Goal: Transaction & Acquisition: Purchase product/service

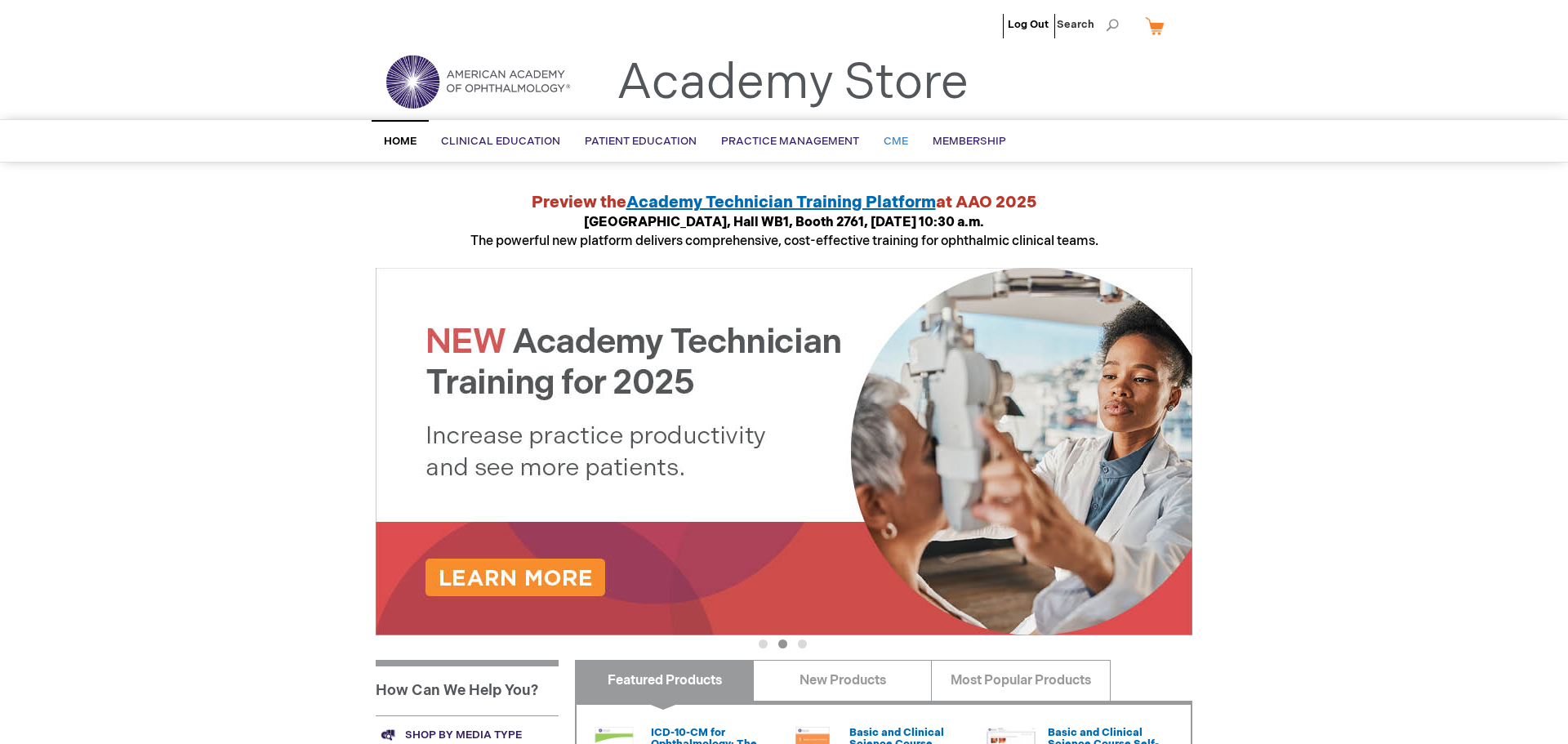
click at [888, 140] on span "CME" at bounding box center [895, 141] width 25 height 13
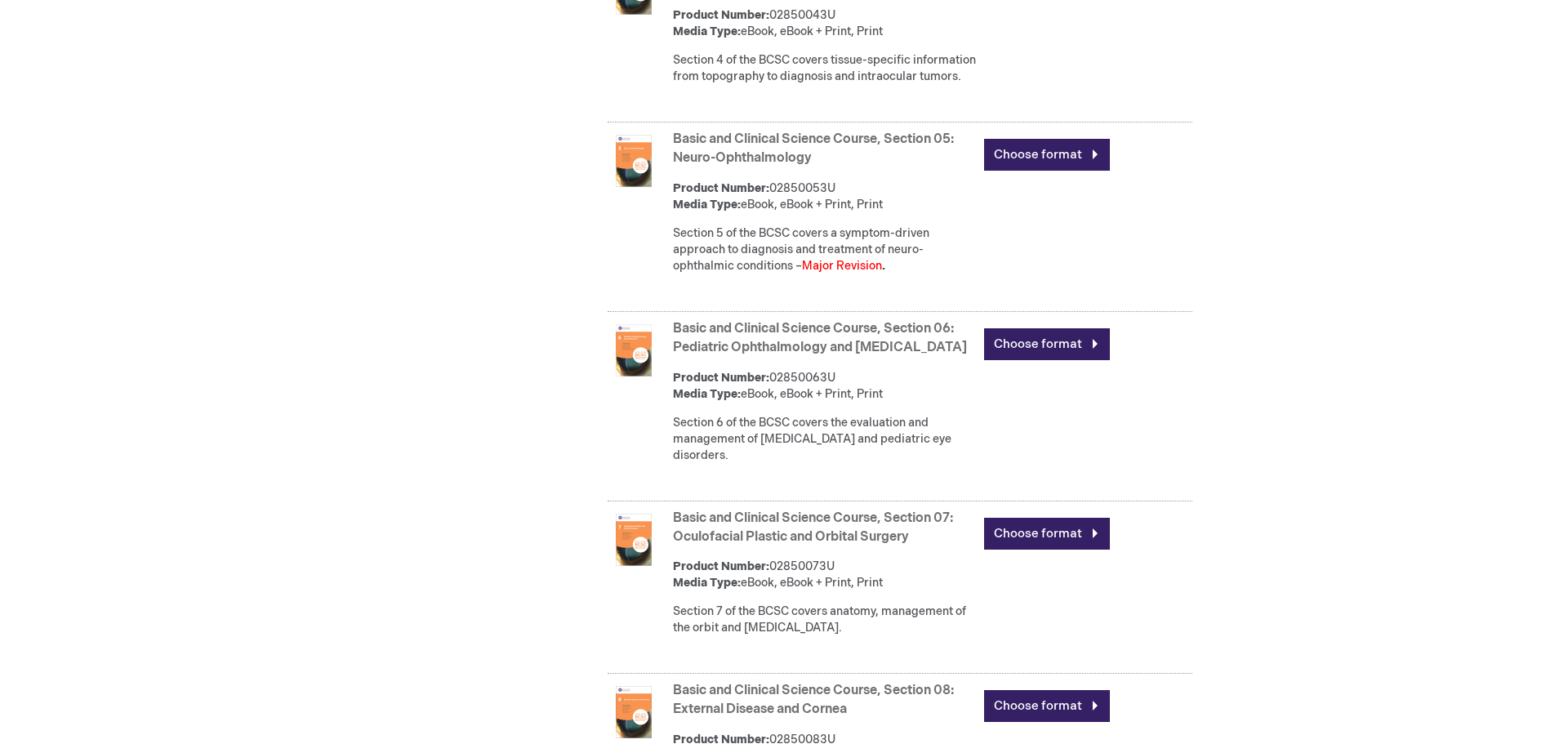
scroll to position [1612, 0]
click at [1029, 170] on link "Choose format" at bounding box center [1047, 154] width 126 height 32
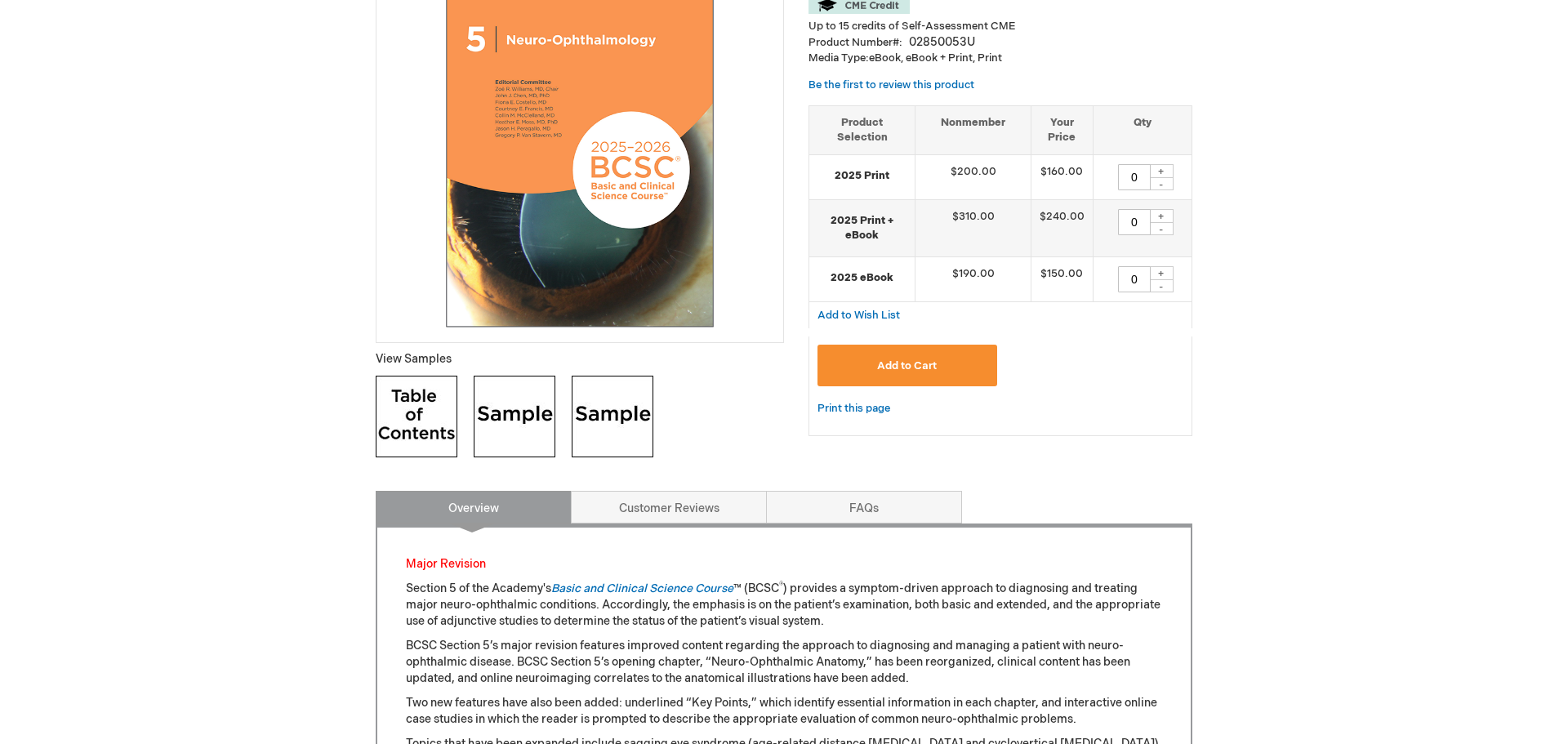
scroll to position [393, 0]
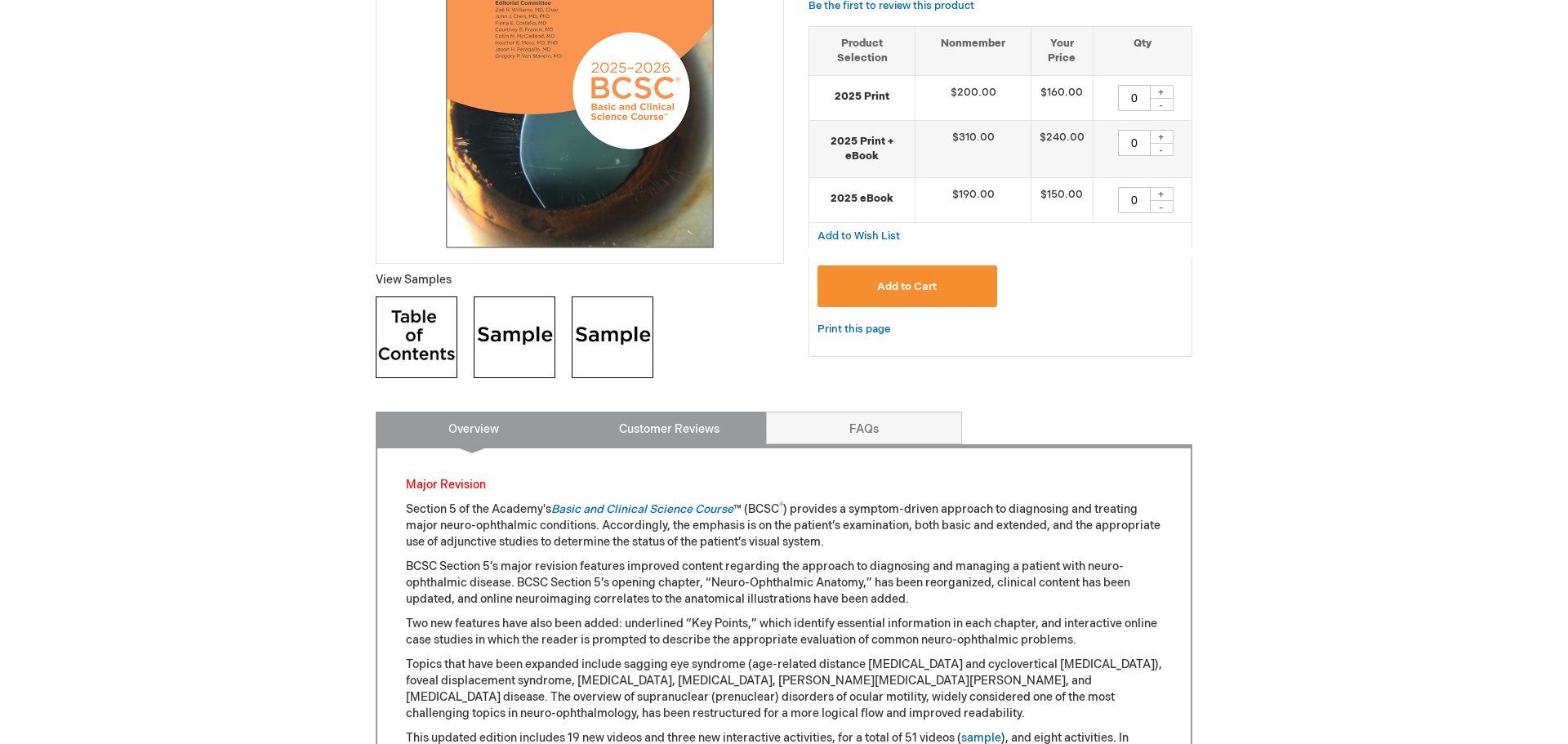
click at [660, 432] on link "Customer Reviews" at bounding box center [668, 427] width 196 height 32
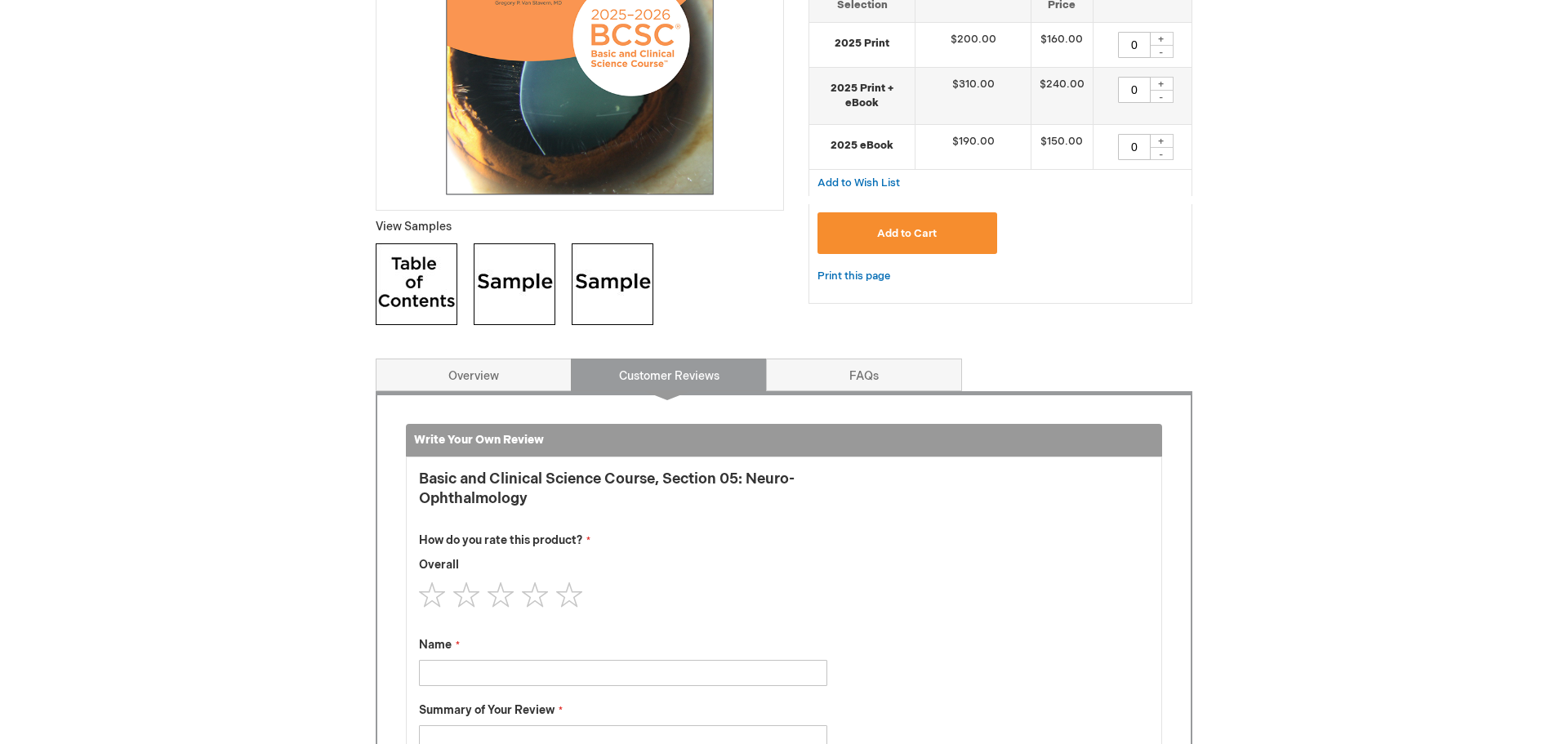
scroll to position [429, 0]
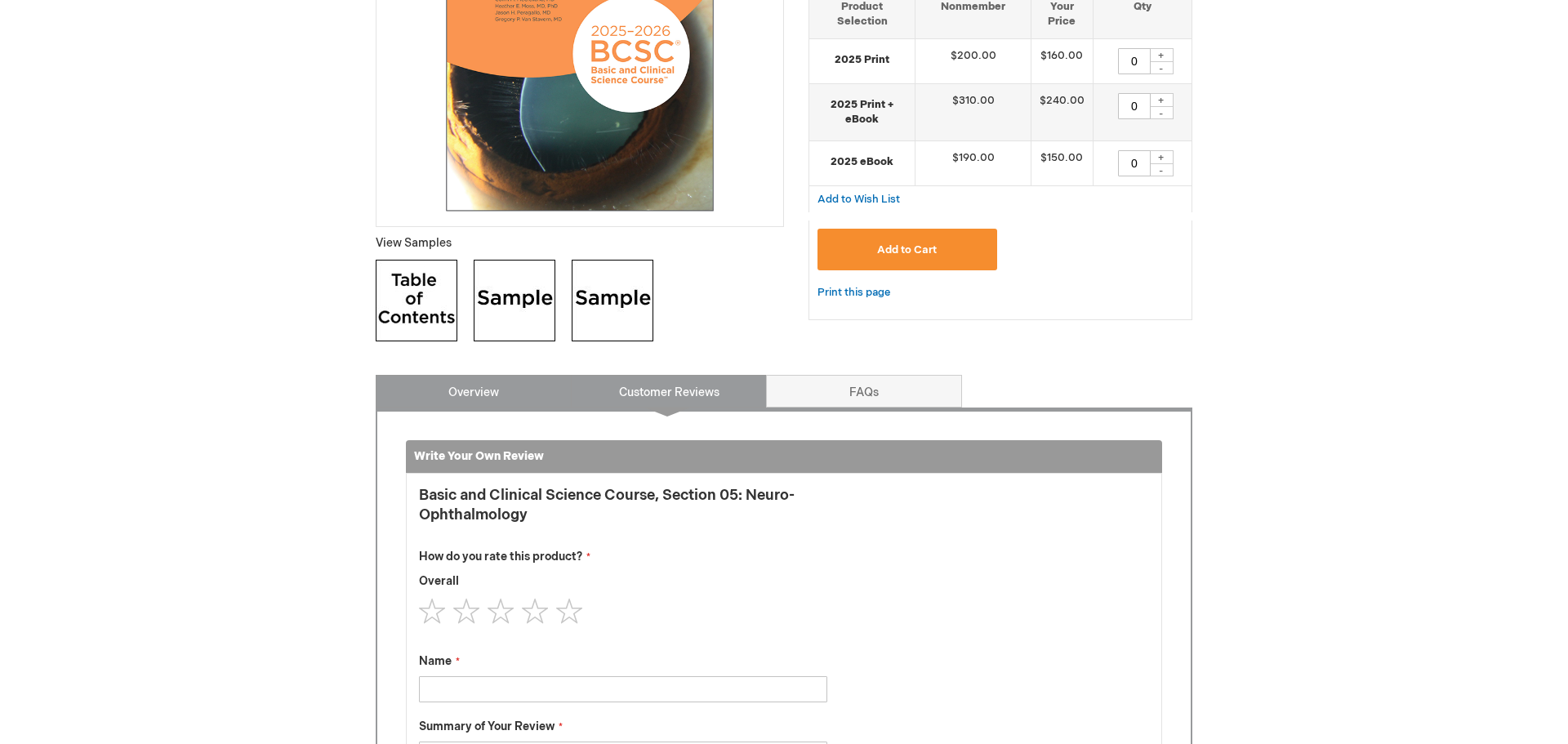
click at [470, 393] on link "Overview" at bounding box center [473, 390] width 196 height 32
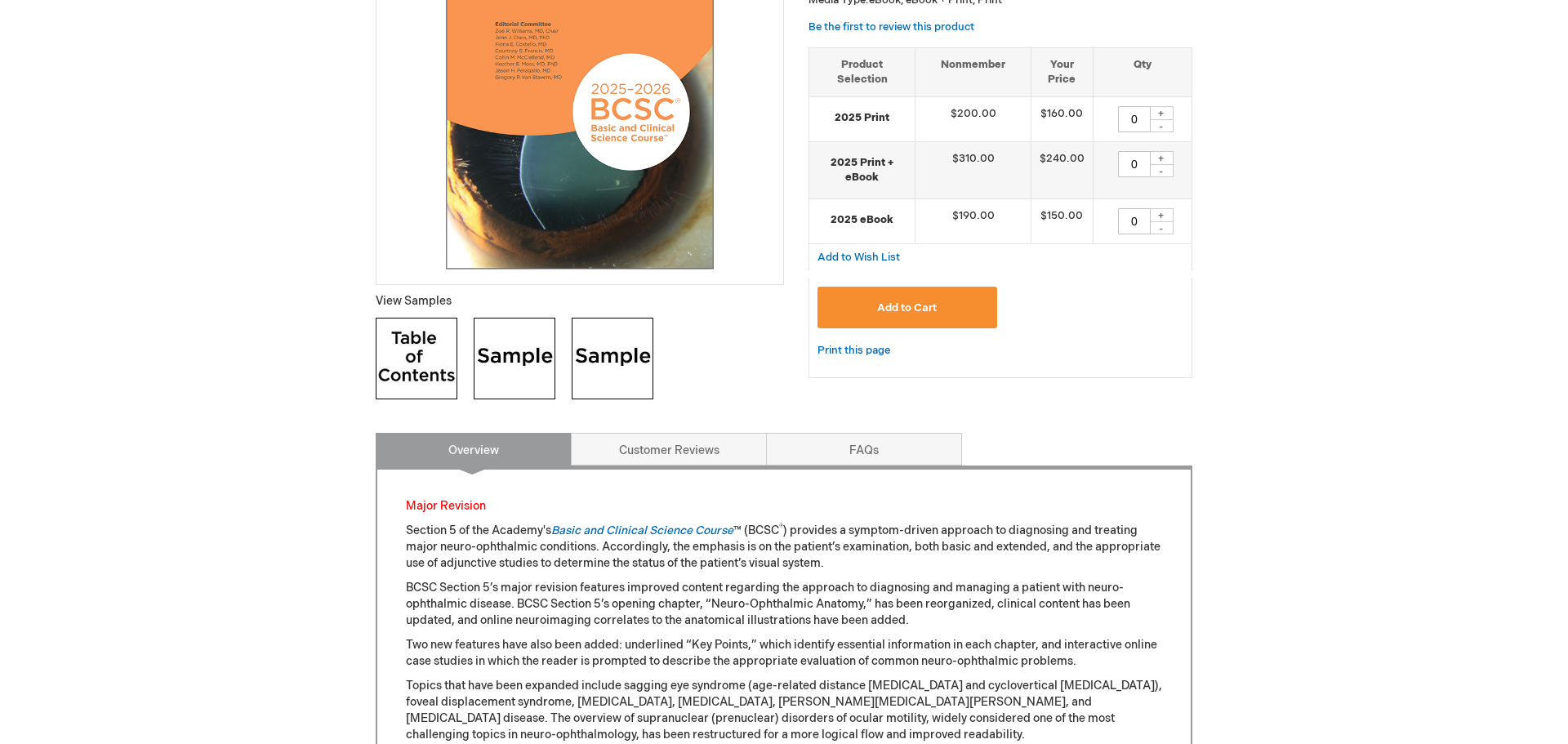
scroll to position [430, 0]
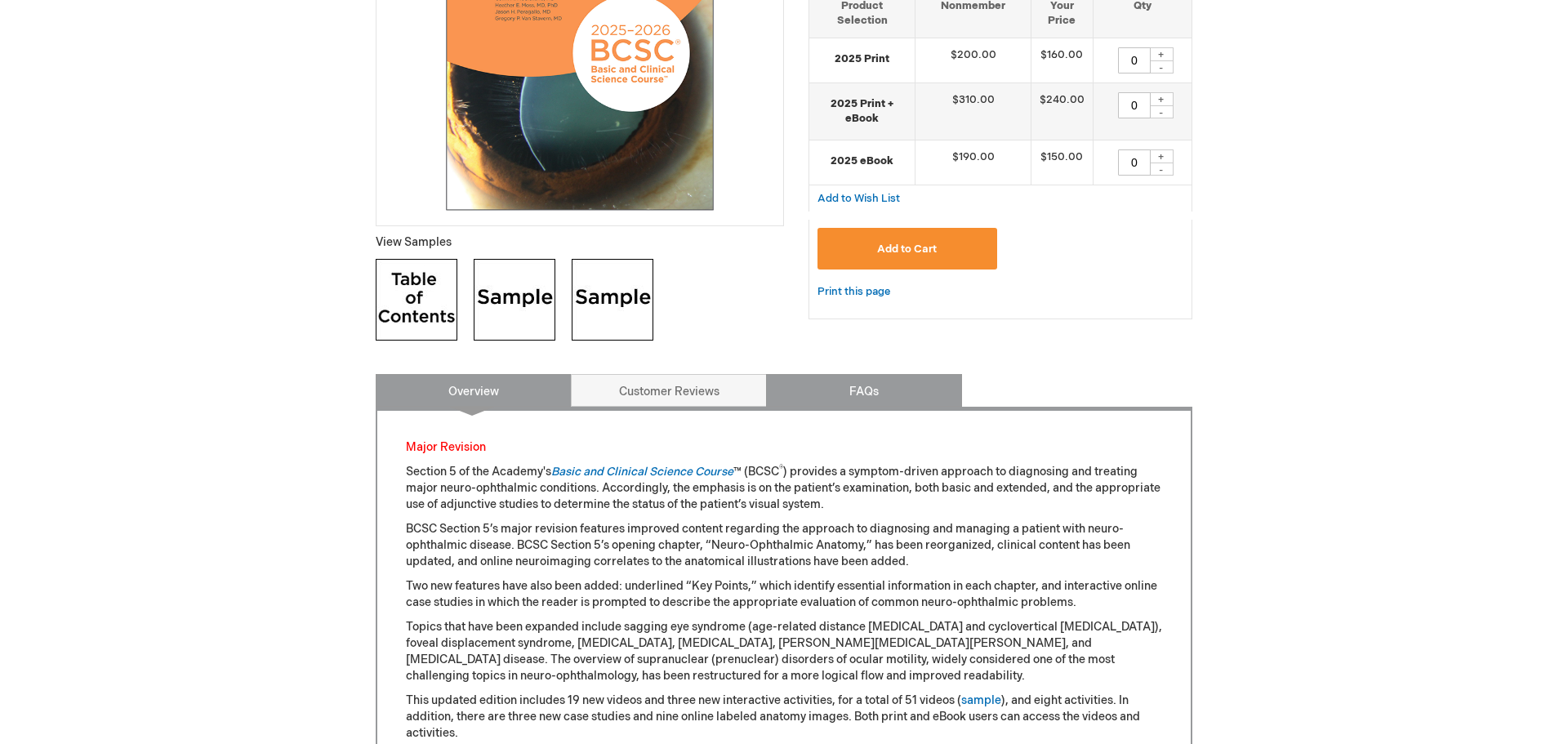
click at [854, 387] on link "FAQs" at bounding box center [864, 390] width 196 height 32
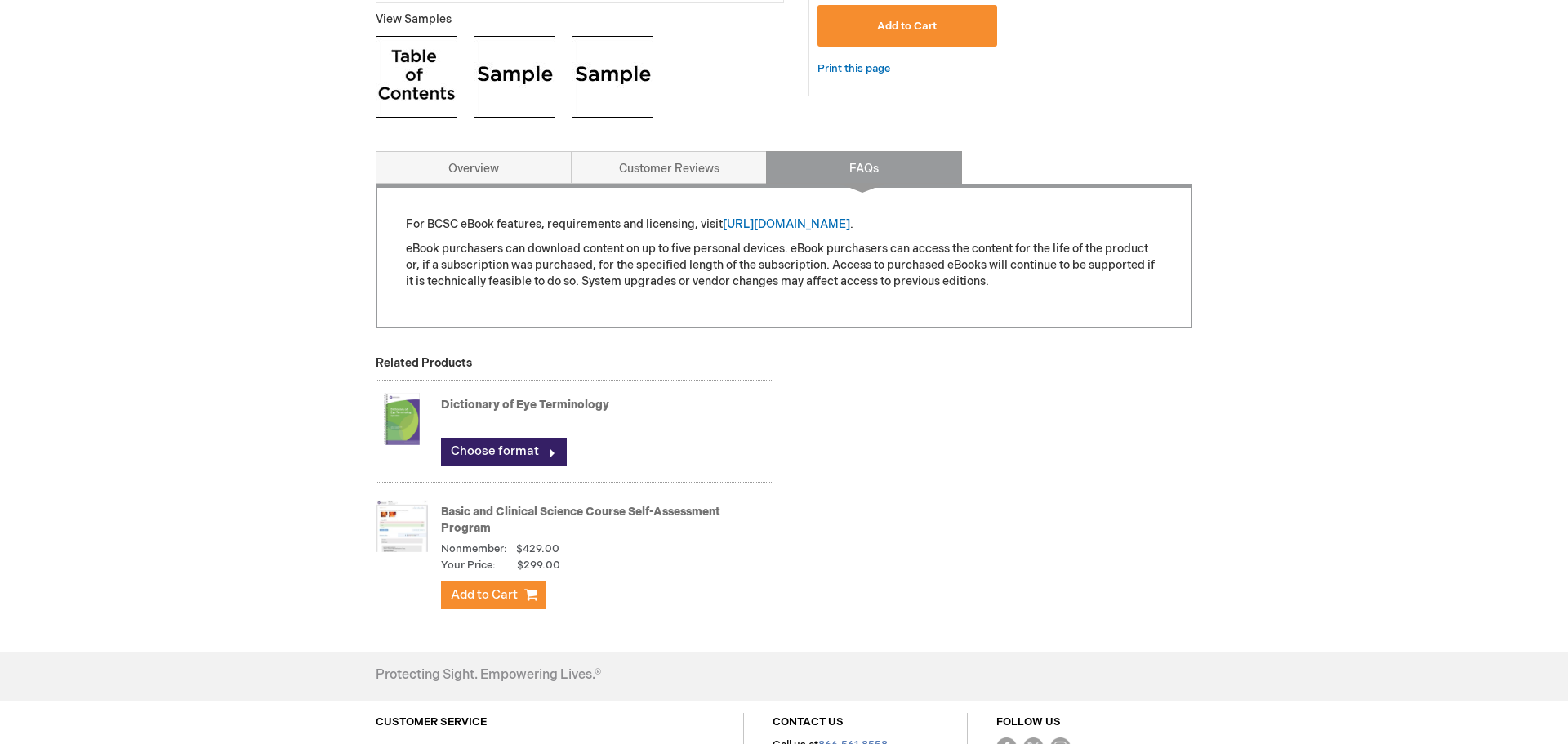
scroll to position [642, 0]
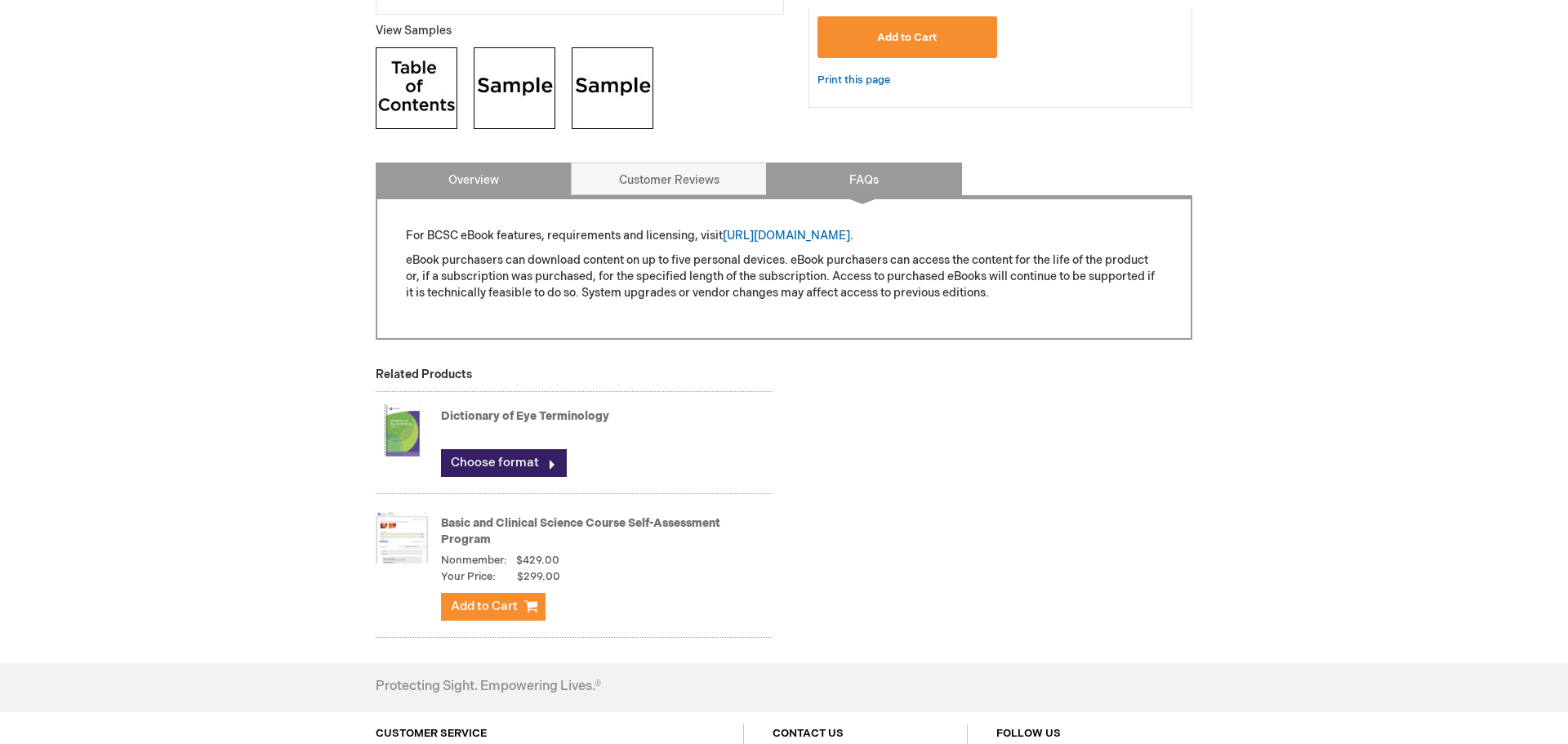
click at [492, 175] on link "Overview" at bounding box center [473, 178] width 196 height 32
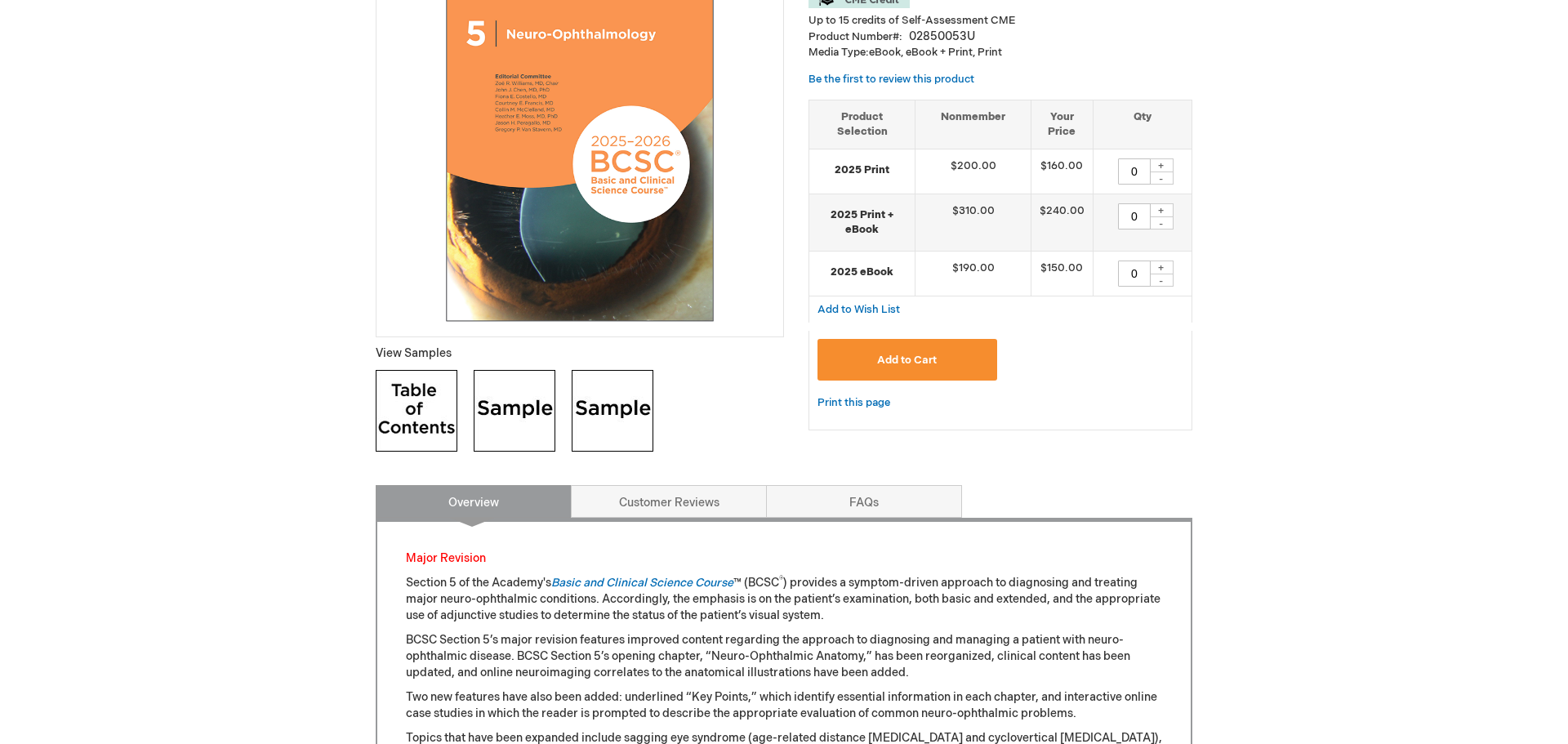
scroll to position [320, 0]
click at [1160, 162] on div "+" at bounding box center [1161, 164] width 25 height 14
type input "1"
click at [905, 361] on span "Add to Cart" at bounding box center [906, 359] width 60 height 13
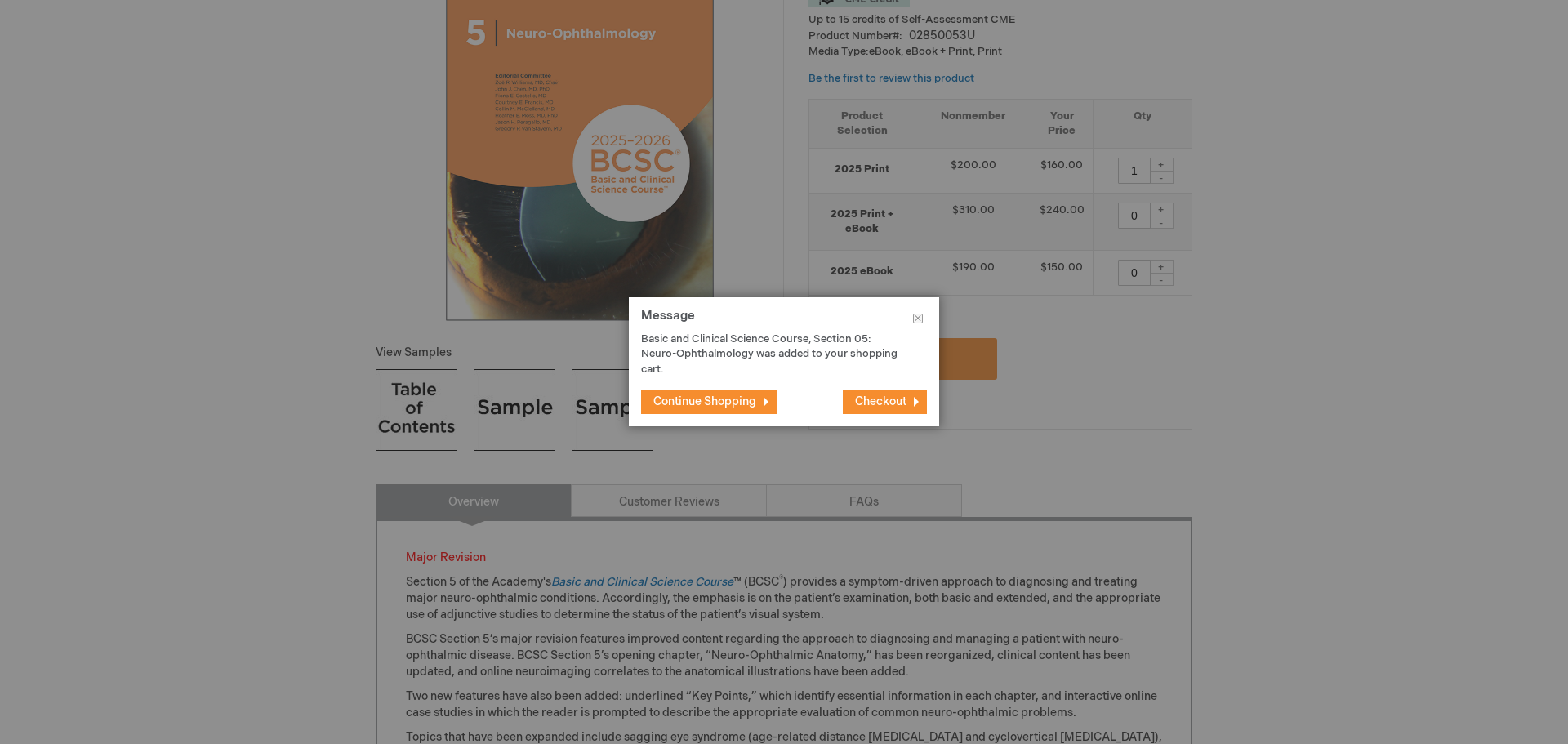
click at [700, 408] on button "Continue Shopping" at bounding box center [709, 402] width 136 height 25
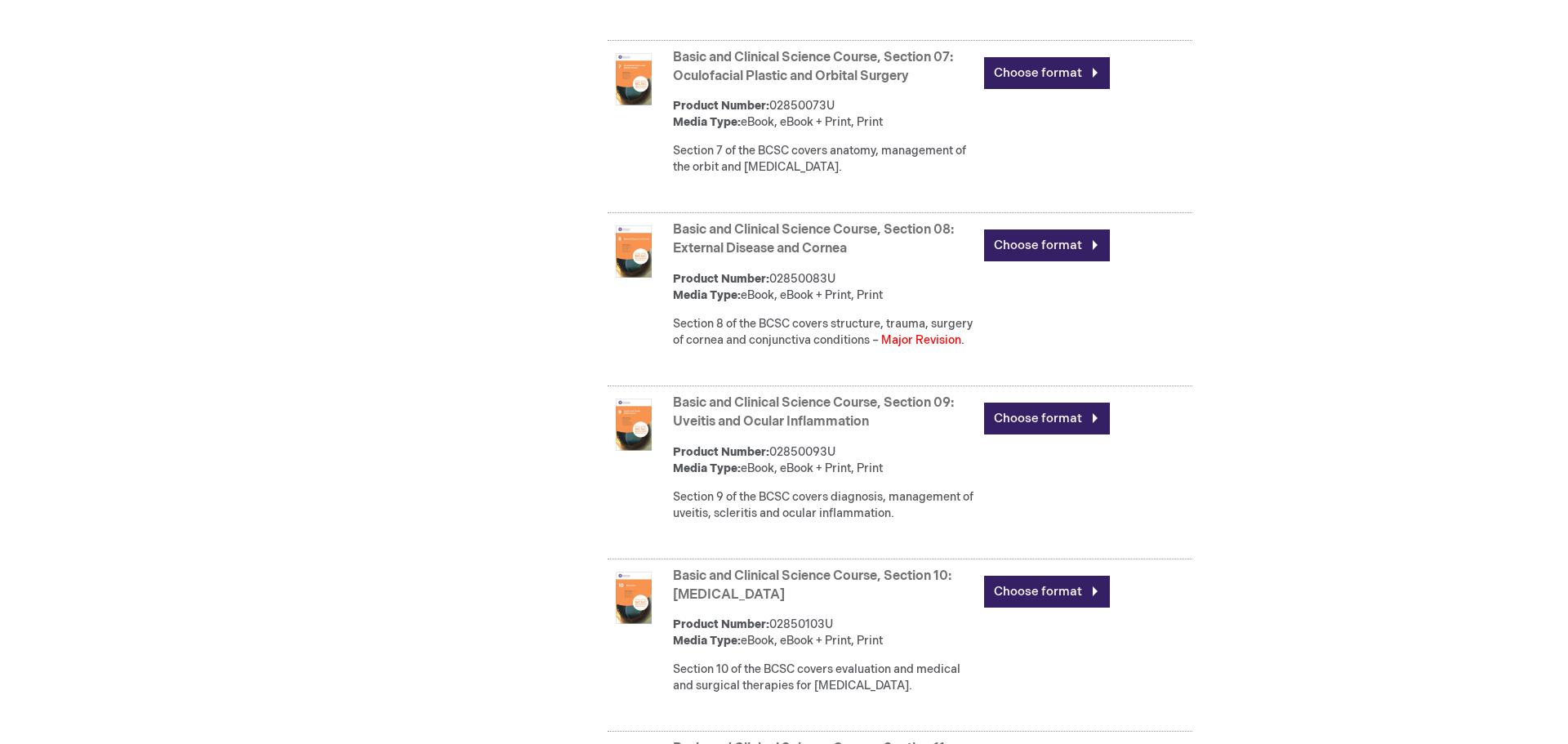
scroll to position [2094, 0]
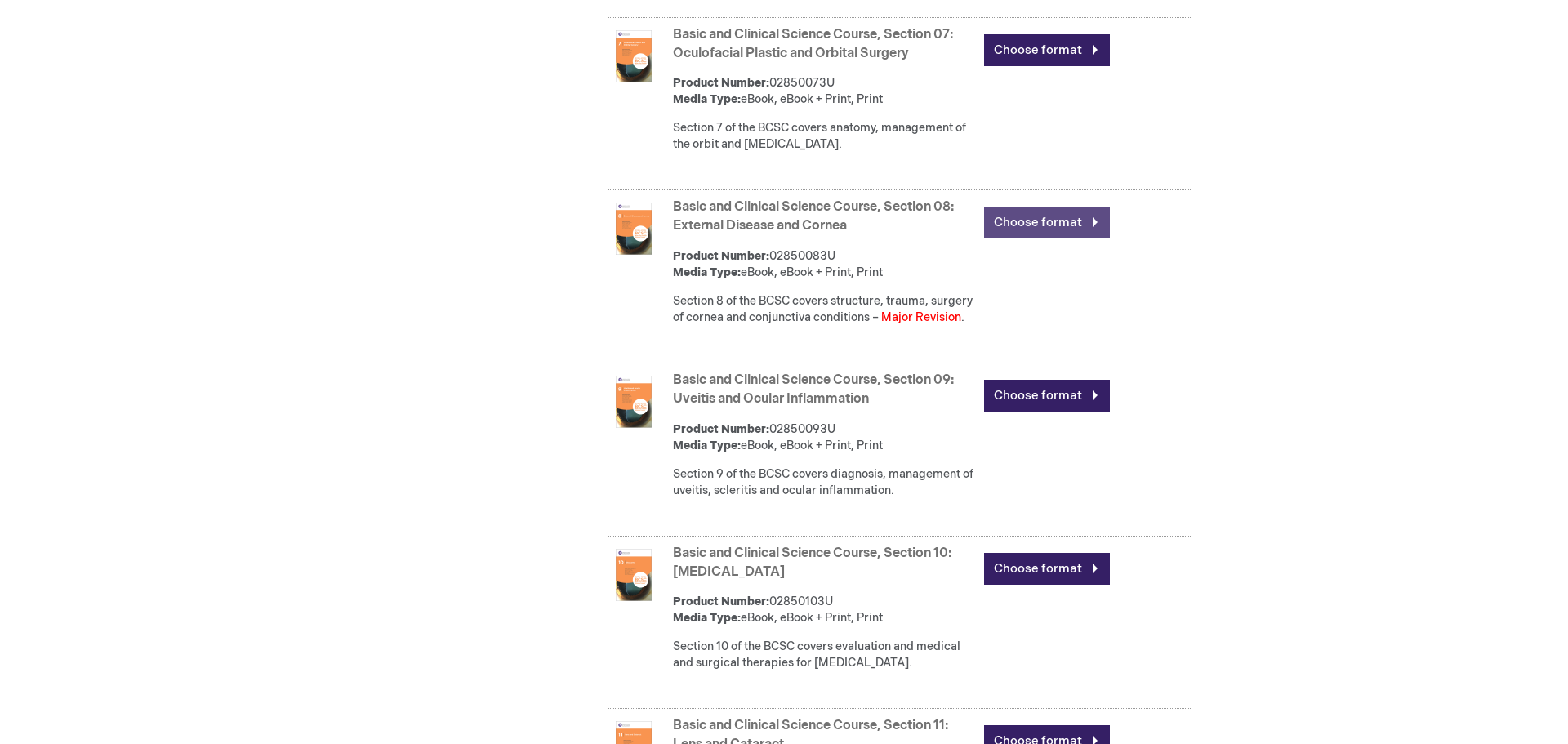
click at [1043, 227] on link "Choose format" at bounding box center [1047, 222] width 126 height 32
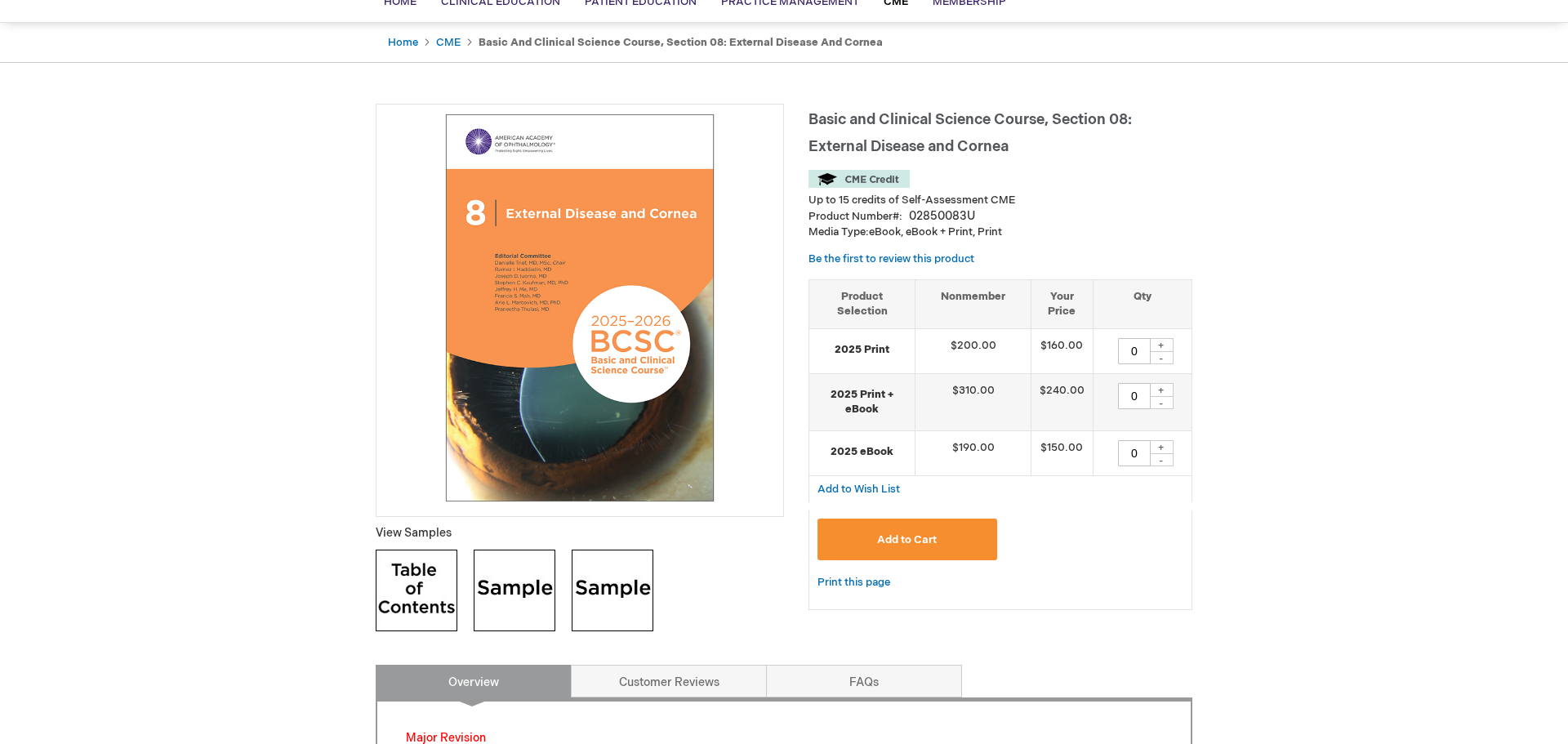
scroll to position [142, 0]
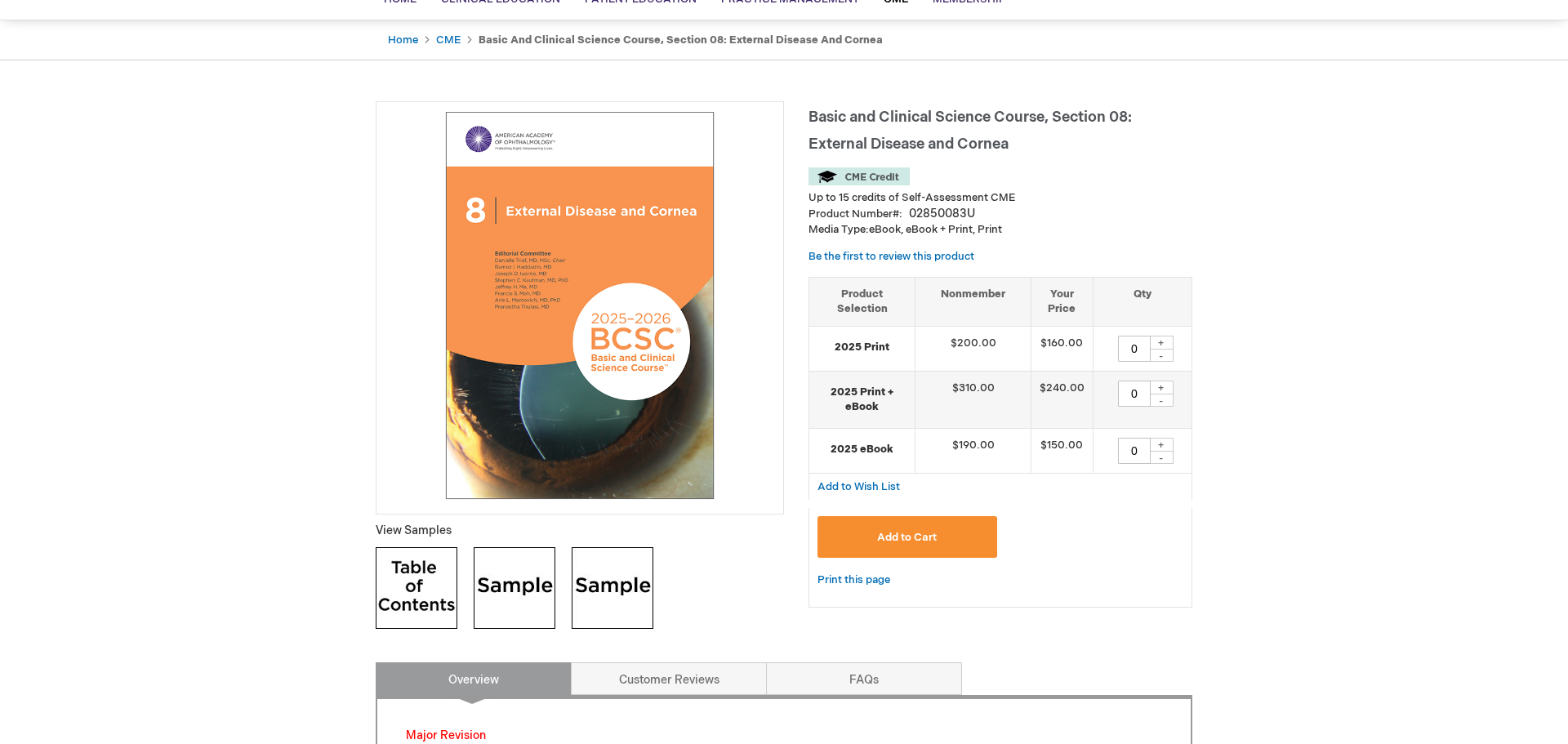
click at [1164, 343] on div "+" at bounding box center [1161, 342] width 25 height 14
type input "1"
click at [915, 535] on span "Add to Cart" at bounding box center [906, 537] width 60 height 13
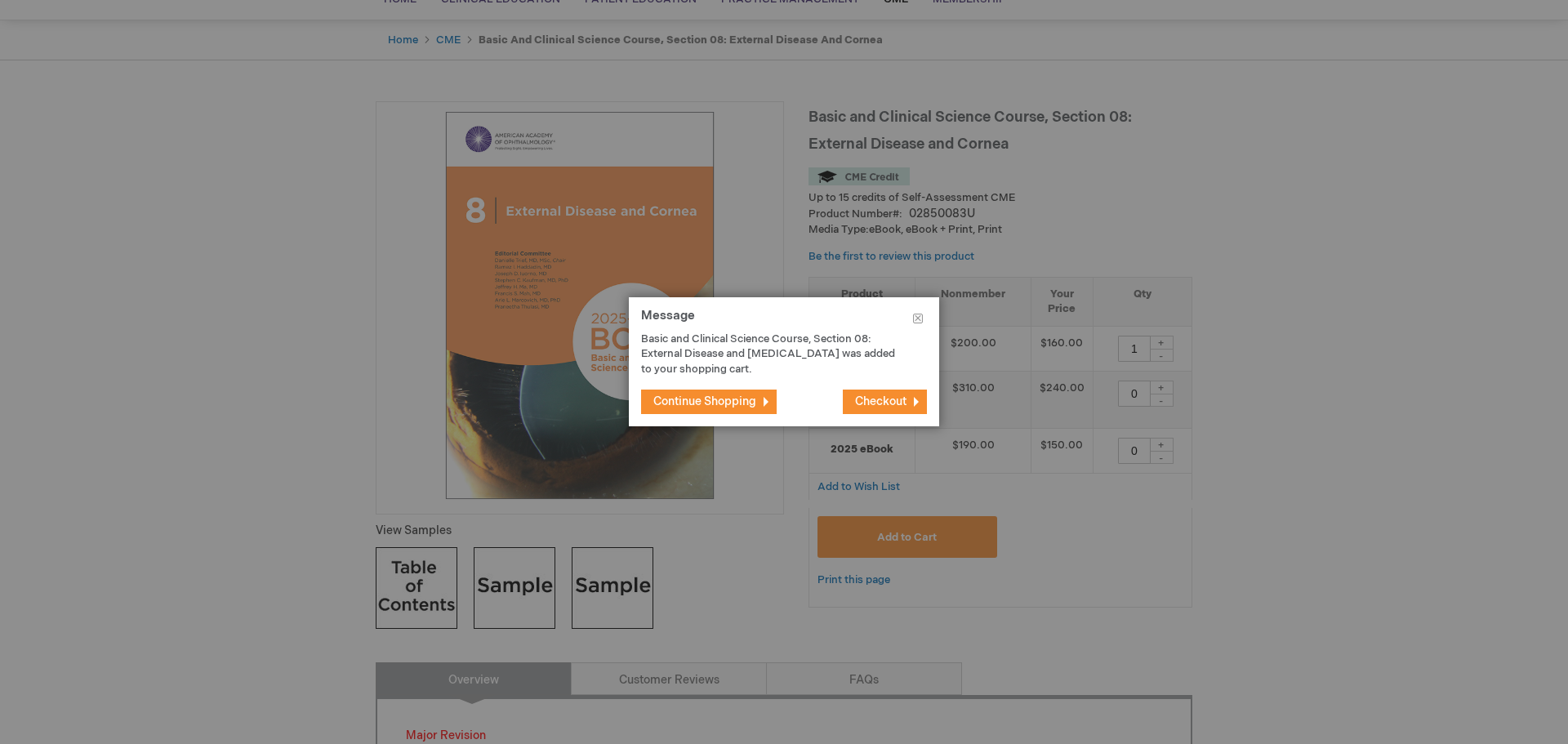
click at [694, 401] on span "Continue Shopping" at bounding box center [704, 401] width 102 height 14
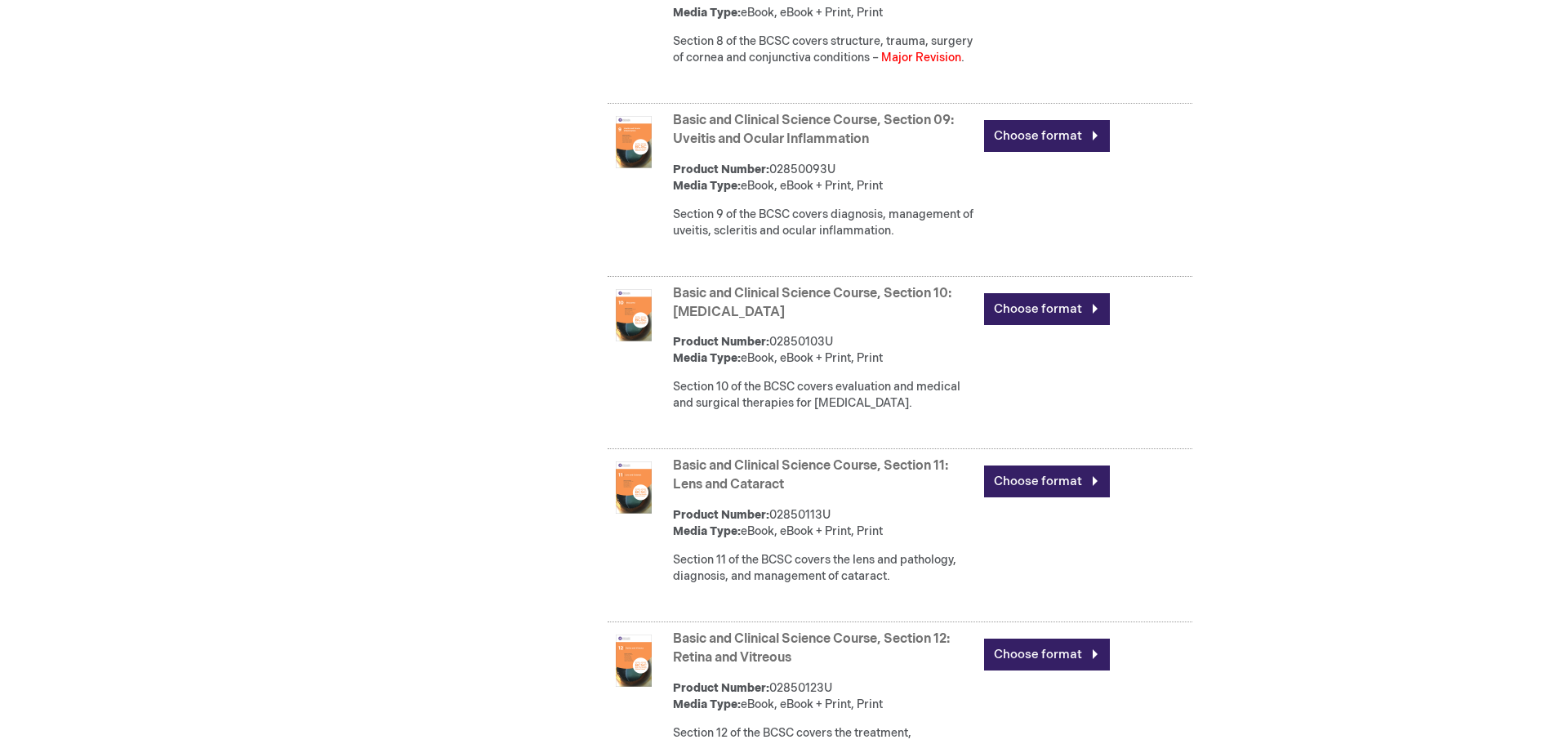
scroll to position [2314, 0]
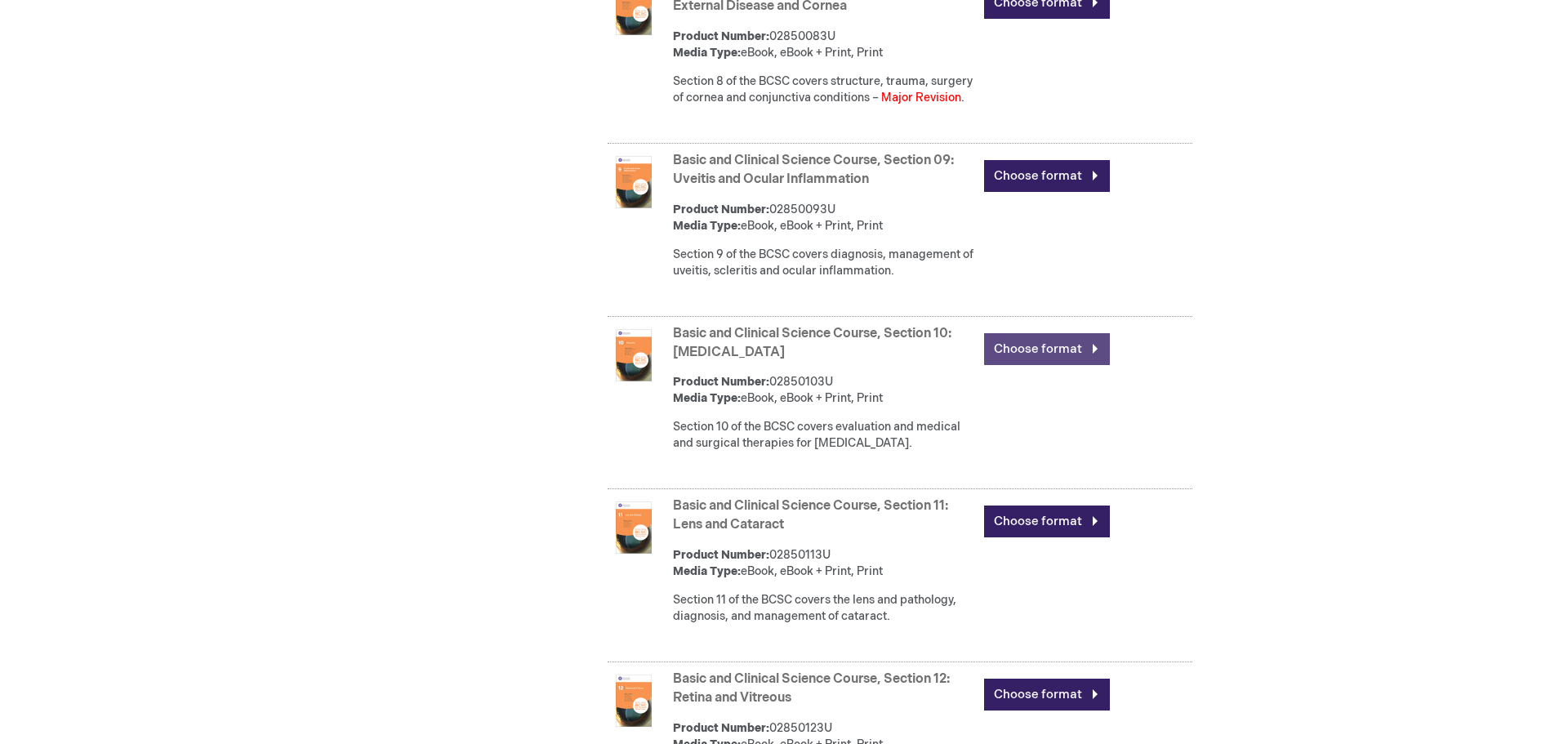
click at [1008, 348] on link "Choose format" at bounding box center [1047, 349] width 126 height 32
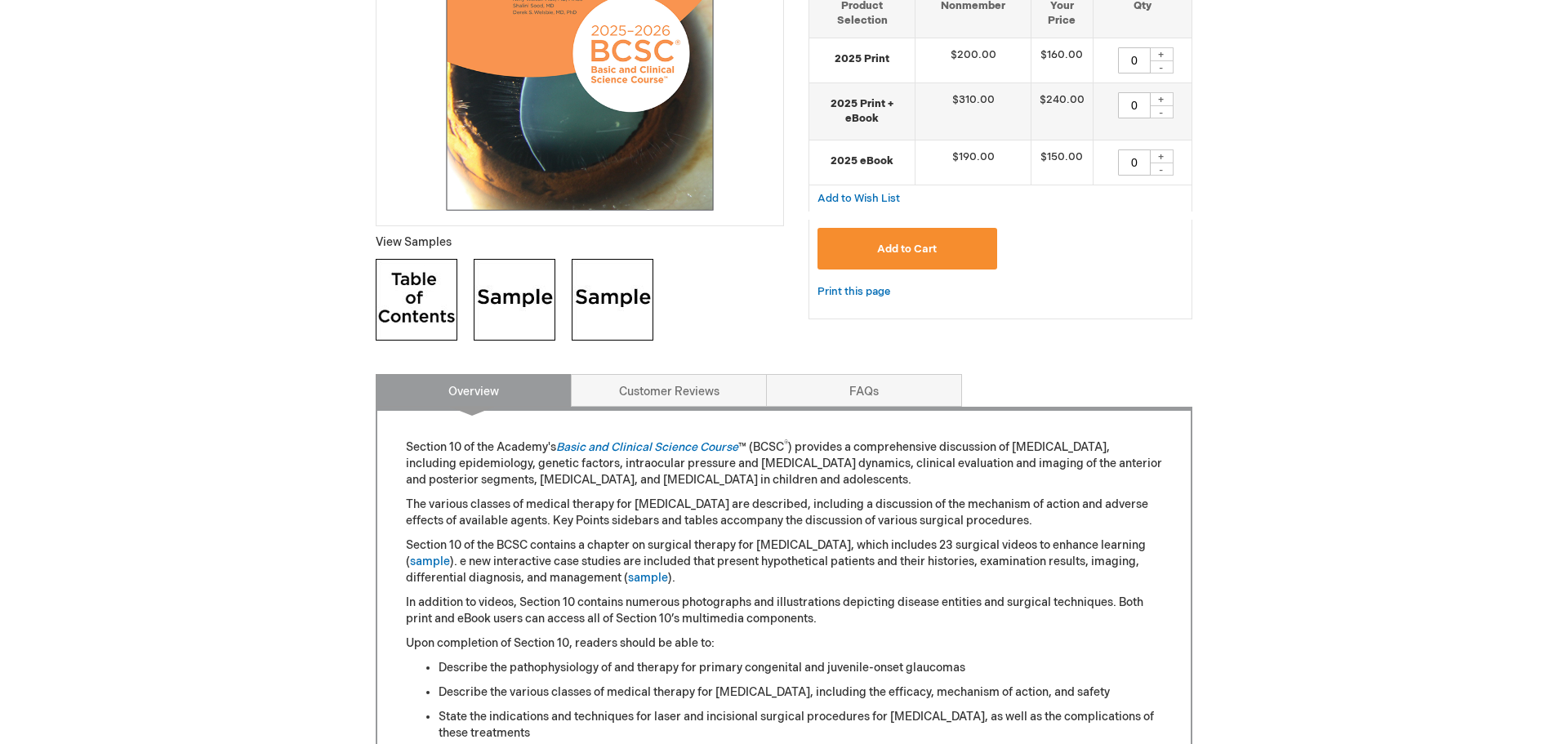
scroll to position [275, 0]
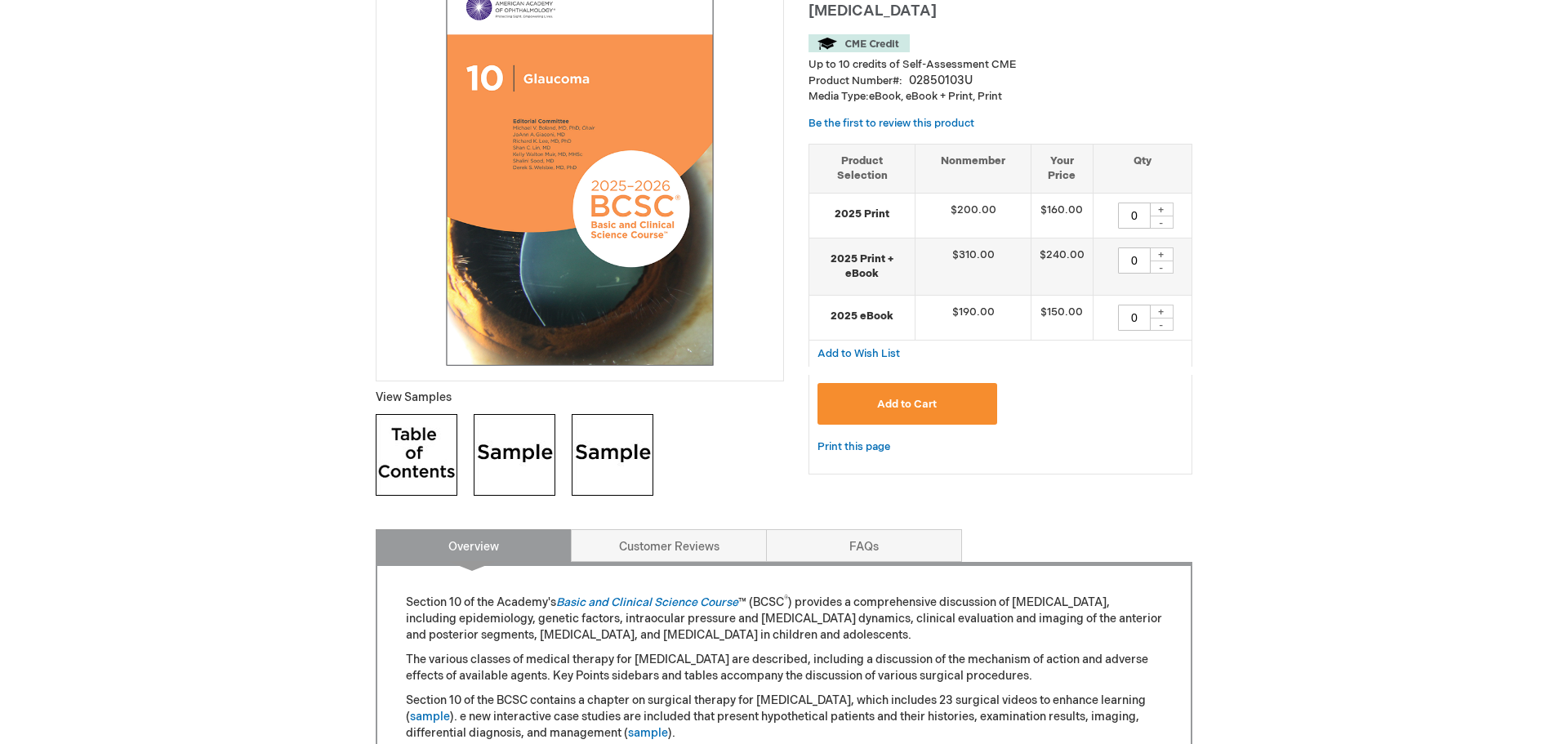
click at [1161, 210] on div "+" at bounding box center [1161, 209] width 25 height 14
type input "1"
click at [927, 410] on span "Add to Cart" at bounding box center [906, 404] width 60 height 13
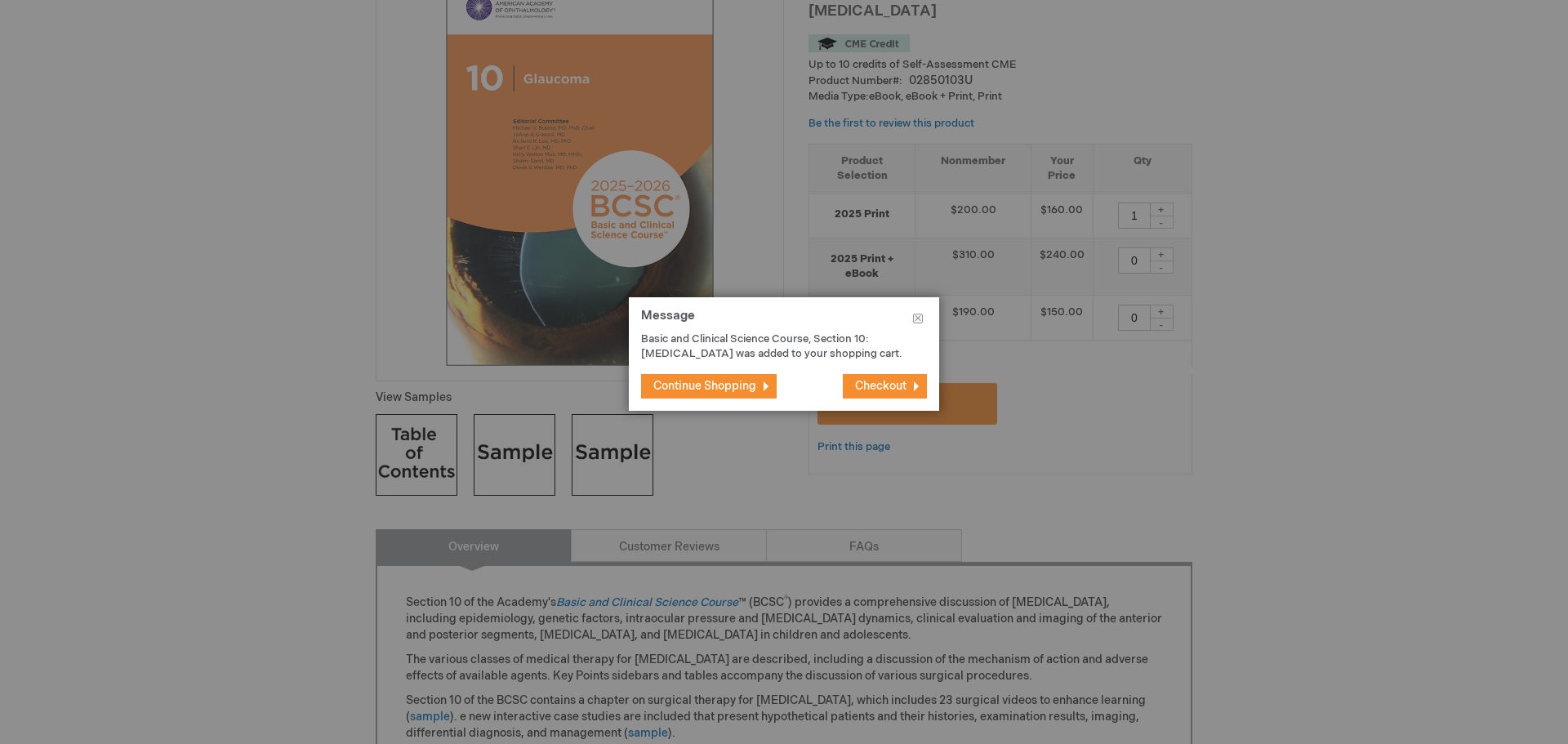
click at [739, 385] on span "Continue Shopping" at bounding box center [704, 386] width 102 height 14
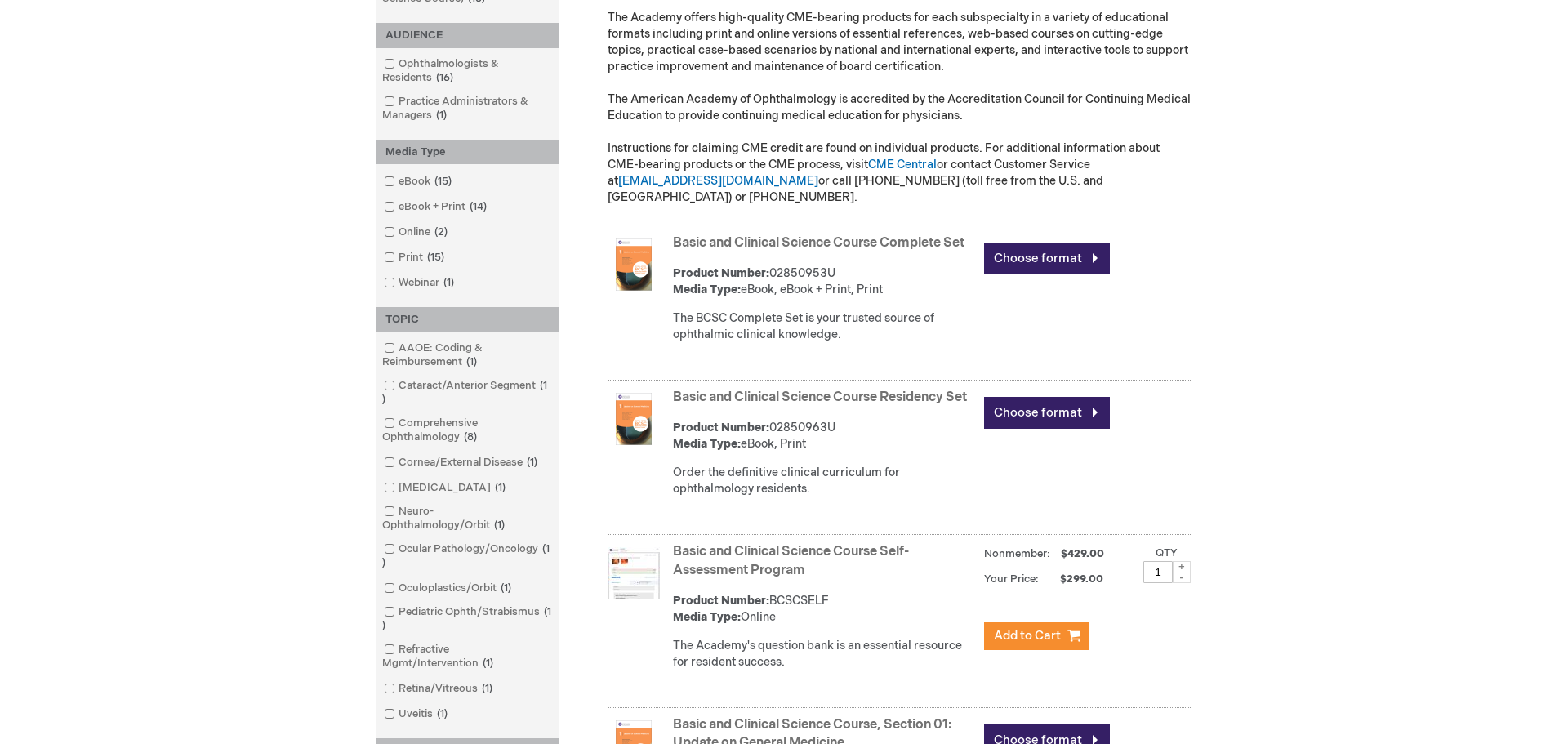
scroll to position [415, 0]
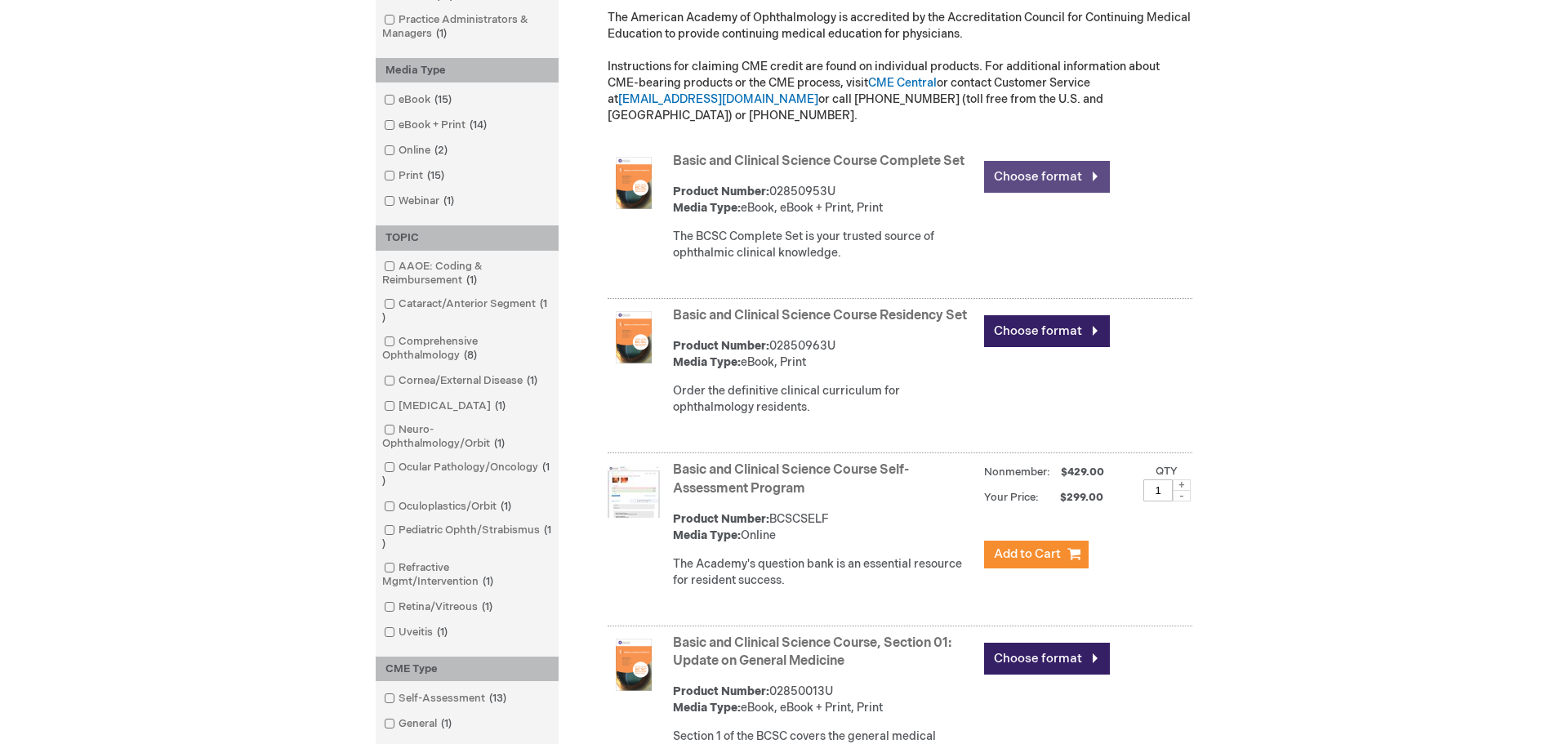
click at [1039, 163] on link "Choose format" at bounding box center [1047, 176] width 126 height 32
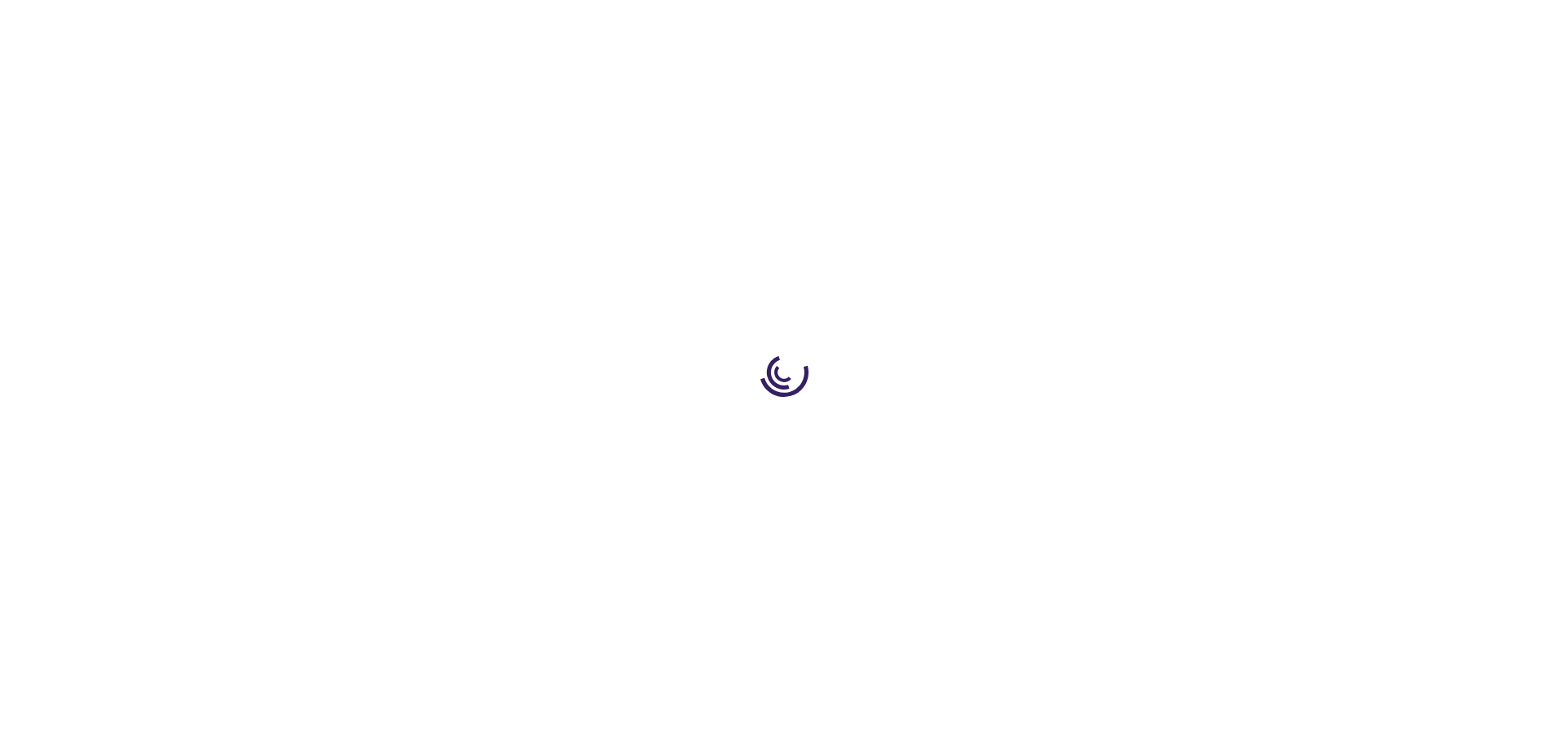
type input "0"
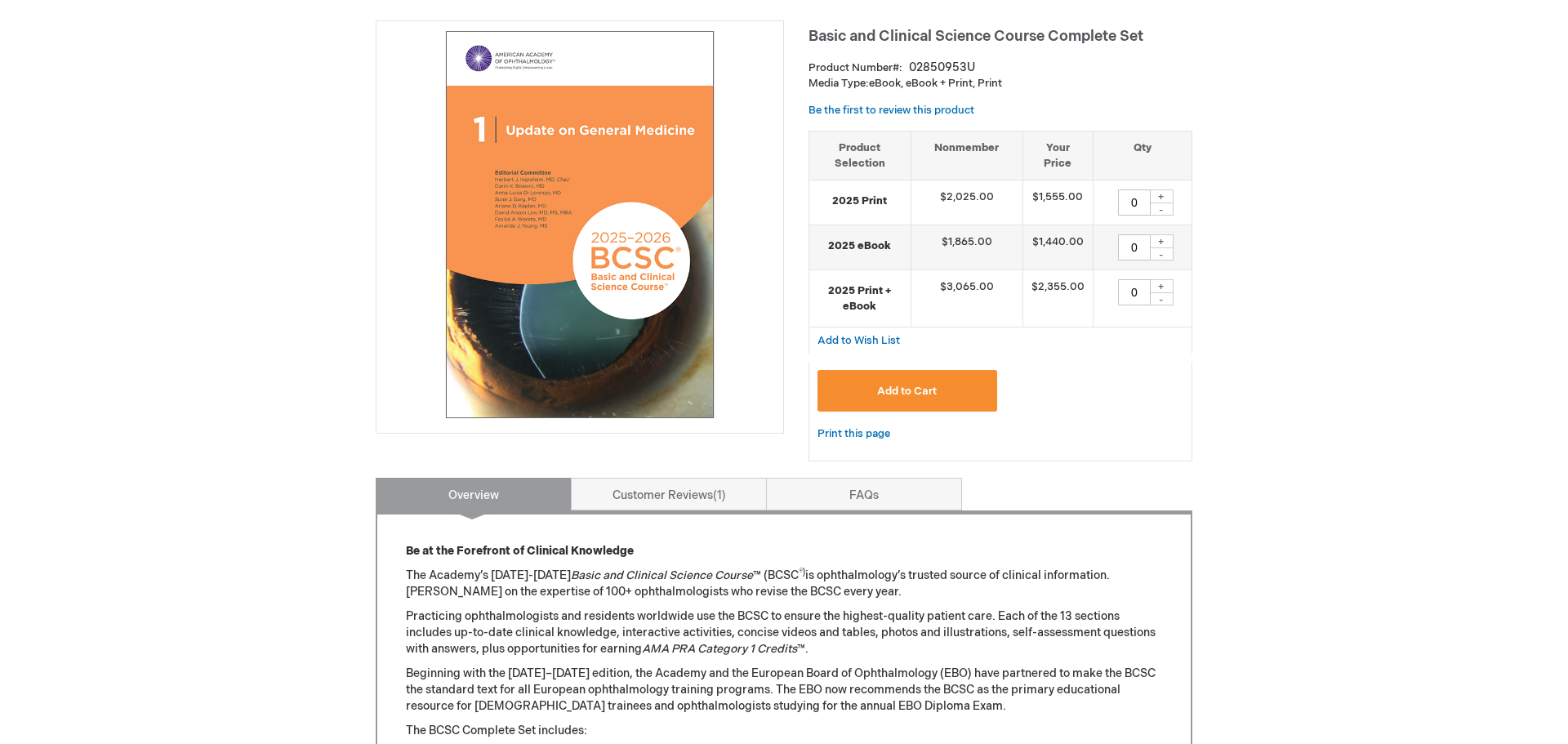
scroll to position [277, 0]
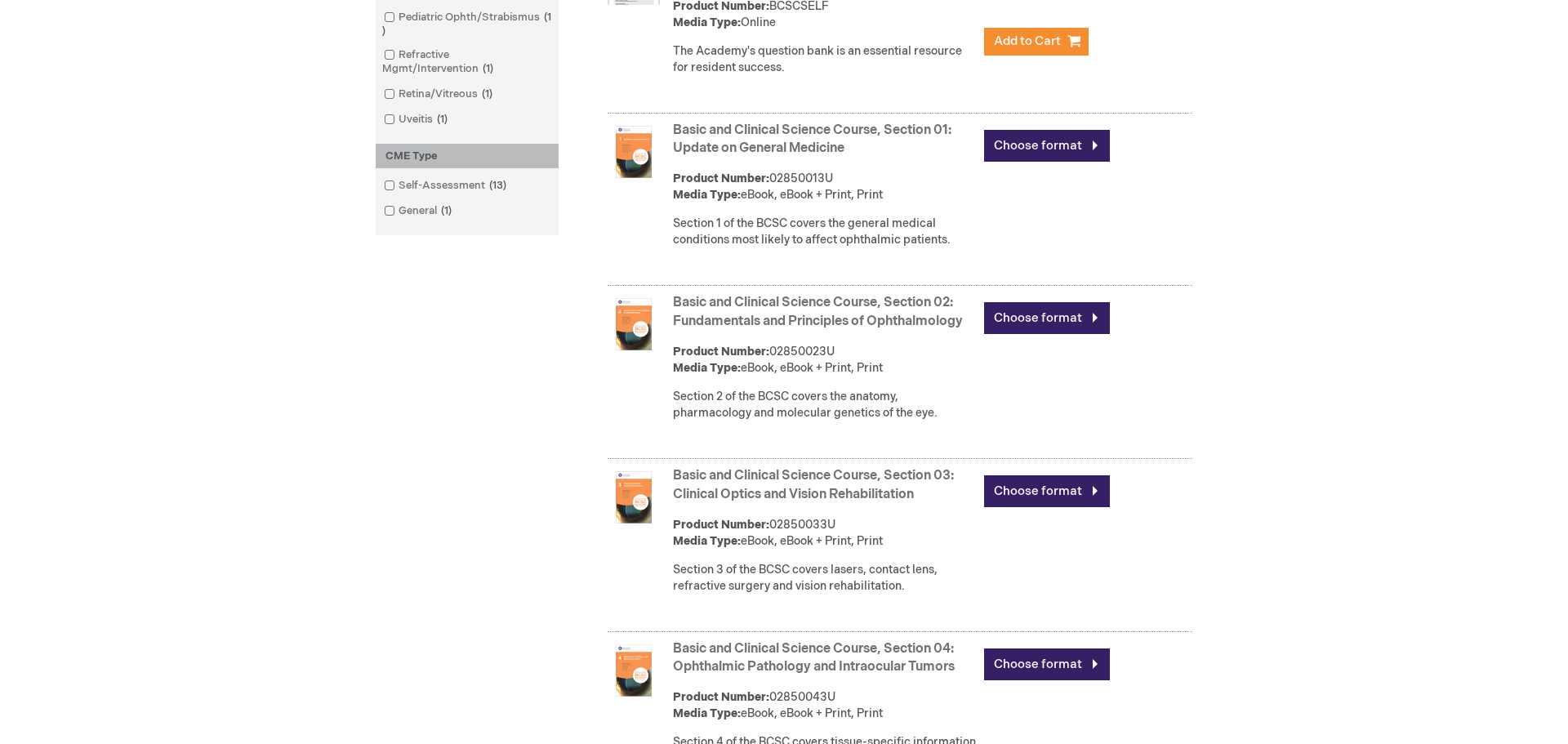
scroll to position [944, 0]
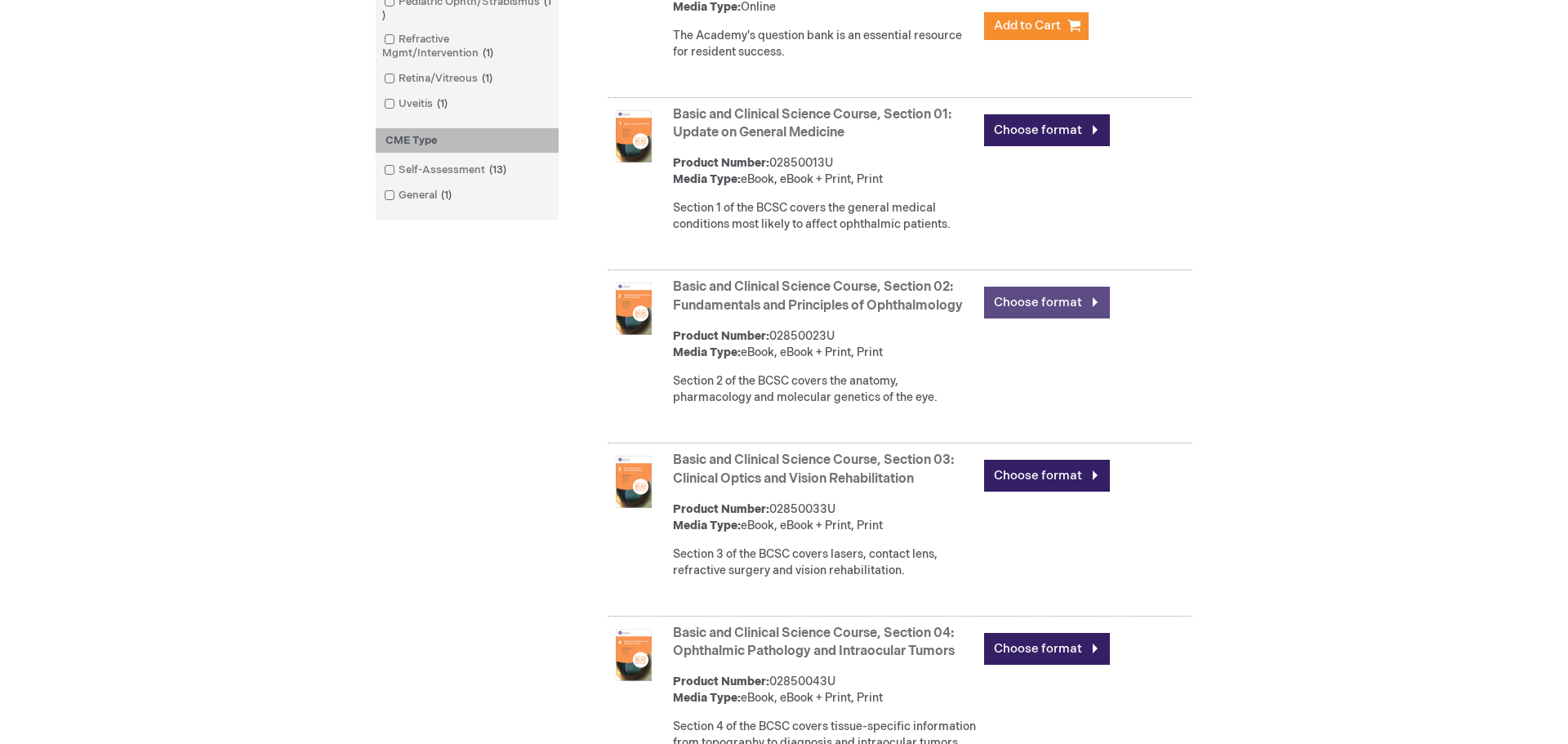
click at [1033, 303] on link "Choose format" at bounding box center [1047, 303] width 126 height 32
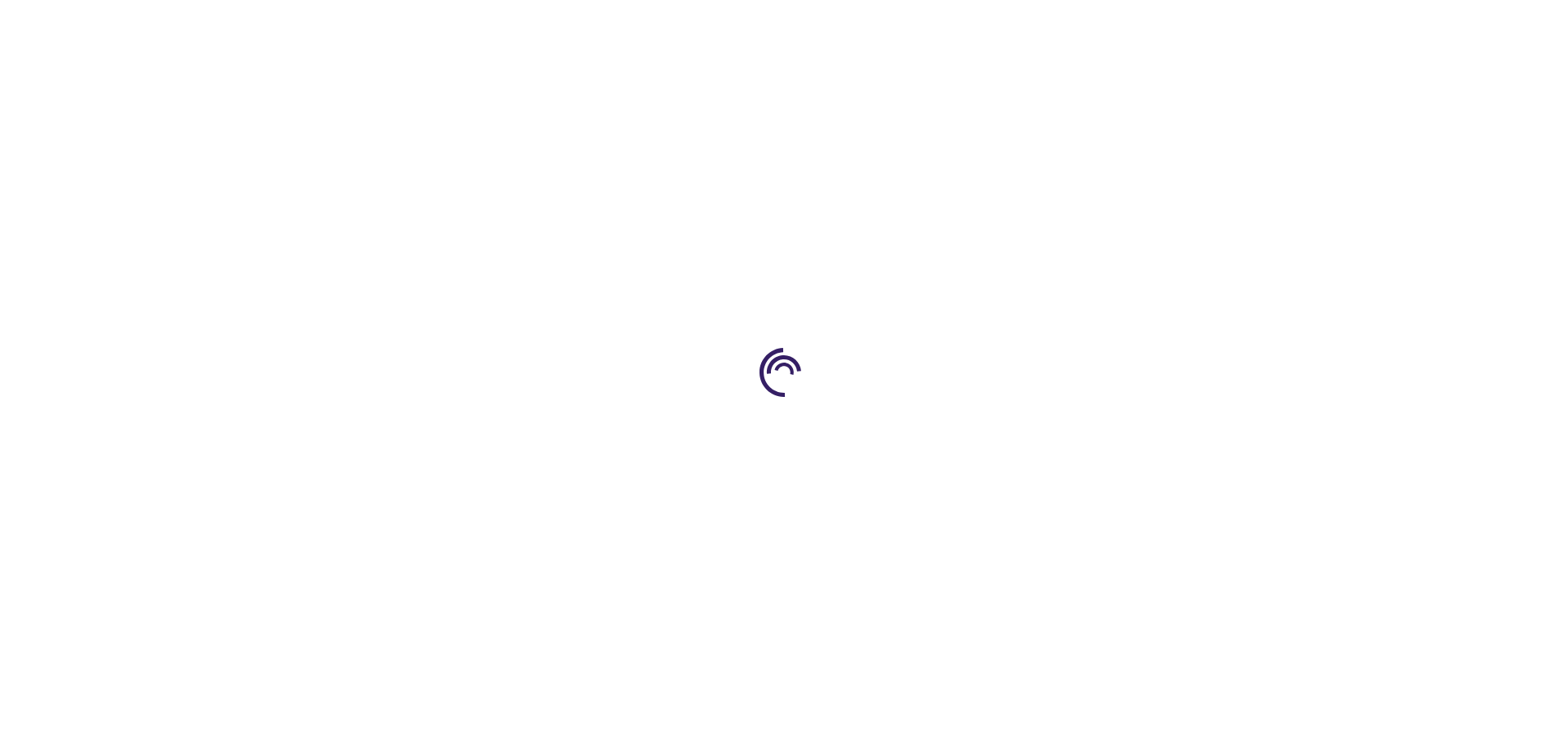
type input "0"
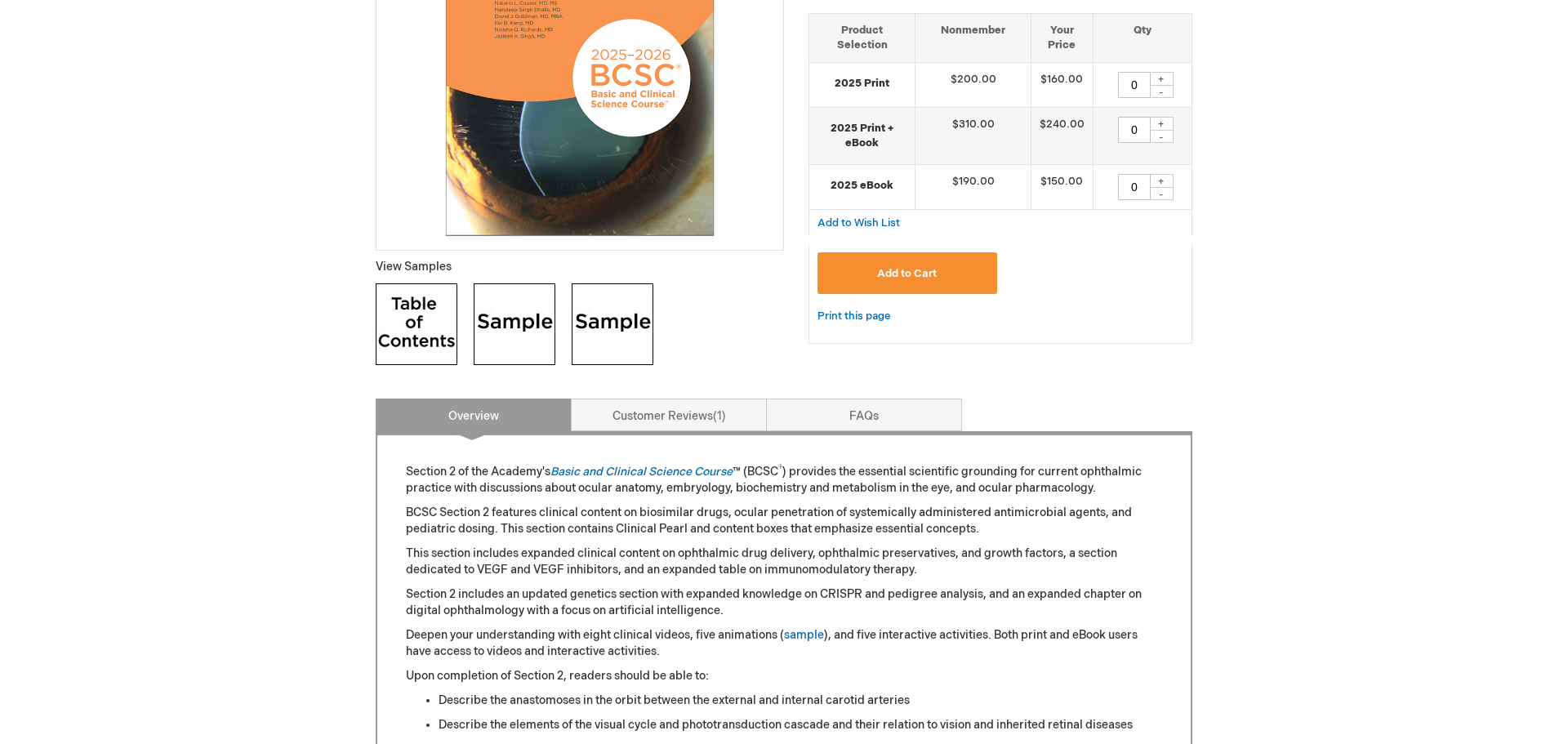
scroll to position [99, 0]
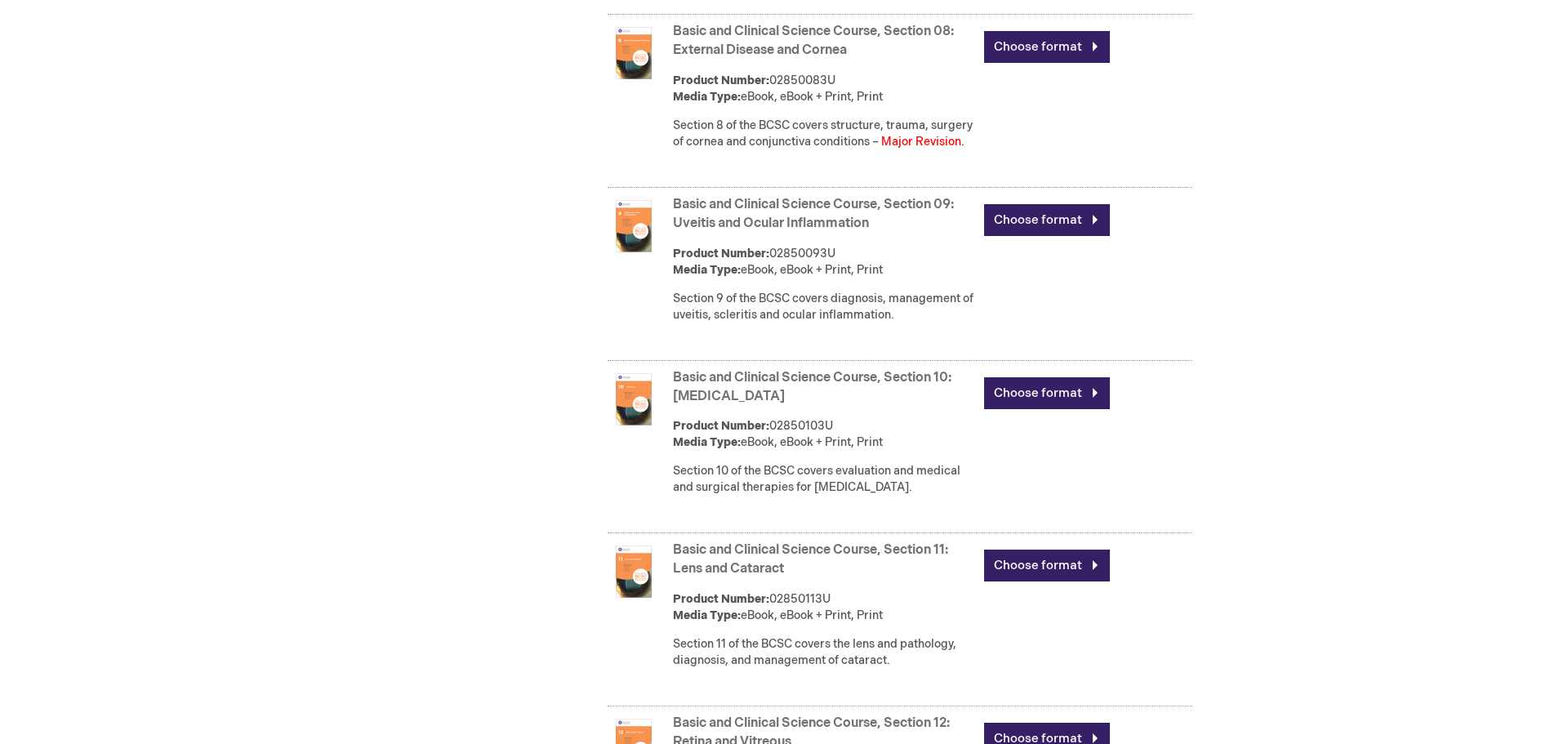
scroll to position [2305, 0]
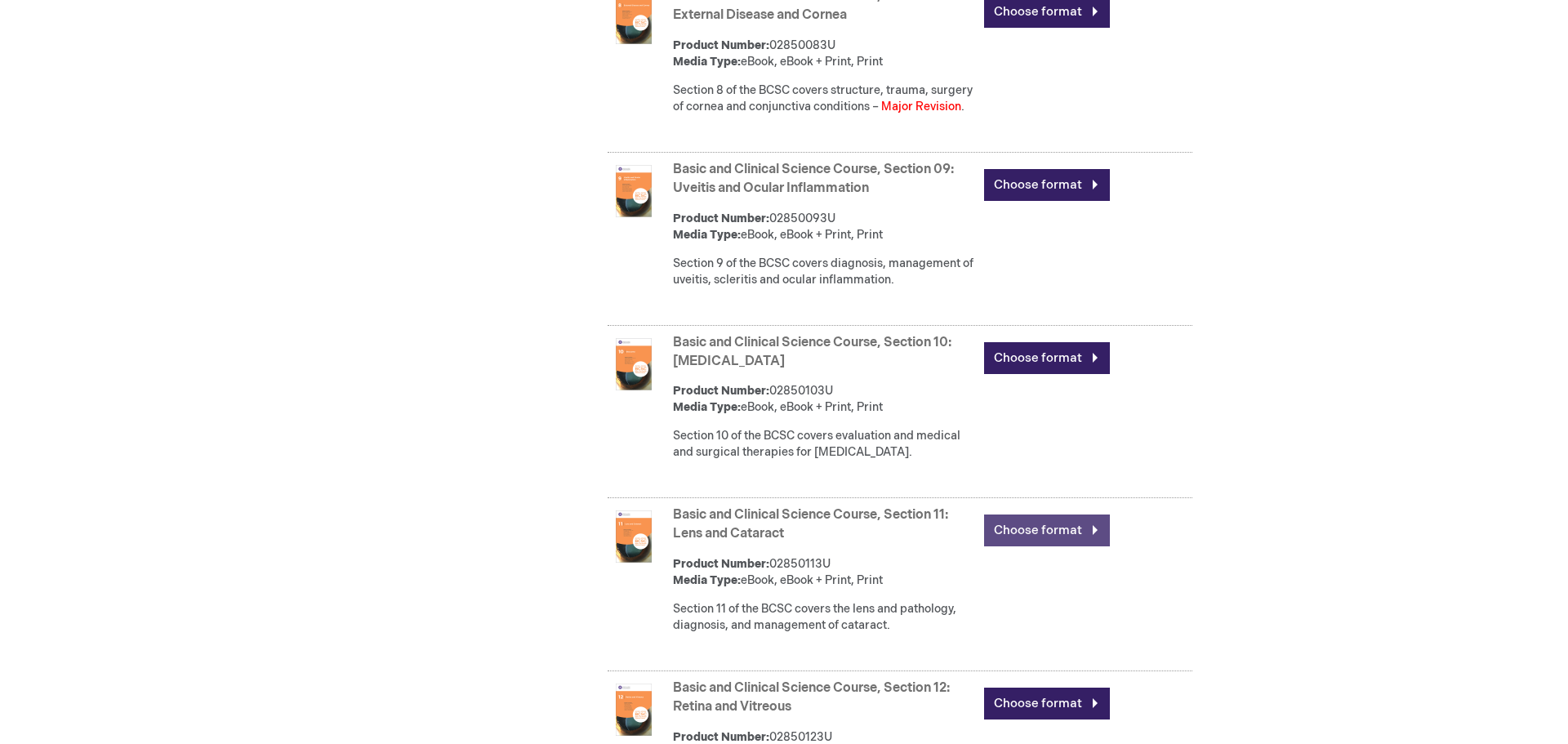
click at [1038, 535] on link "Choose format" at bounding box center [1047, 530] width 126 height 32
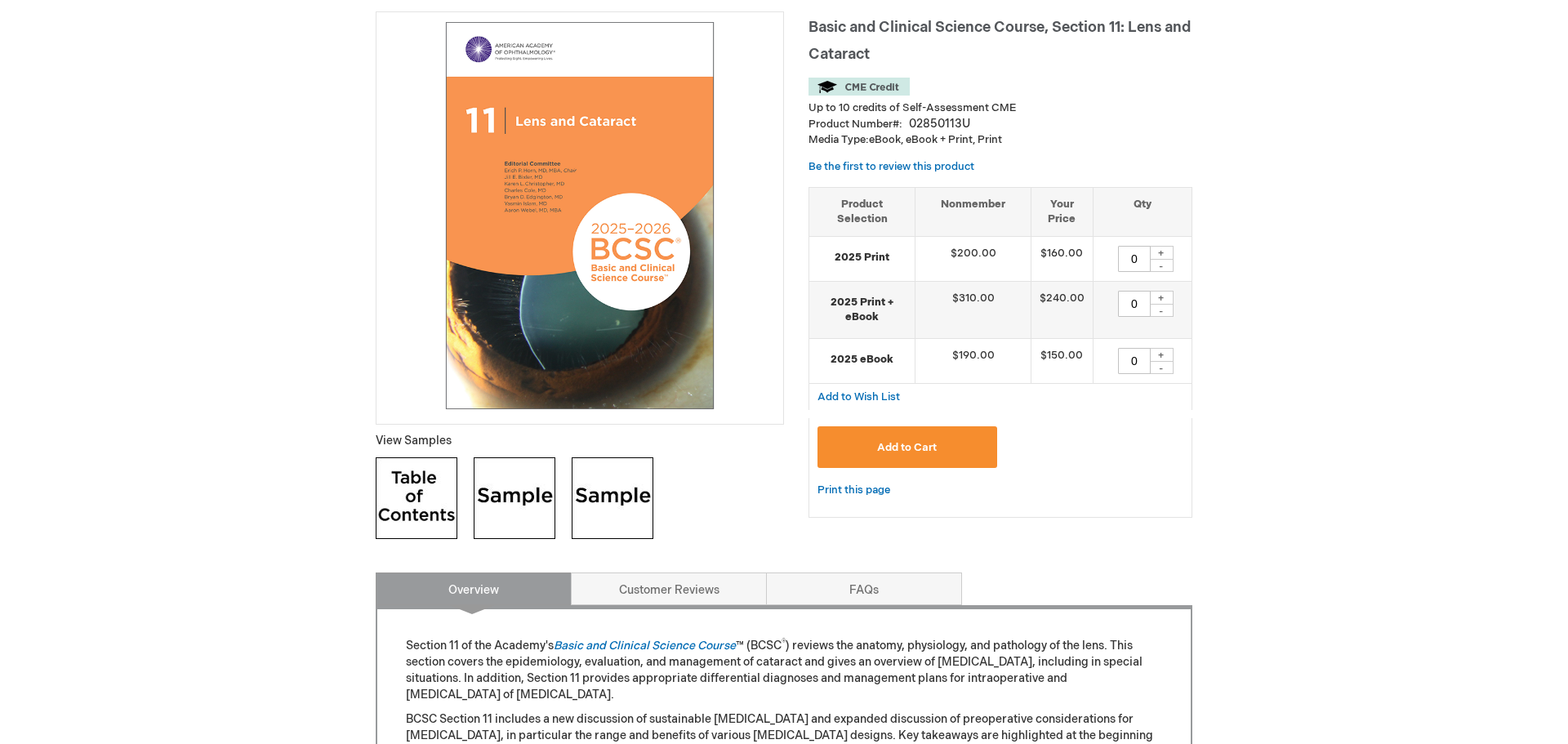
scroll to position [213, 0]
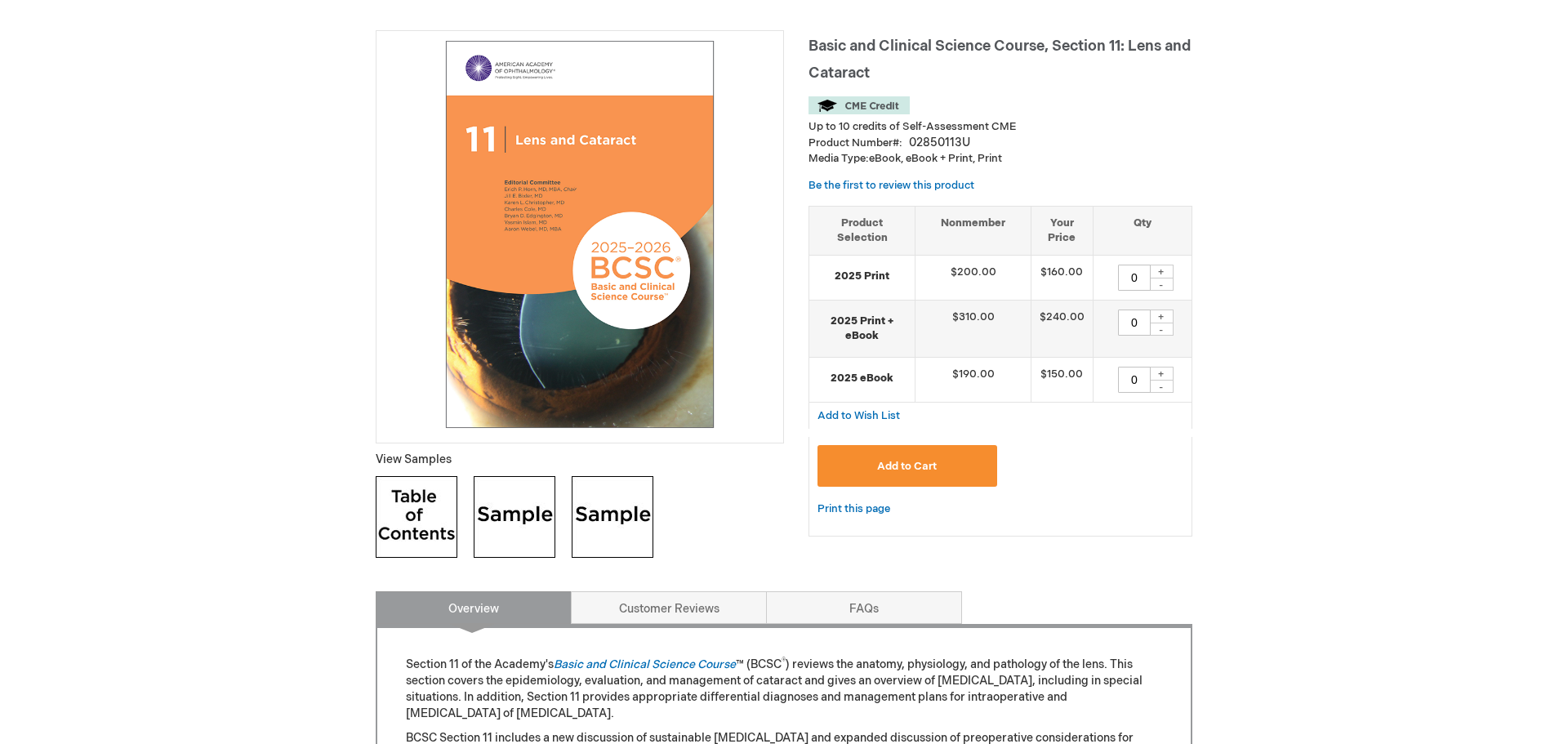
click at [1160, 274] on div "+" at bounding box center [1161, 271] width 25 height 14
type input "1"
click at [904, 470] on span "Add to Cart" at bounding box center [906, 466] width 60 height 13
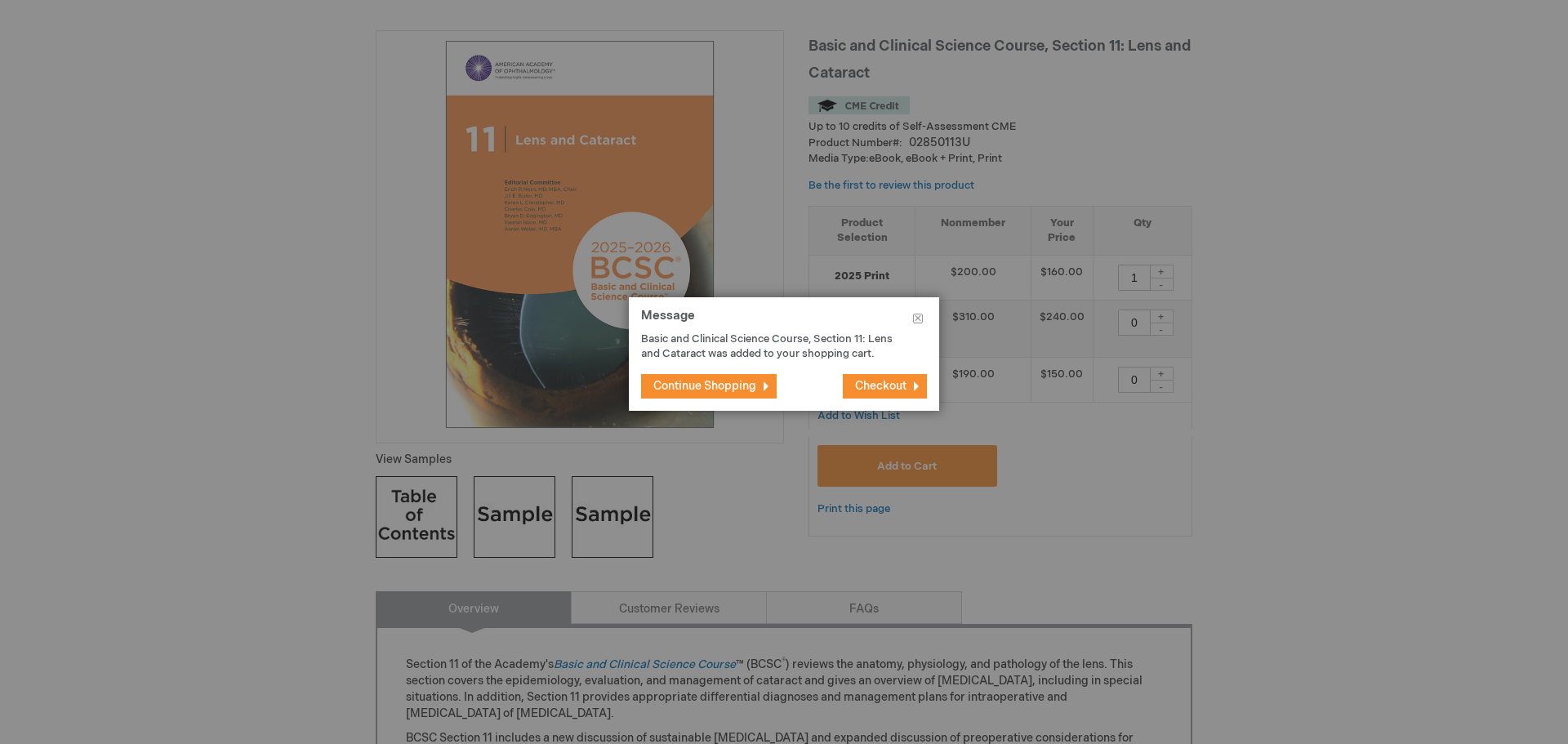
click at [698, 390] on span "Continue Shopping" at bounding box center [704, 386] width 102 height 14
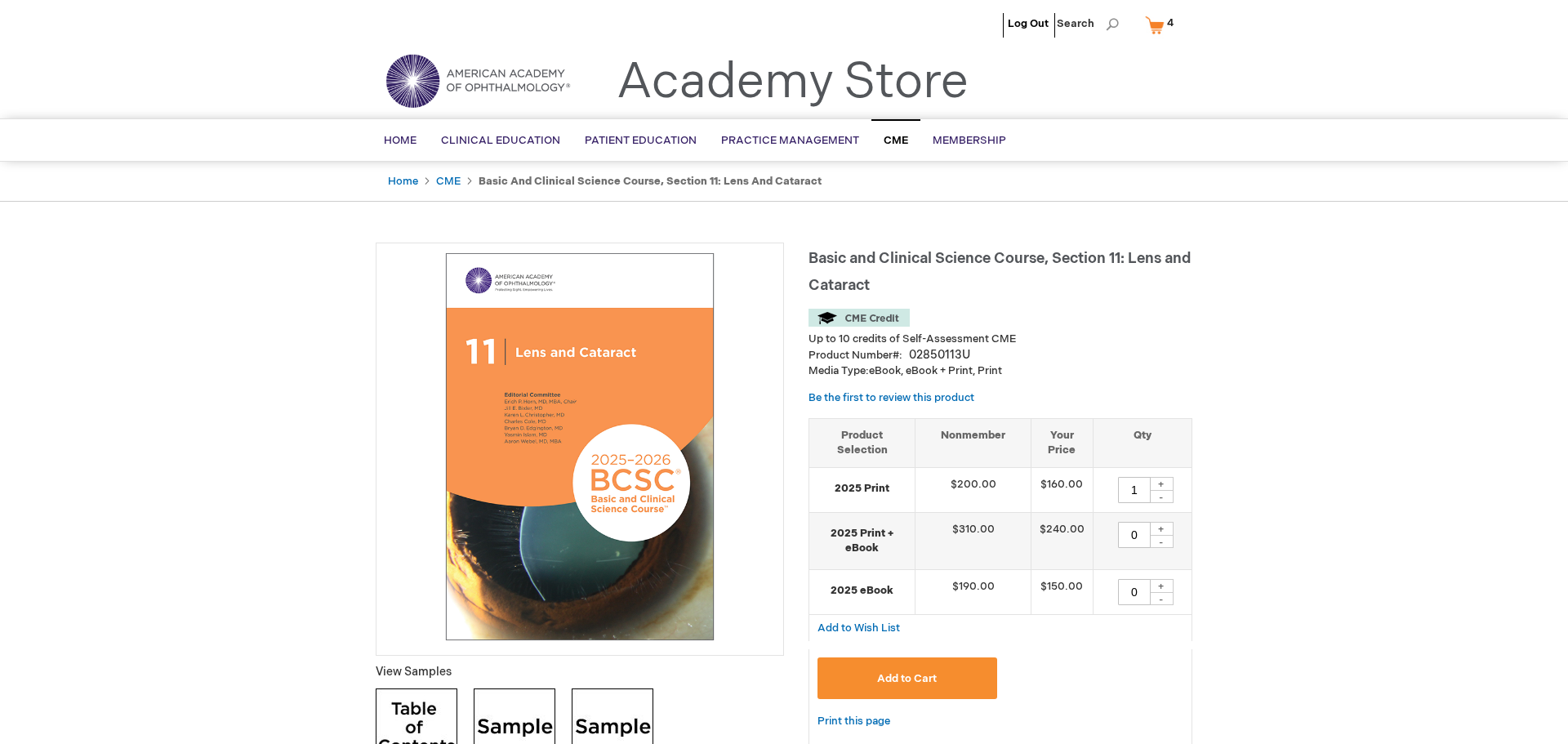
scroll to position [0, 0]
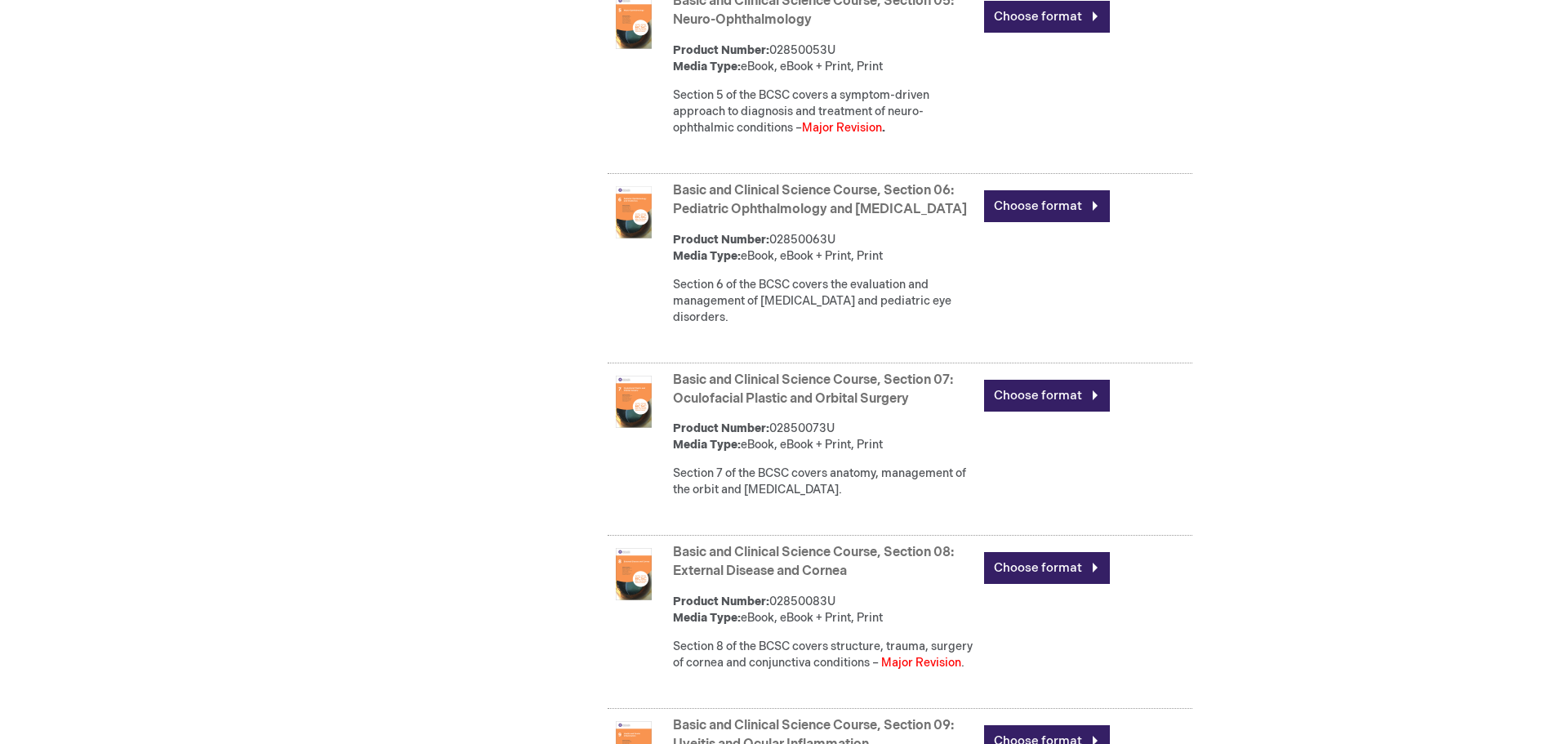
scroll to position [1914, 0]
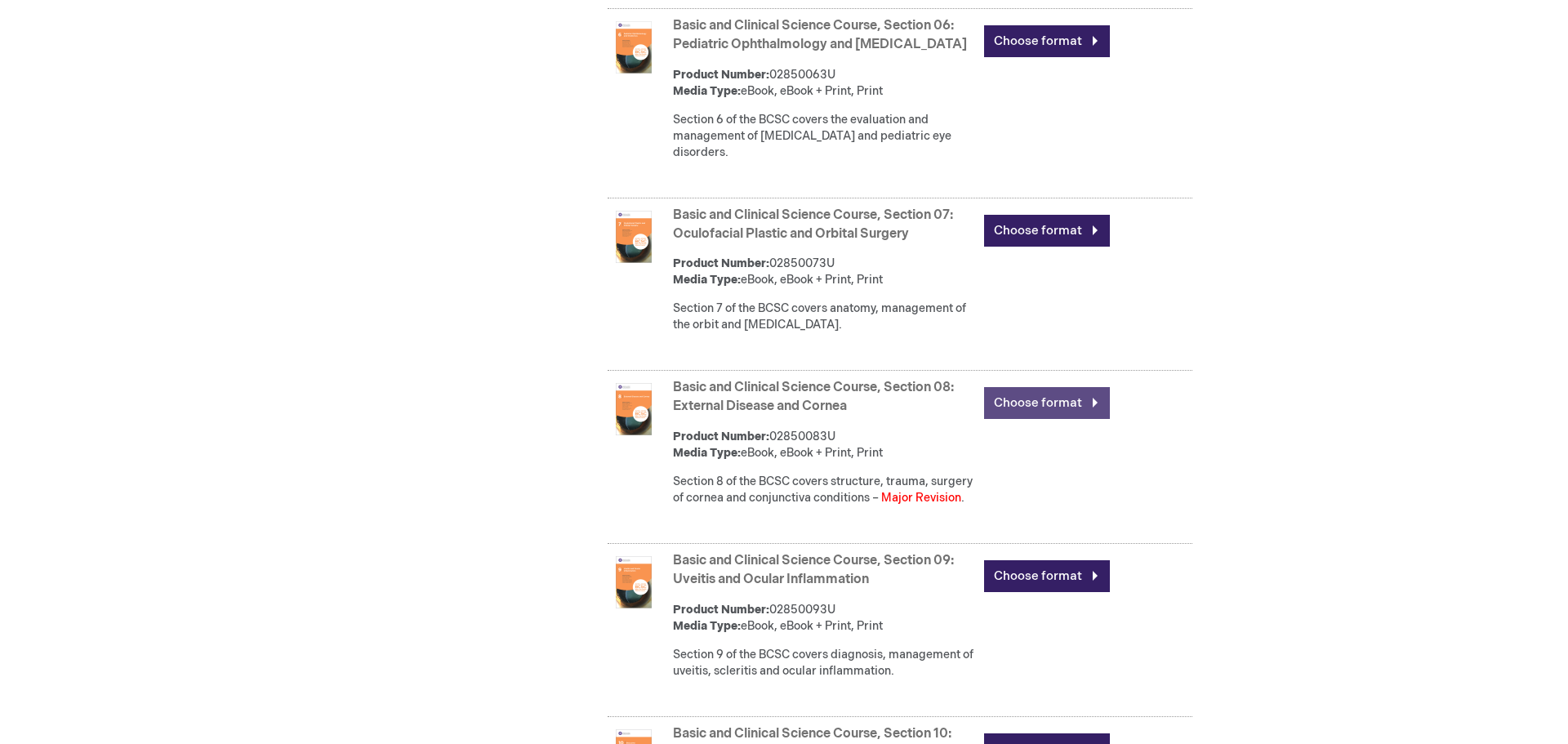
click at [1012, 408] on link "Choose format" at bounding box center [1047, 402] width 126 height 32
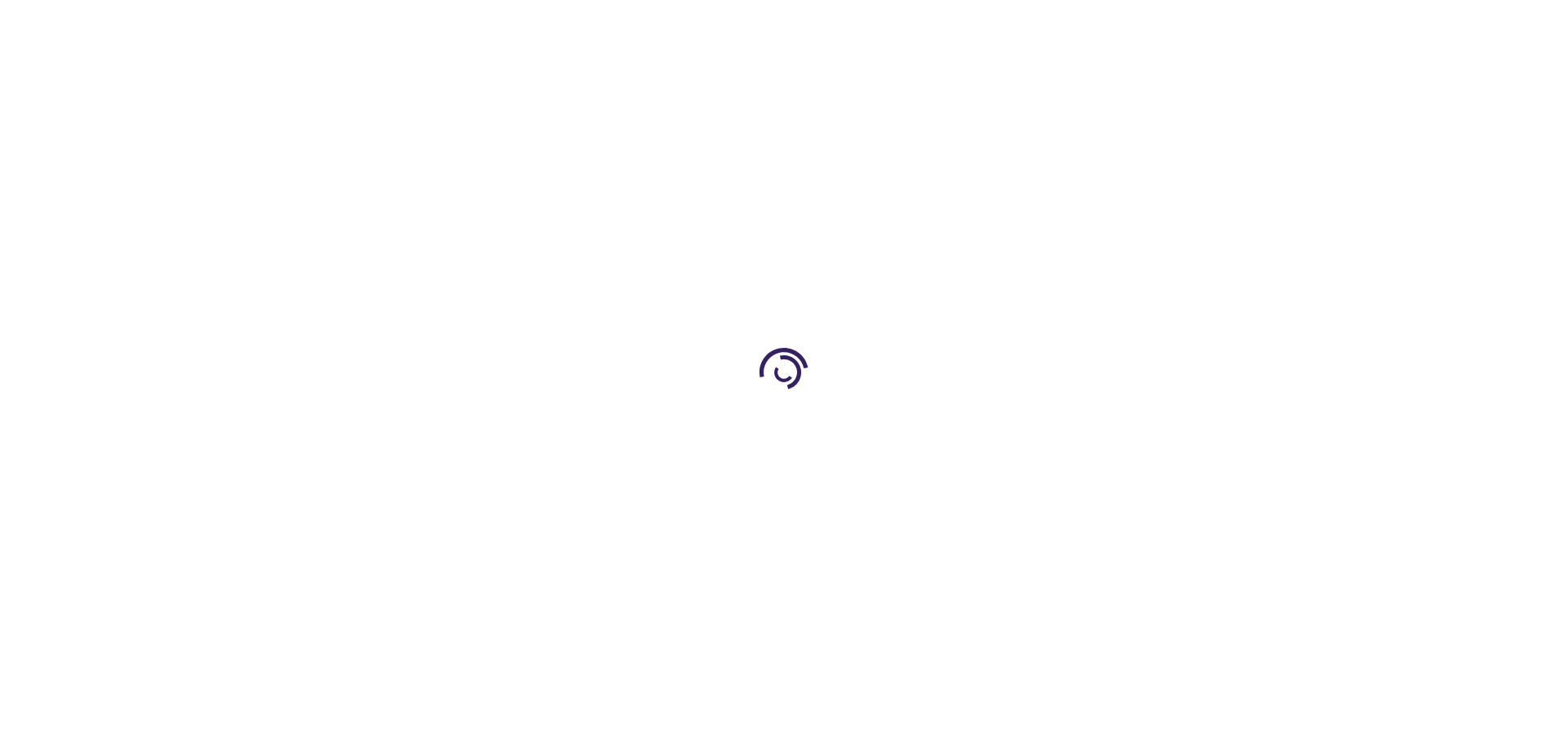
type input "0"
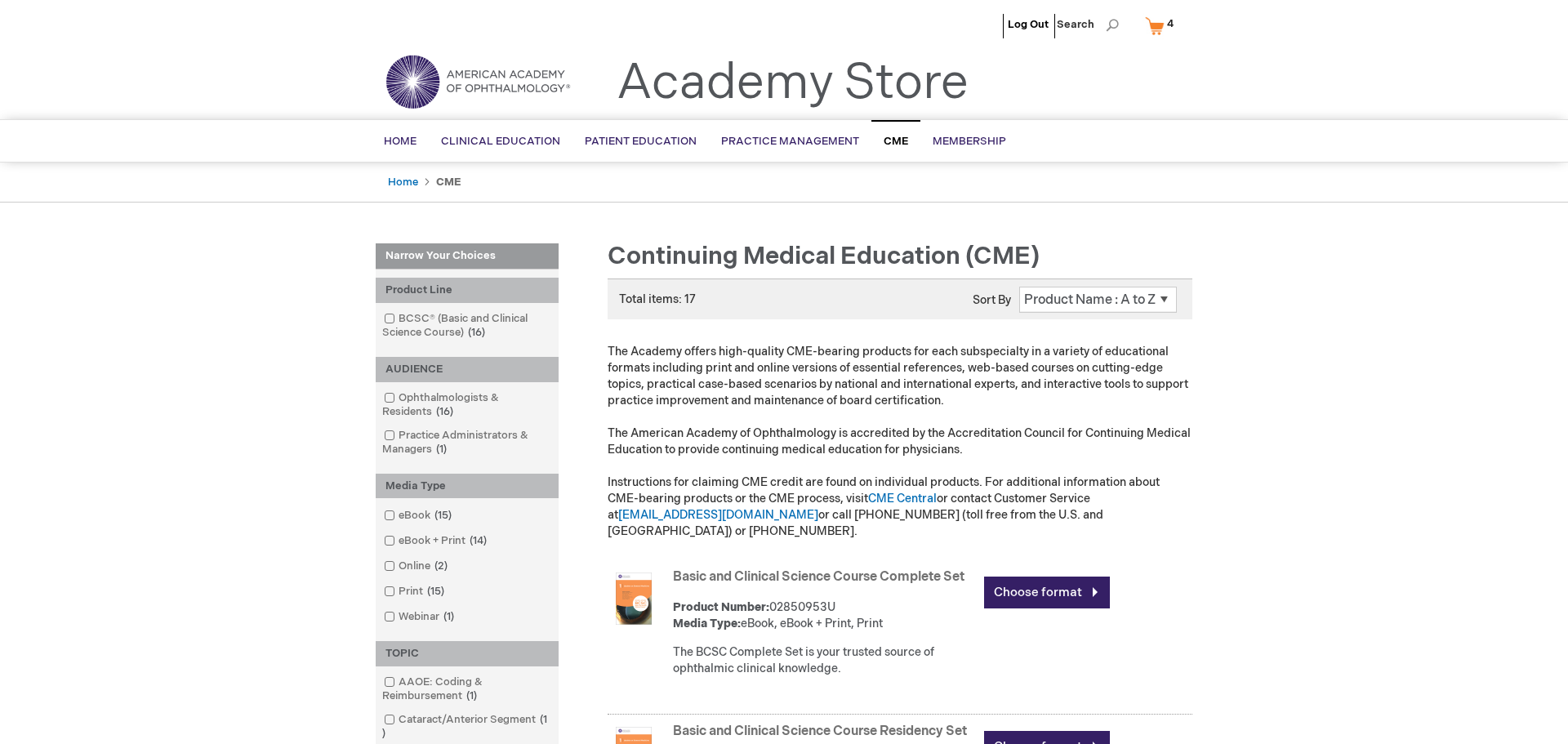
click at [1155, 28] on link "My Cart 4 4 items" at bounding box center [1163, 25] width 42 height 29
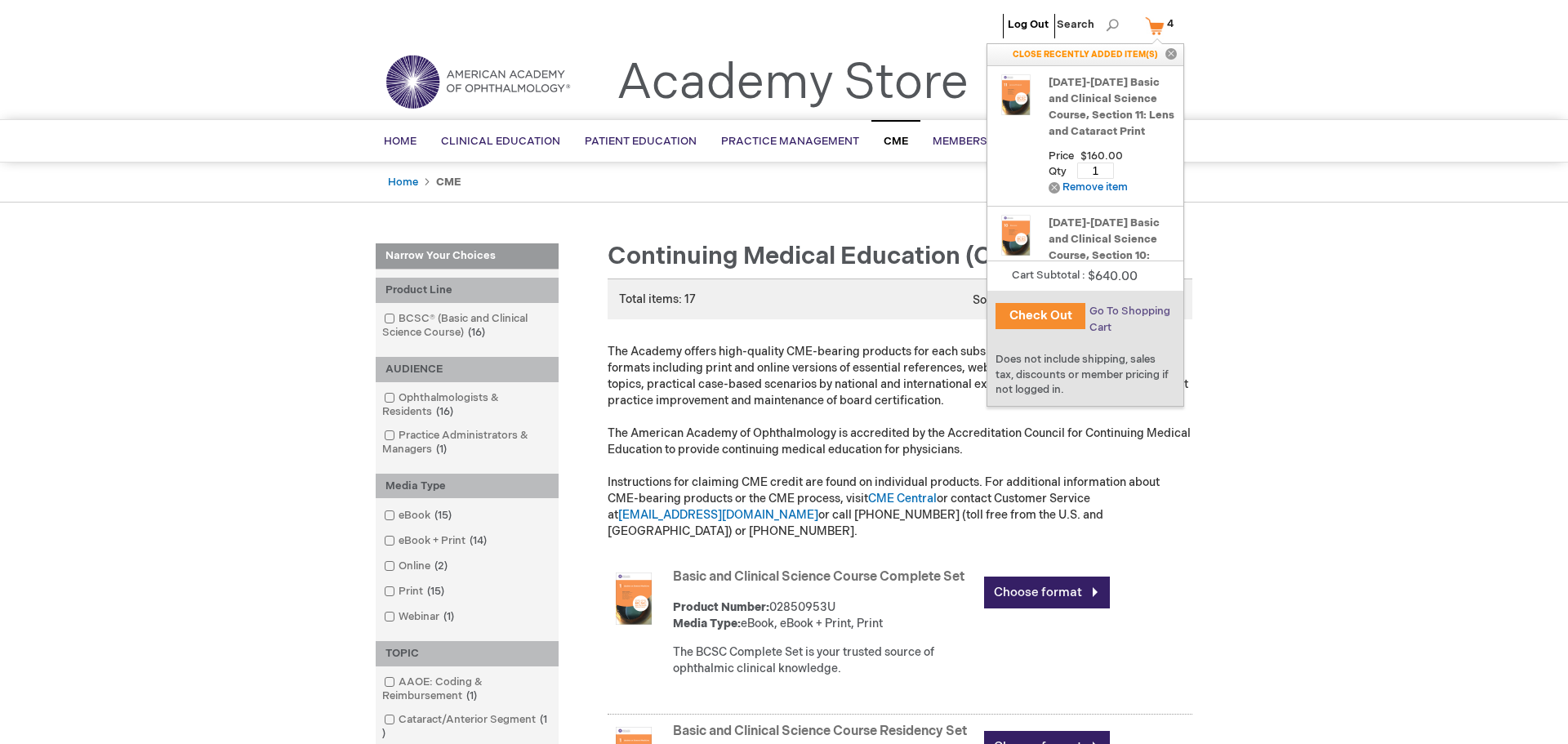
click at [1128, 309] on span "Go To Shopping Cart" at bounding box center [1130, 319] width 81 height 30
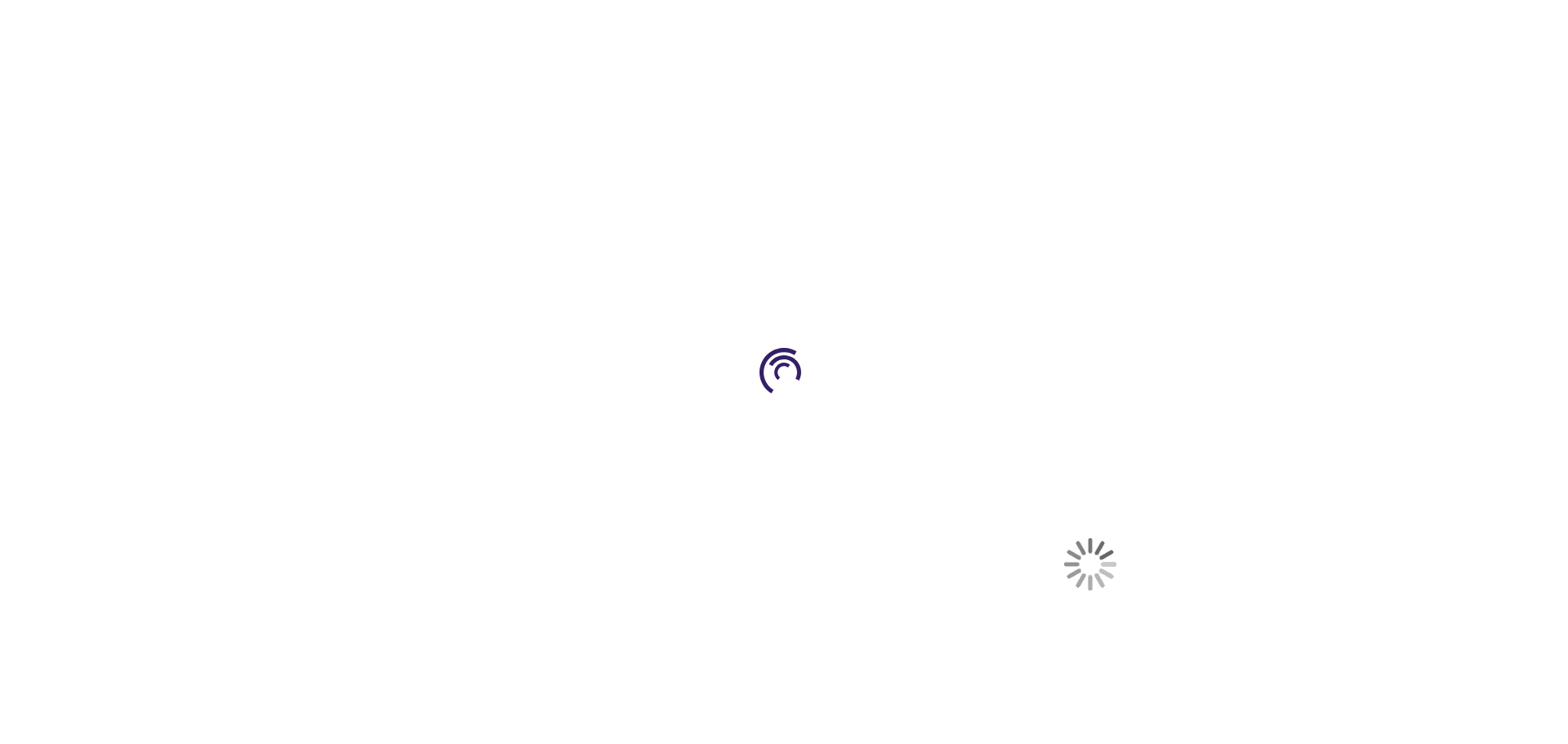
select select "US"
select select "56"
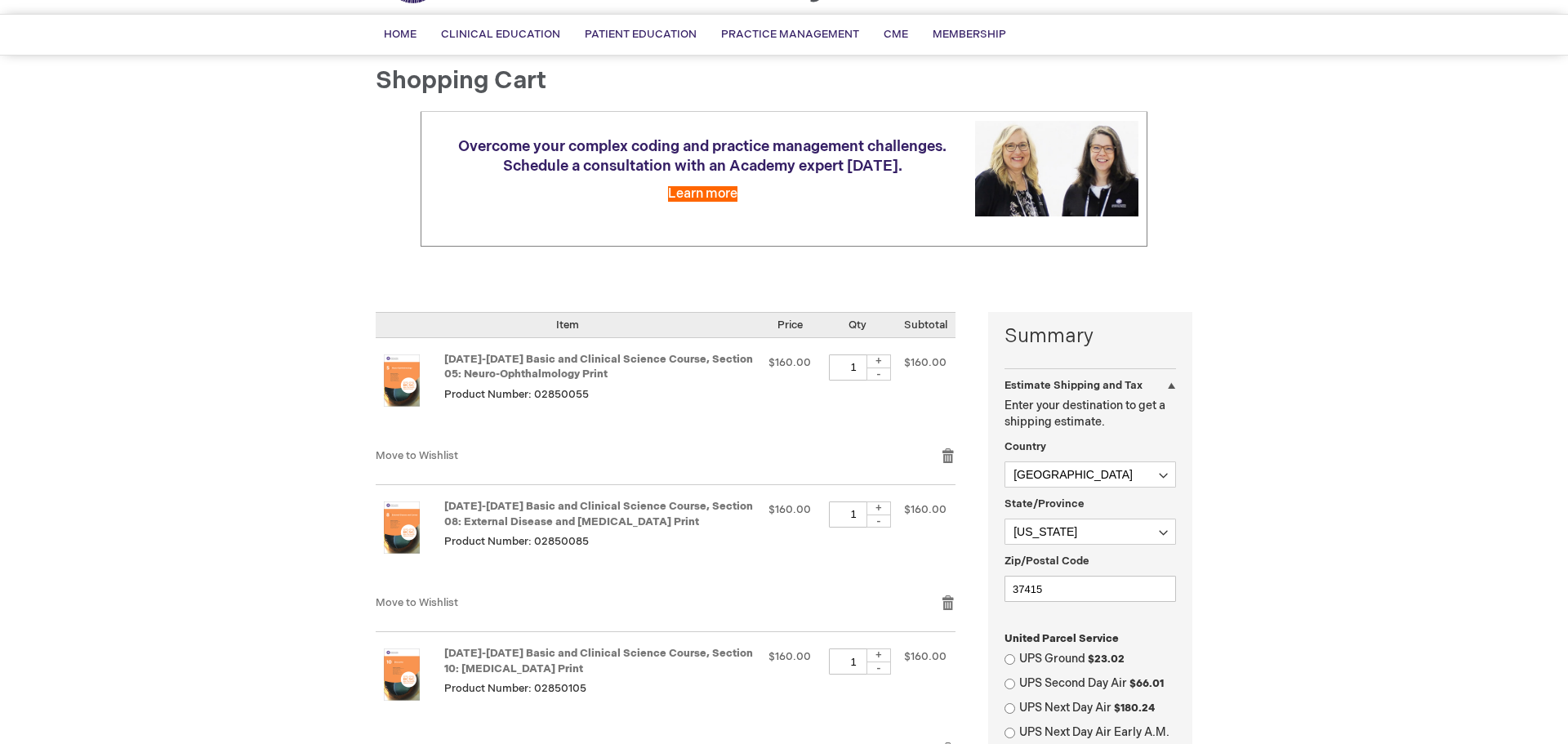
scroll to position [106, 0]
click at [482, 360] on link "[DATE]-[DATE] Basic and Clinical Science Course, Section 05: Neuro-Ophthalmolog…" at bounding box center [598, 366] width 308 height 29
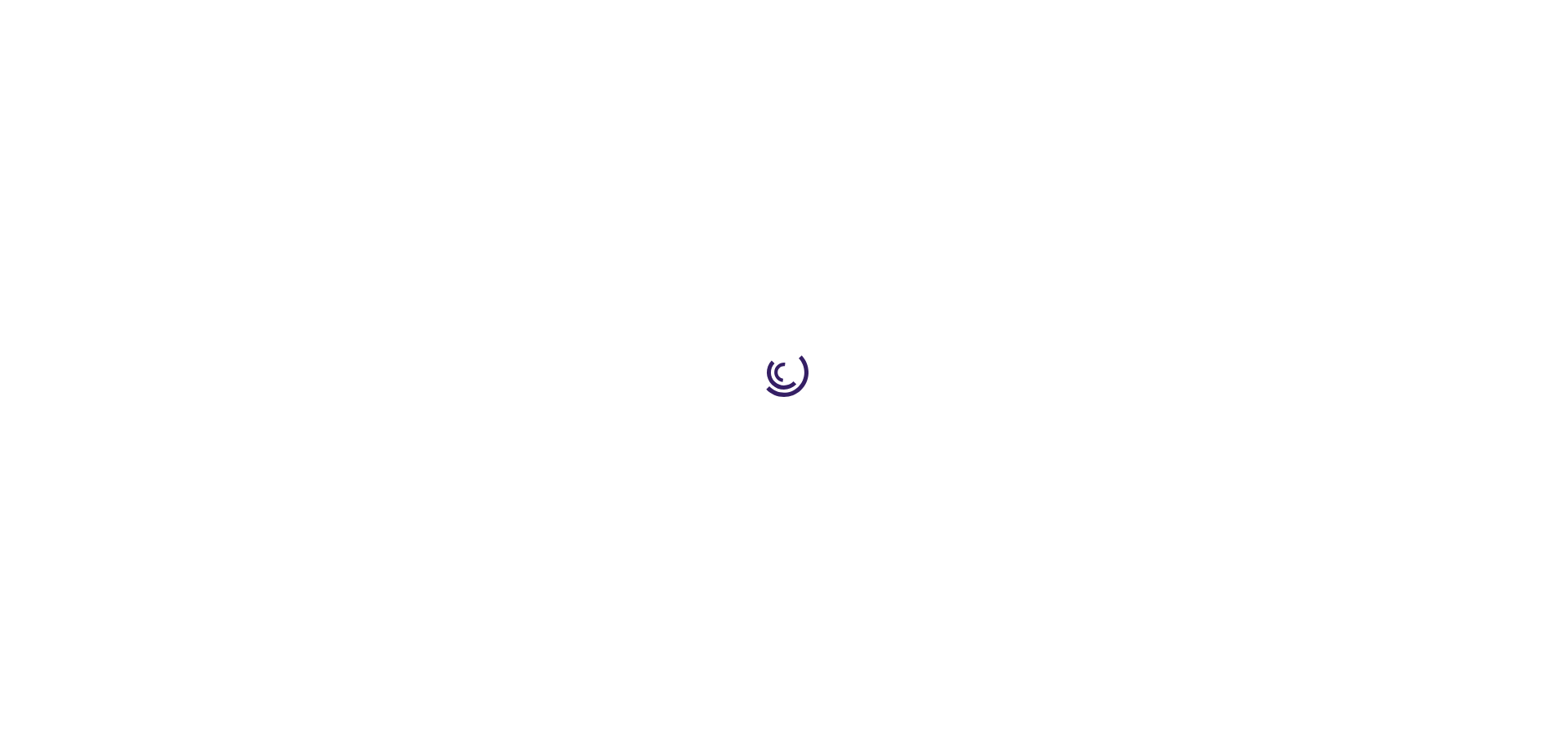
type input "0"
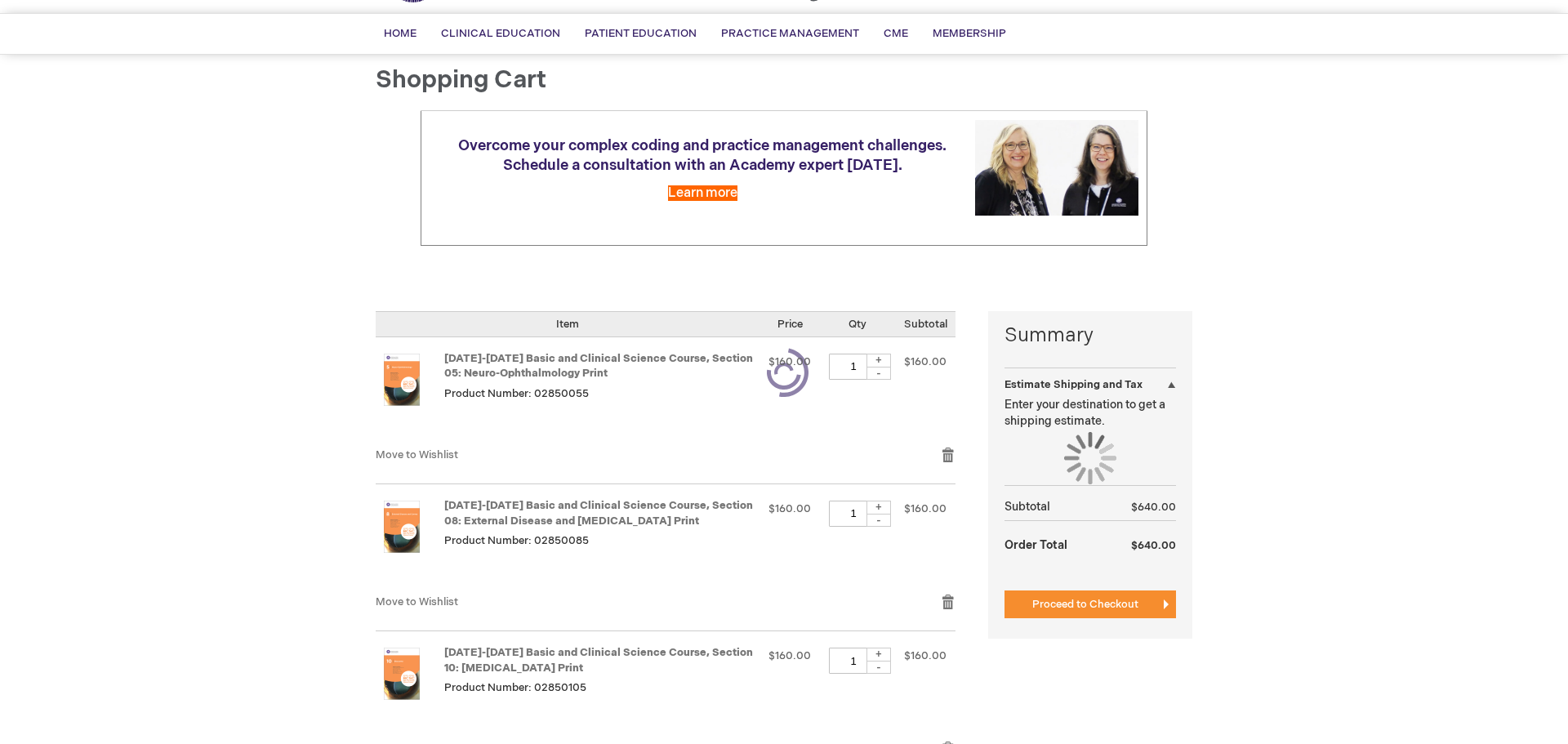
select select "US"
select select "56"
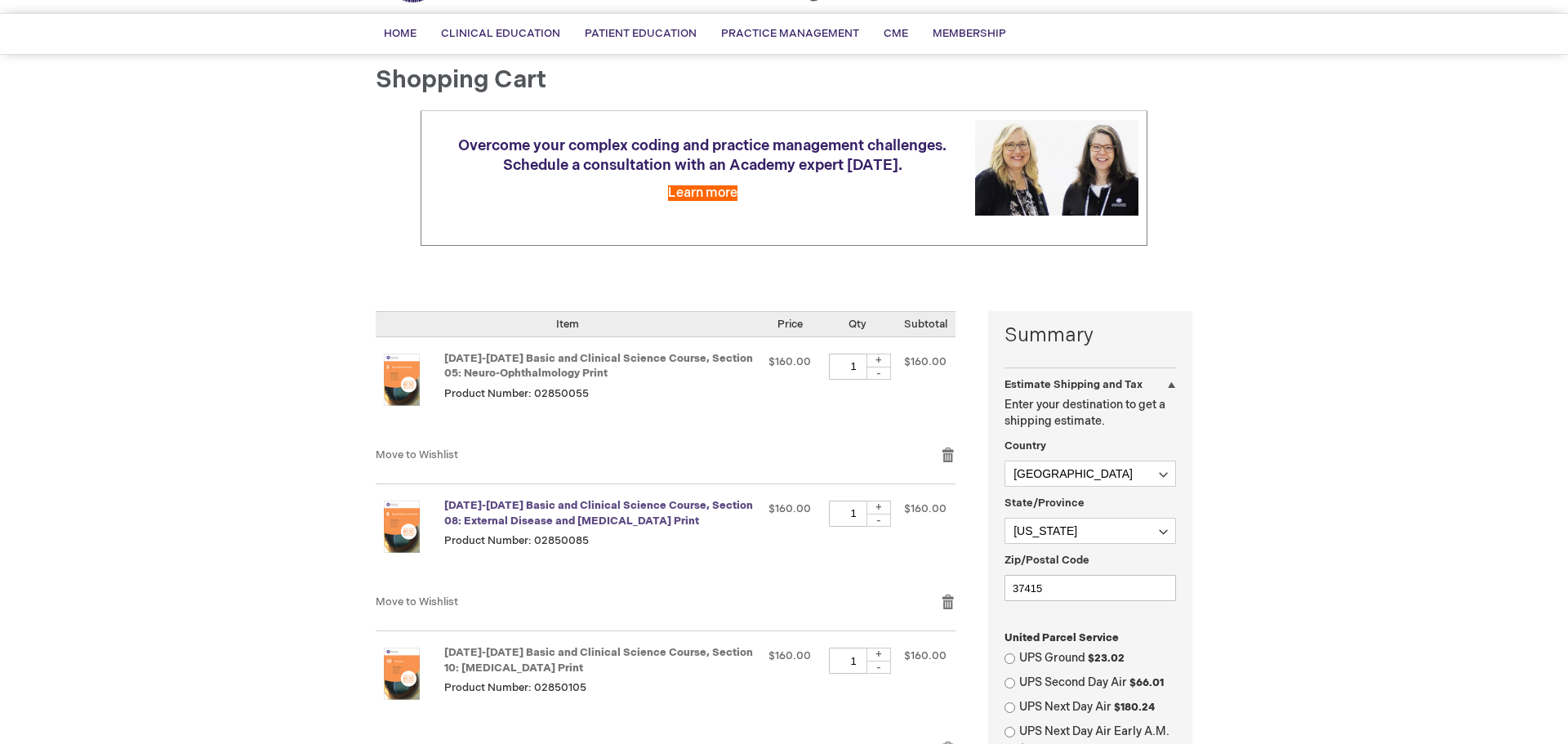
click at [521, 508] on link "[DATE]-[DATE] Basic and Clinical Science Course, Section 08: External Disease a…" at bounding box center [598, 513] width 308 height 29
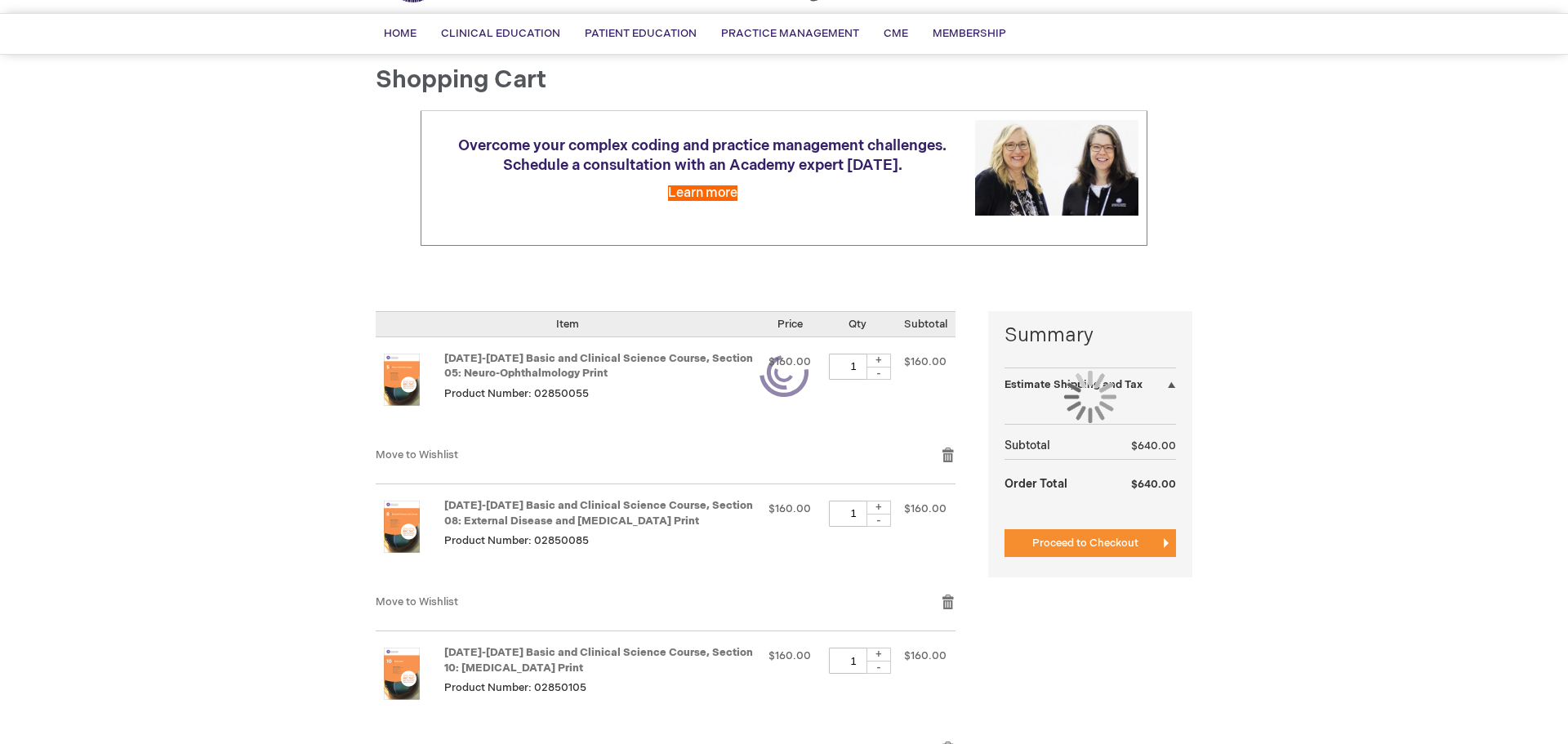
select select "US"
select select "56"
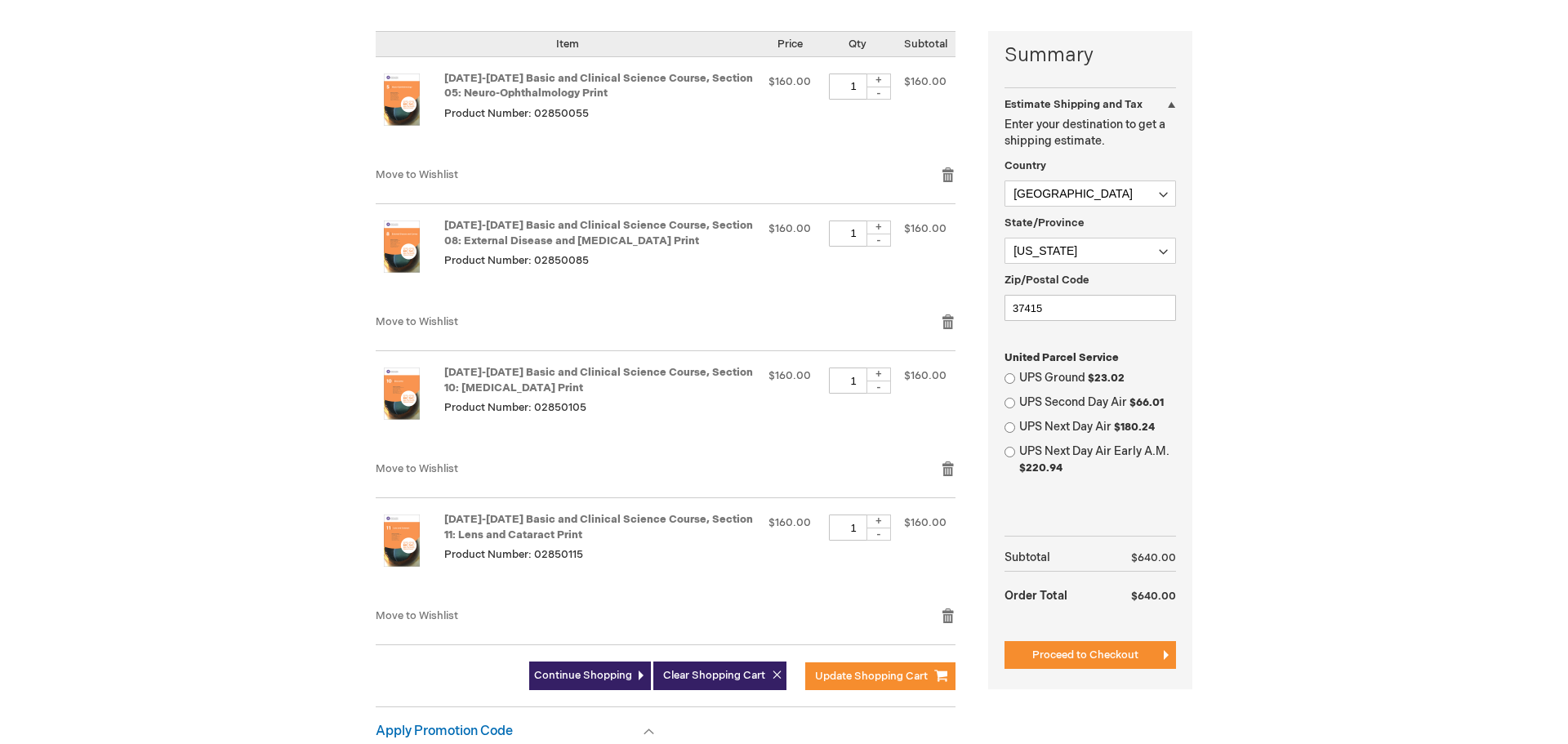
scroll to position [396, 0]
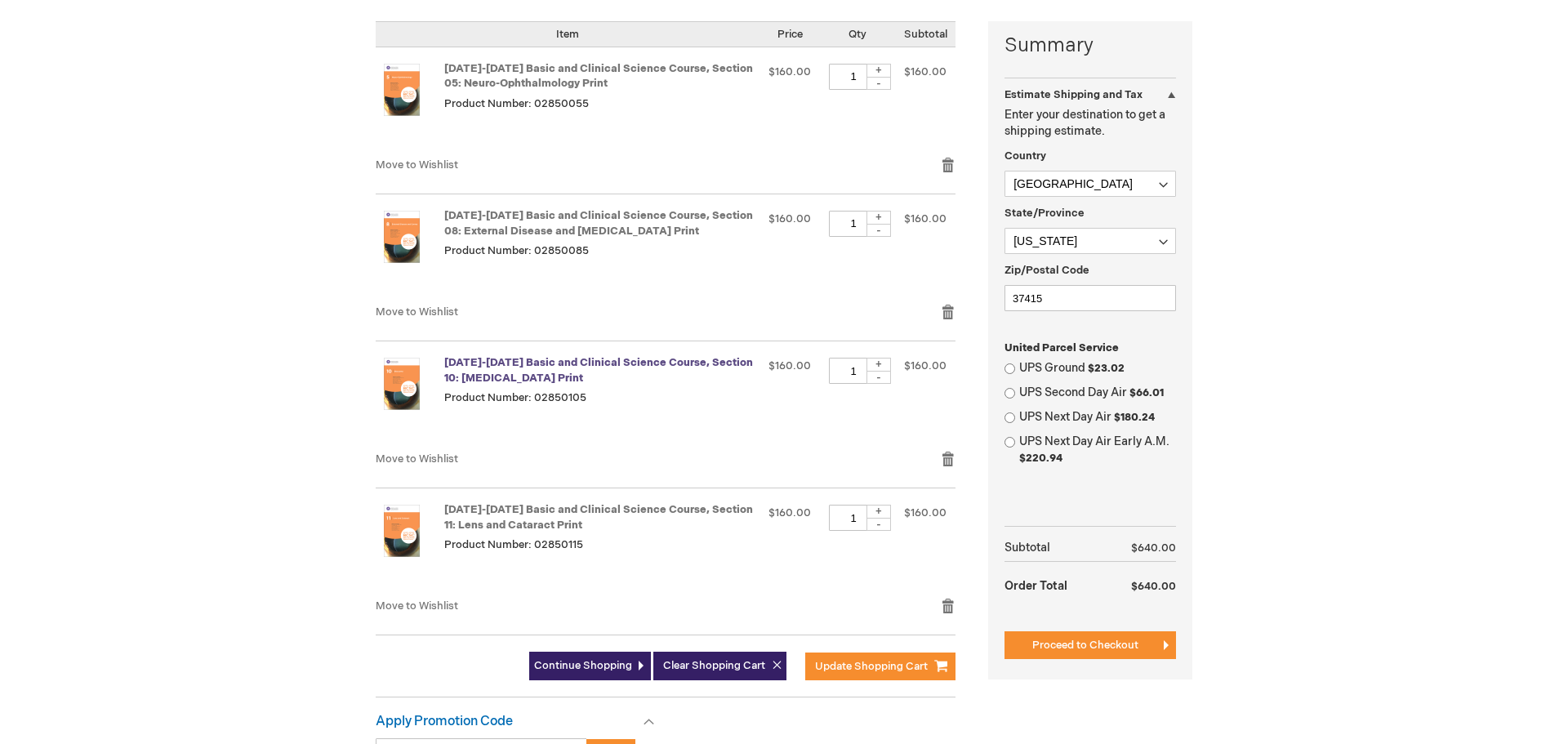
click at [496, 366] on link "[DATE]-[DATE] Basic and Clinical Science Course, Section 10: [MEDICAL_DATA] Pri…" at bounding box center [598, 370] width 308 height 29
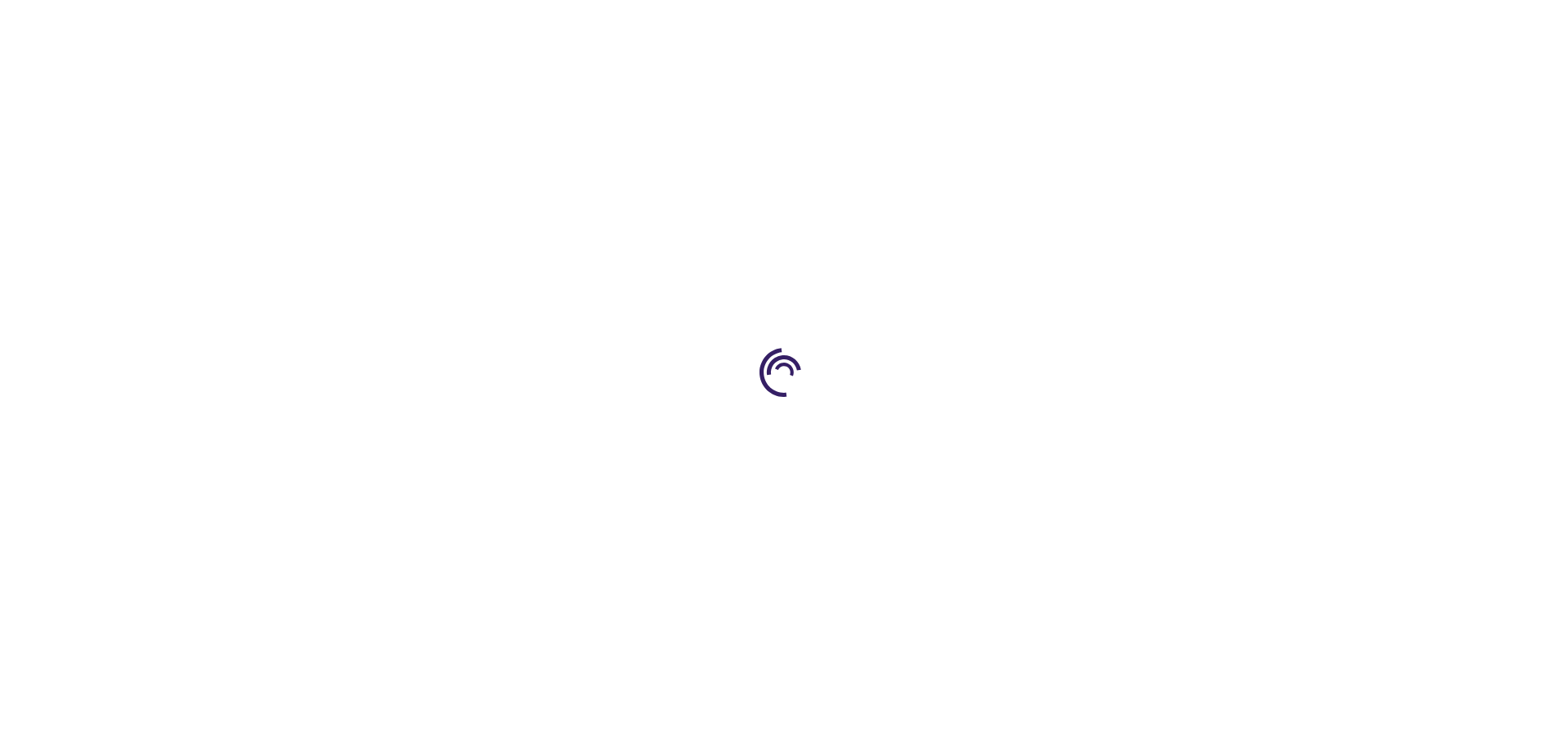
type input "0"
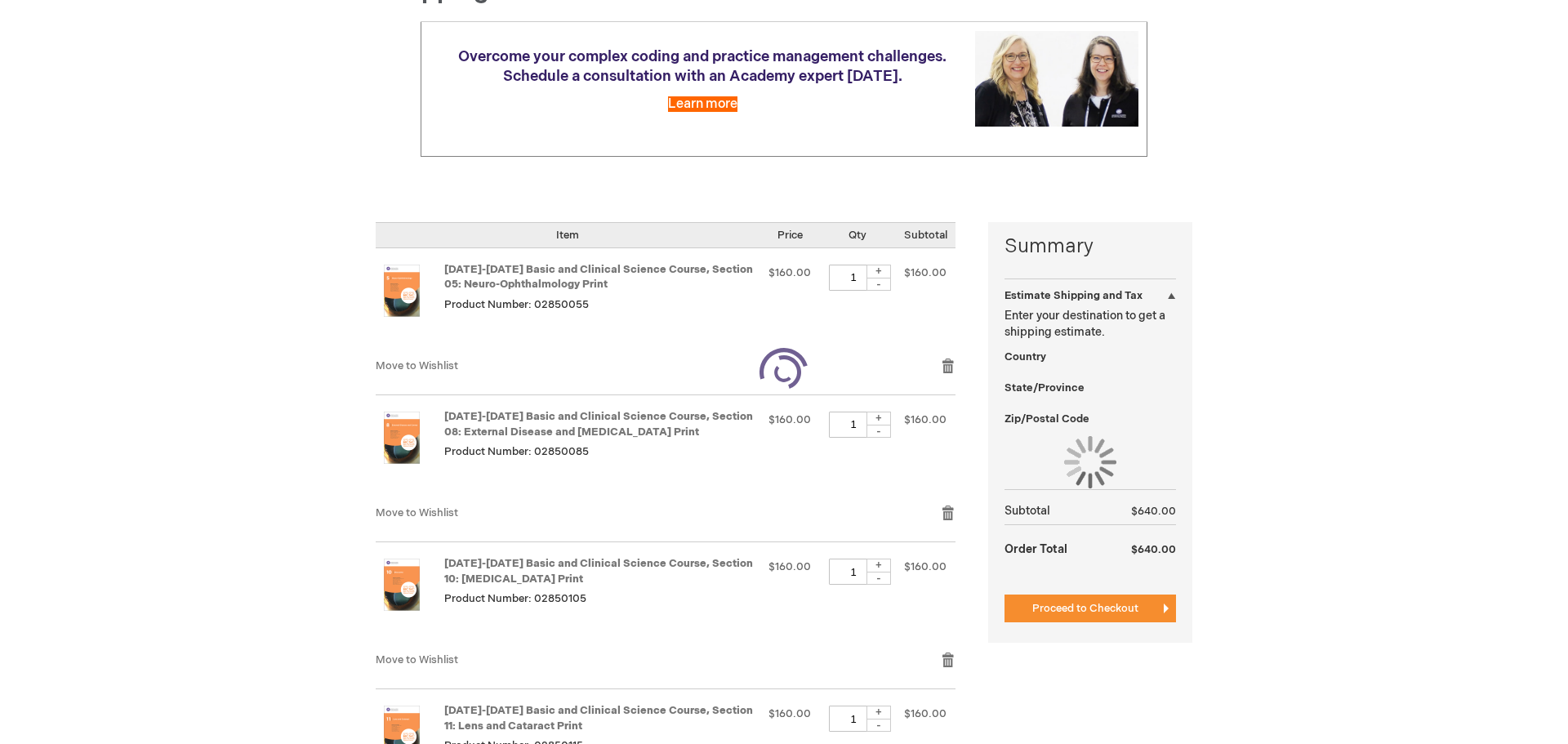
select select "US"
select select "56"
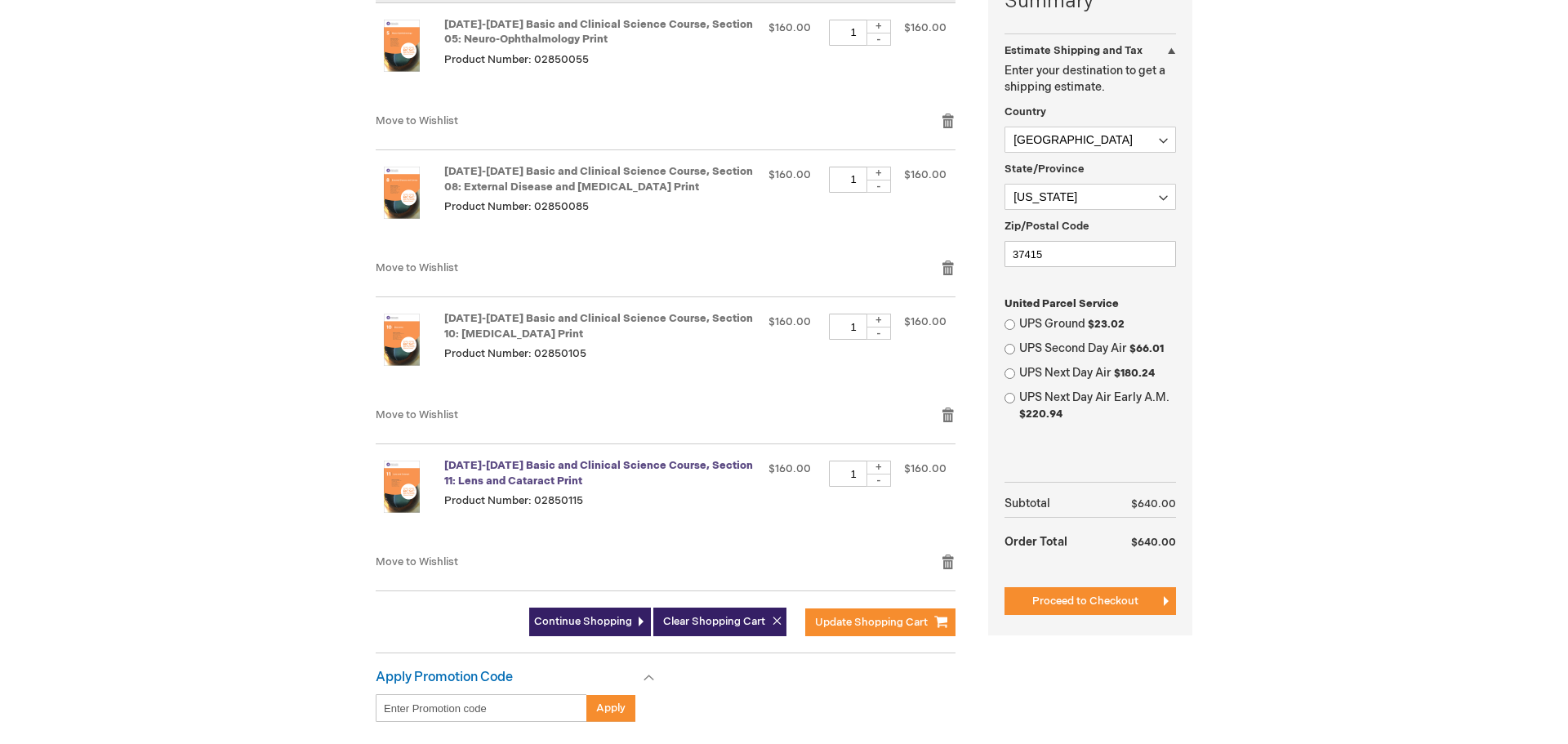
scroll to position [480, 0]
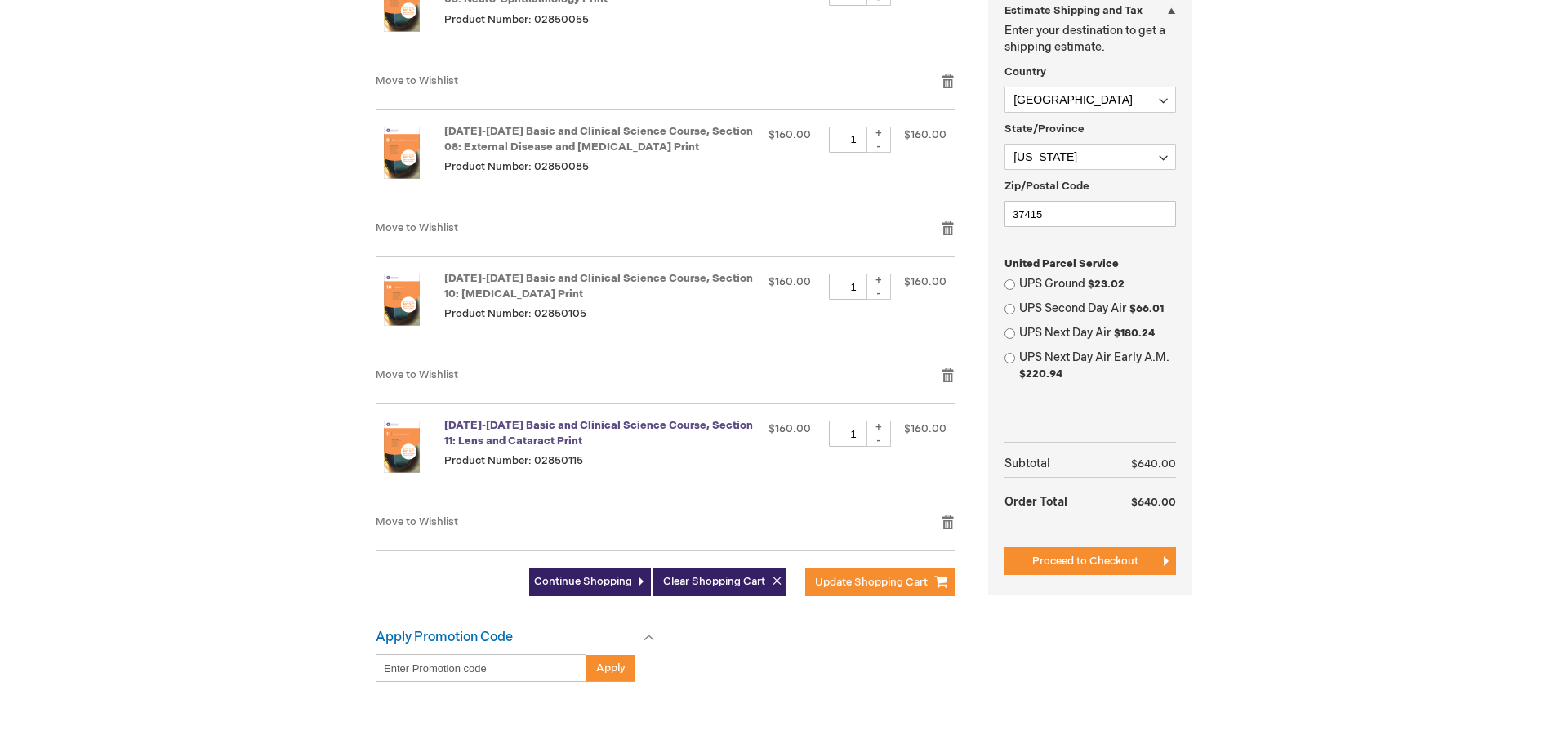
click at [524, 426] on link "[DATE]-[DATE] Basic and Clinical Science Course, Section 11: Lens and Cataract …" at bounding box center [598, 433] width 308 height 29
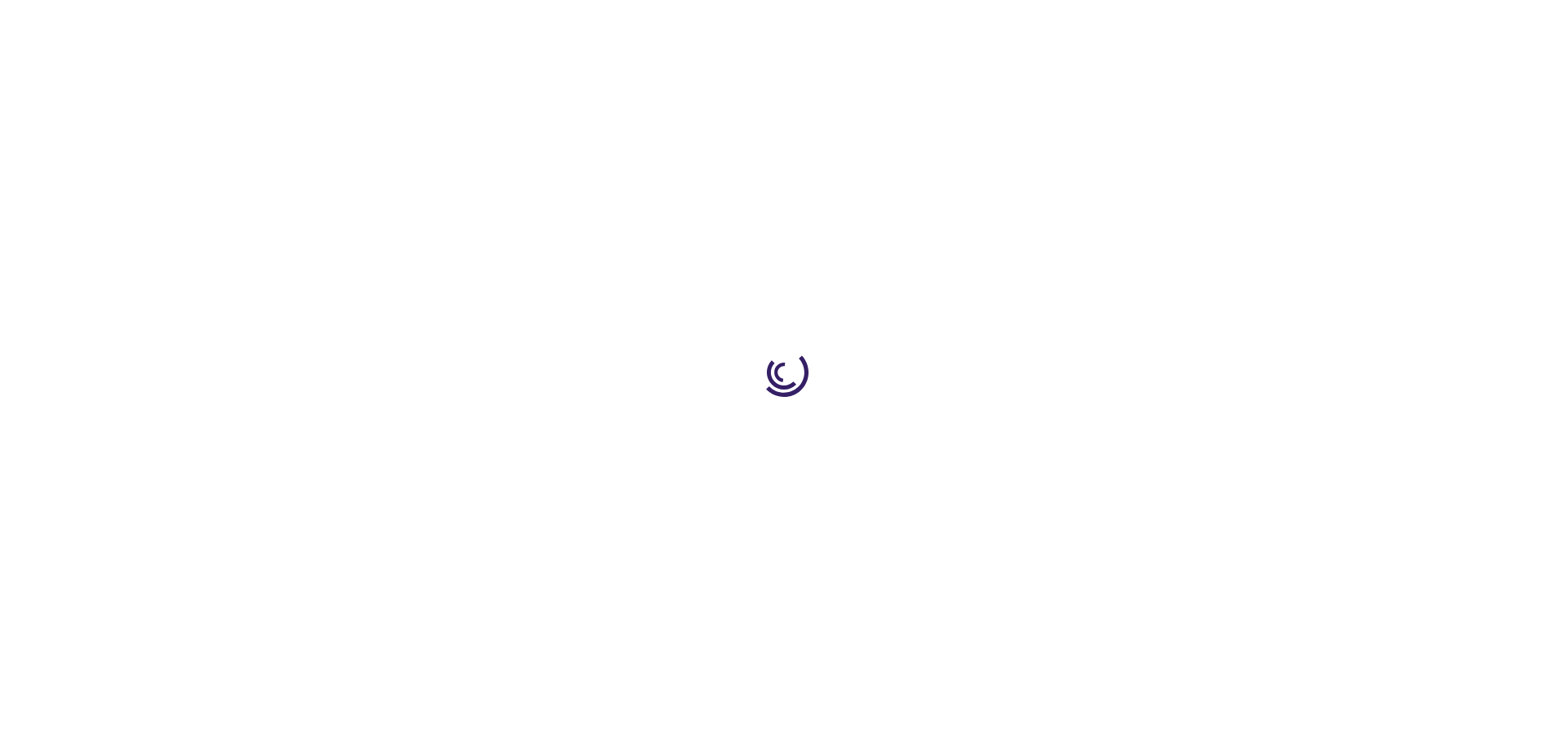
type input "0"
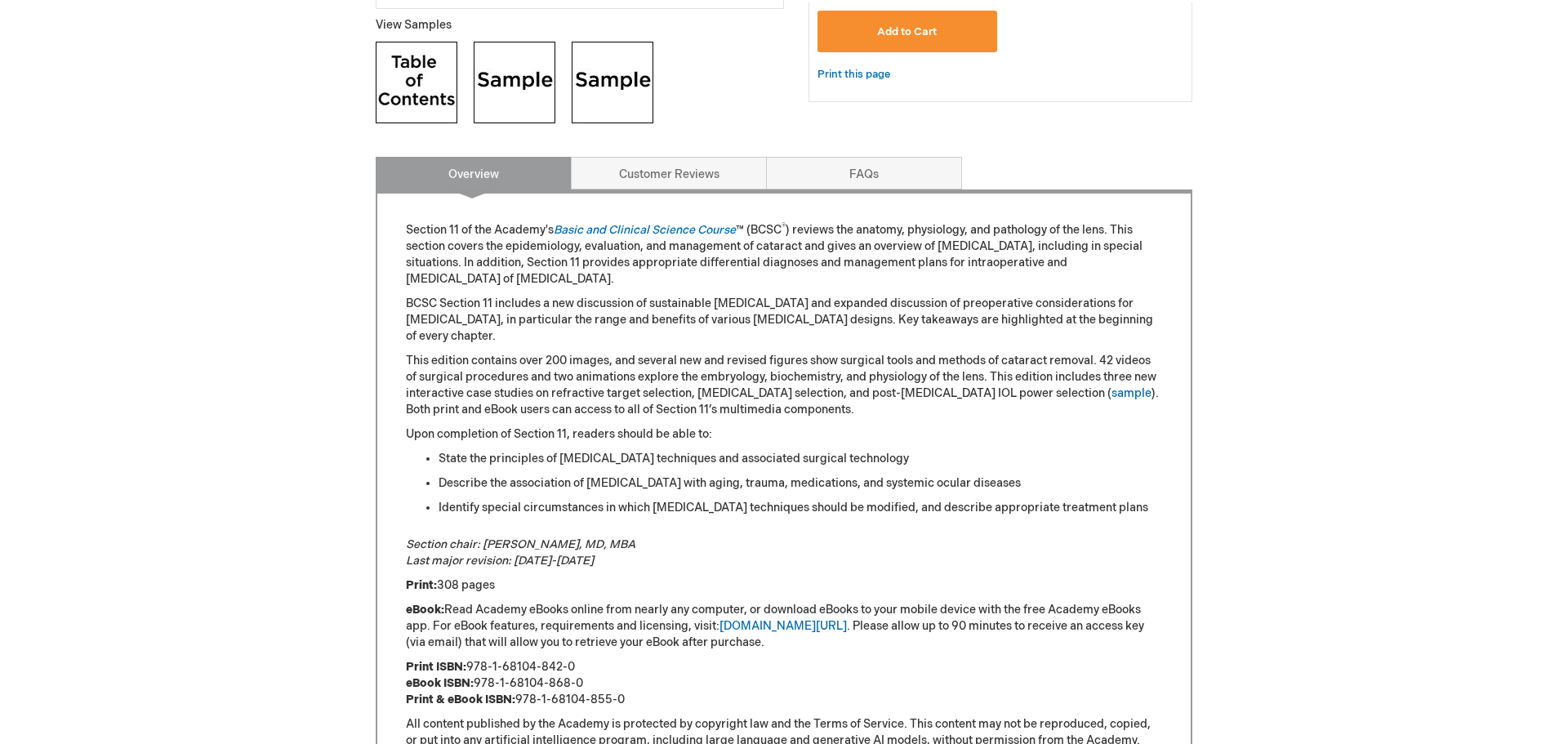
scroll to position [654, 0]
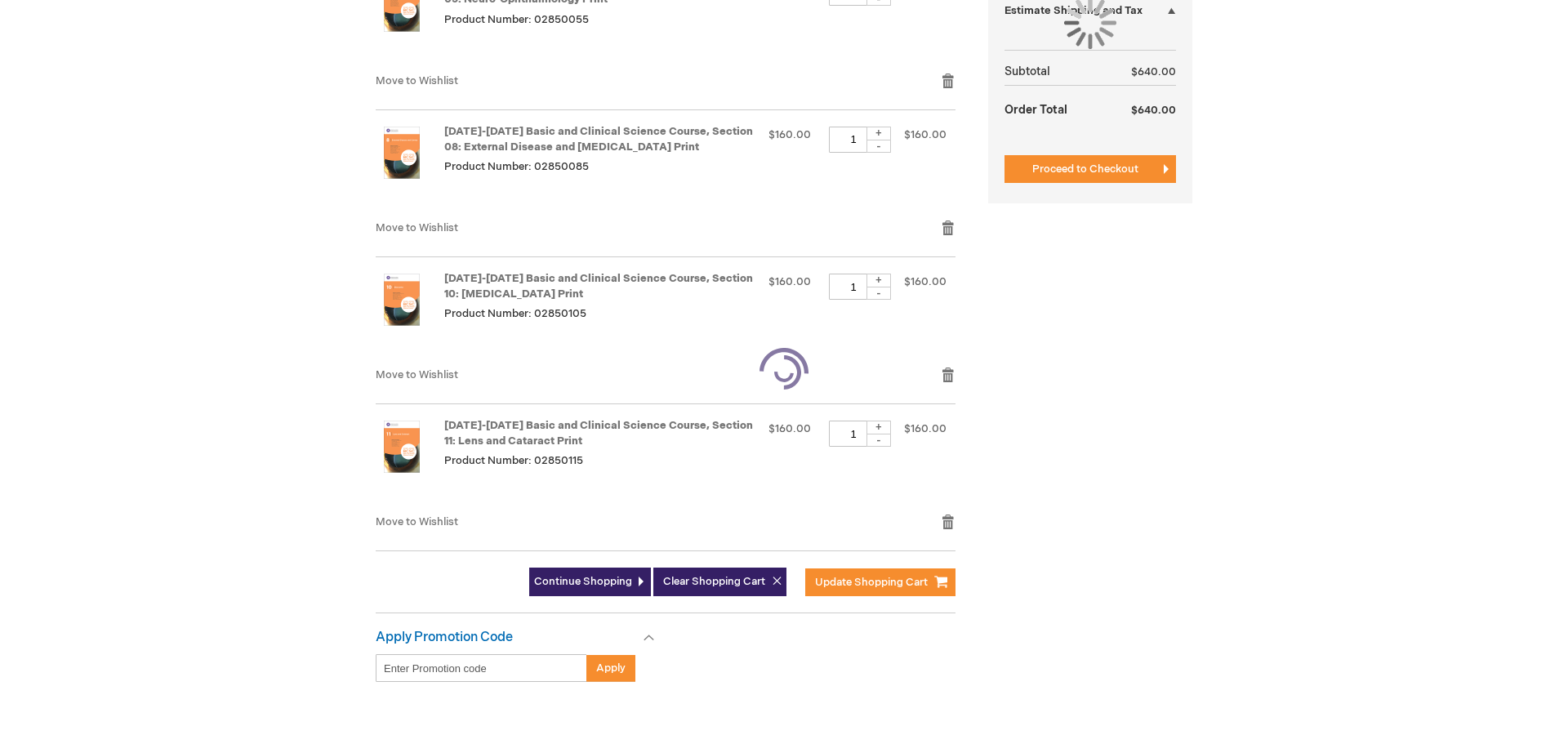
select select "US"
select select "56"
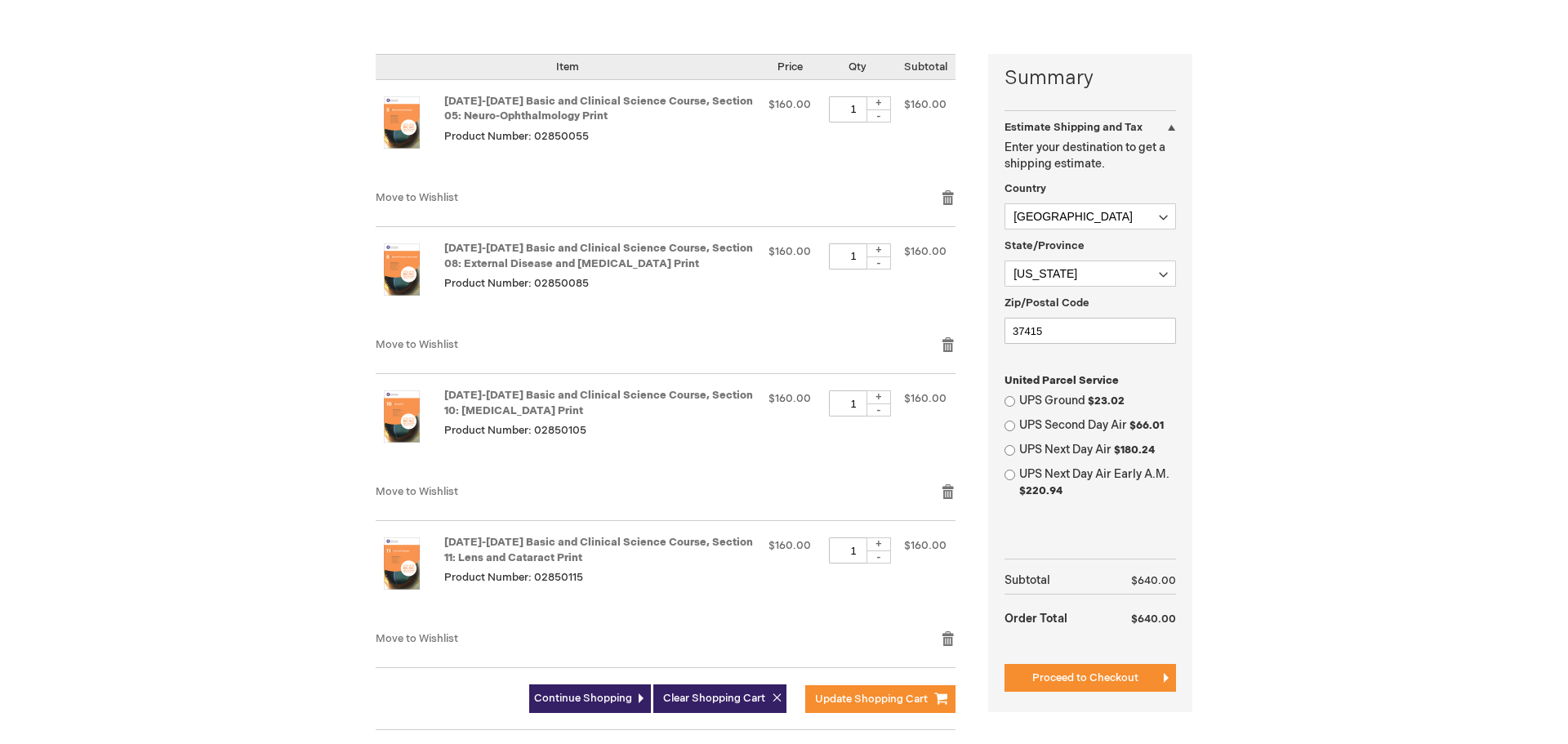
scroll to position [363, 0]
click at [509, 402] on strong "[DATE]-[DATE] Basic and Clinical Science Course, Section 10: [MEDICAL_DATA] Pri…" at bounding box center [598, 403] width 308 height 30
click at [503, 393] on link "[DATE]-[DATE] Basic and Clinical Science Course, Section 10: [MEDICAL_DATA] Pri…" at bounding box center [598, 403] width 308 height 29
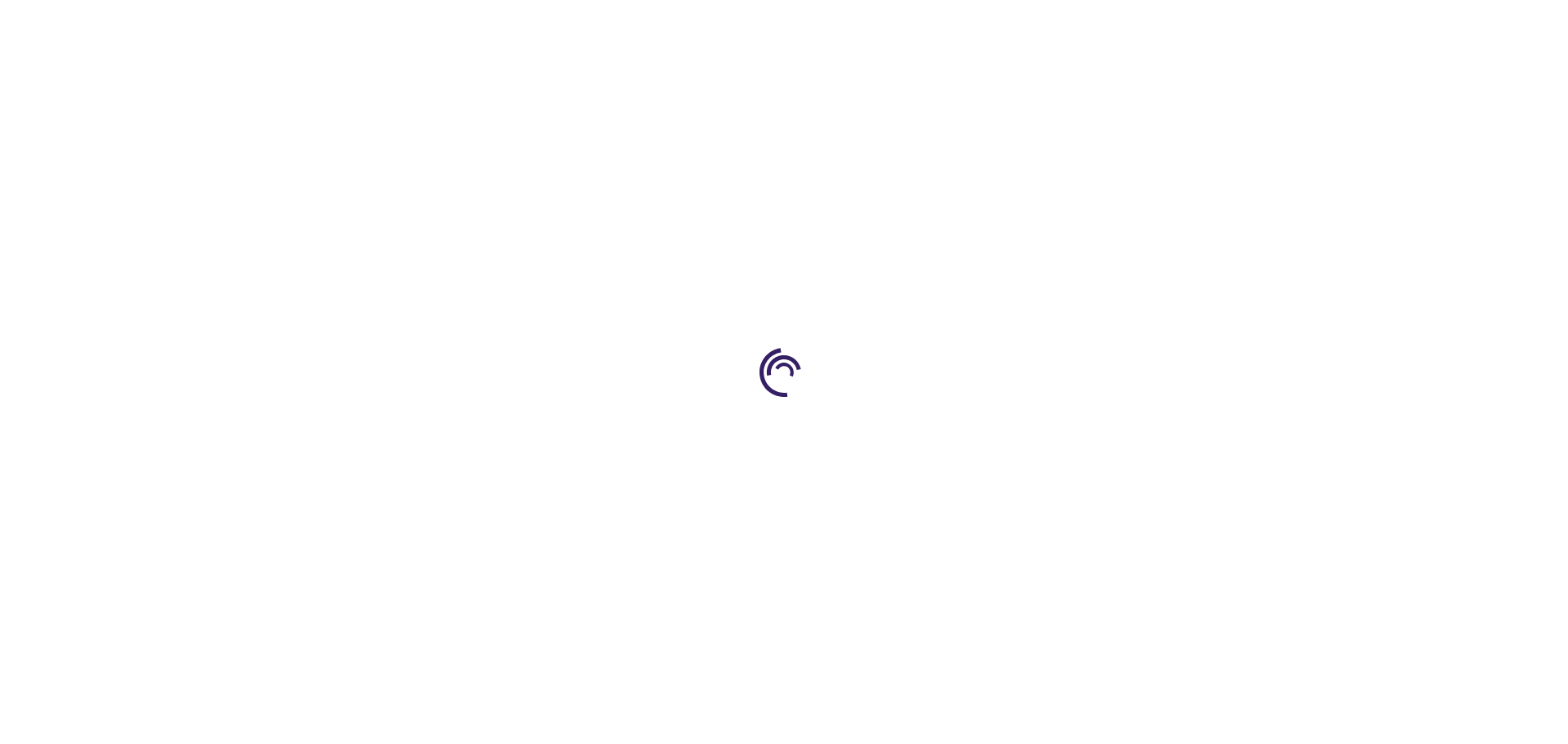
type input "0"
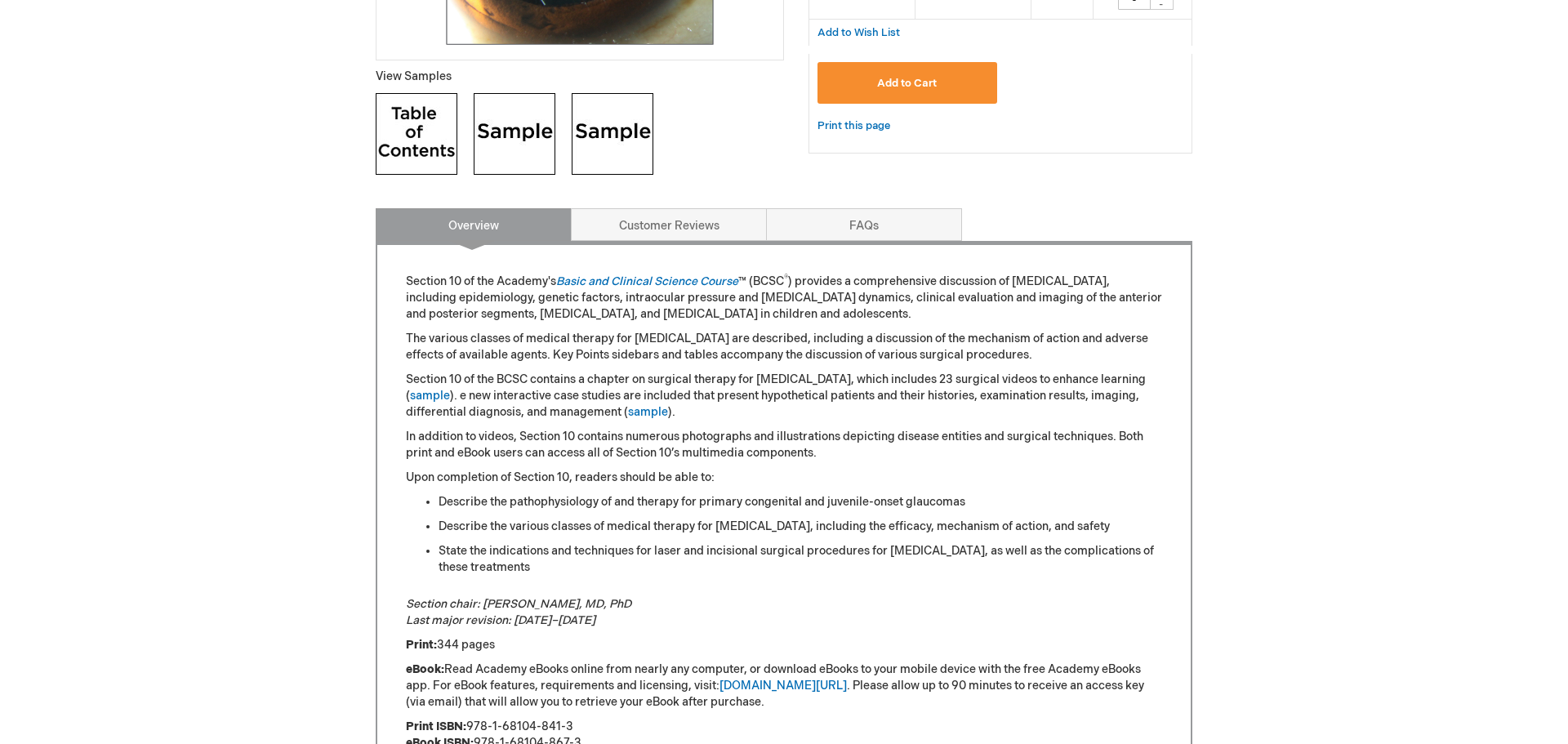
scroll to position [599, 0]
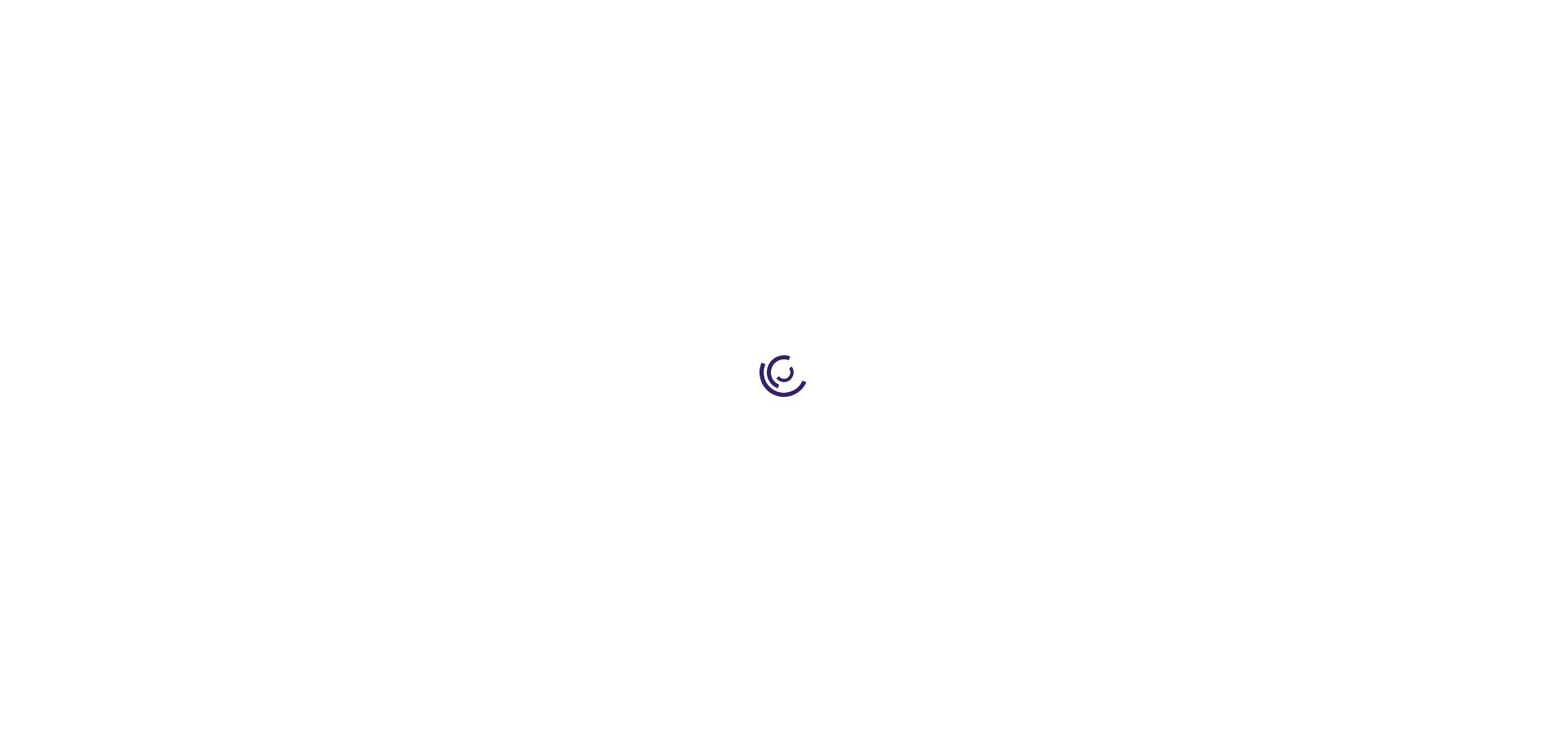
scroll to position [562, 0]
select select "US"
select select "56"
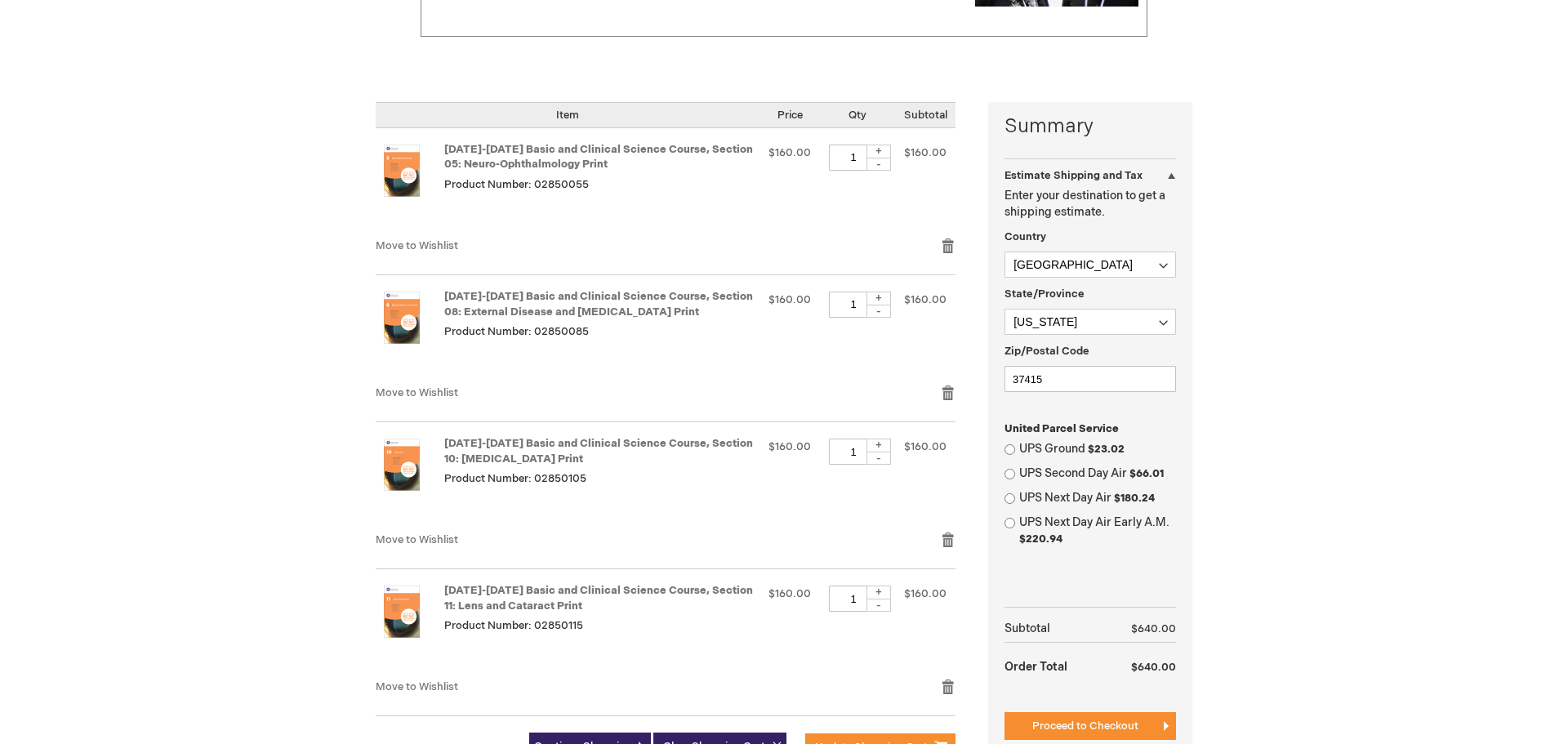
scroll to position [205, 0]
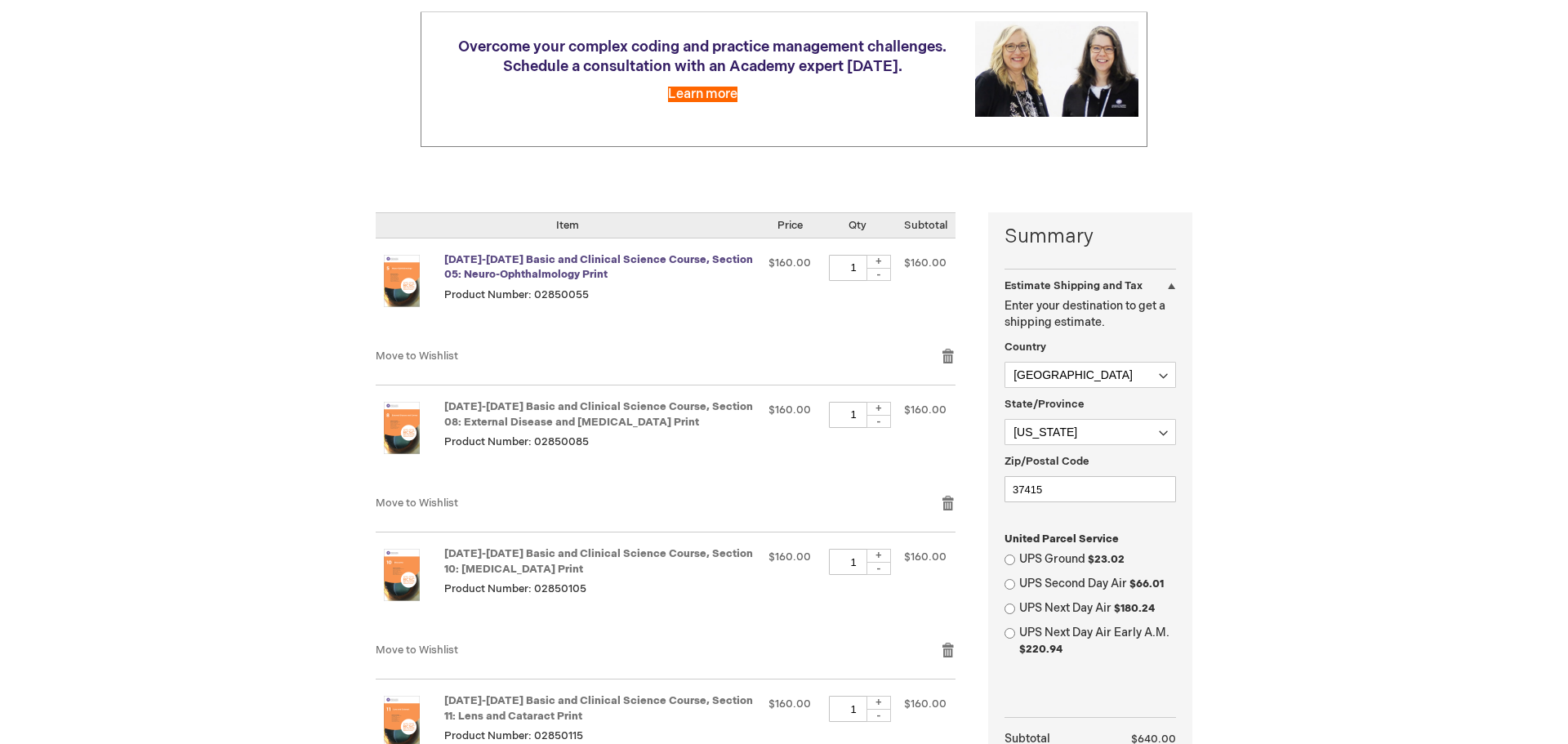
click at [507, 260] on link "[DATE]-[DATE] Basic and Clinical Science Course, Section 05: Neuro-Ophthalmolog…" at bounding box center [598, 267] width 308 height 29
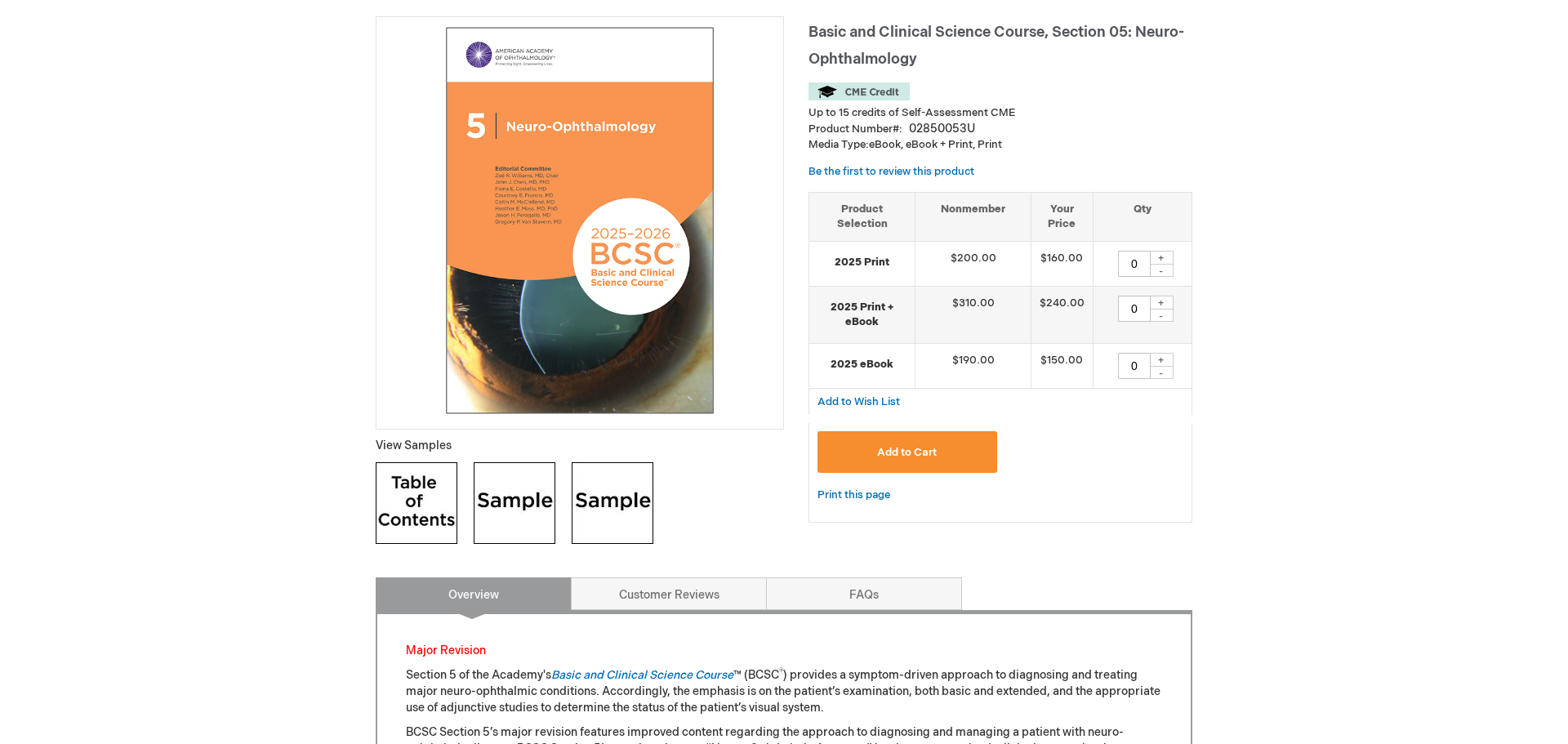
scroll to position [224, 0]
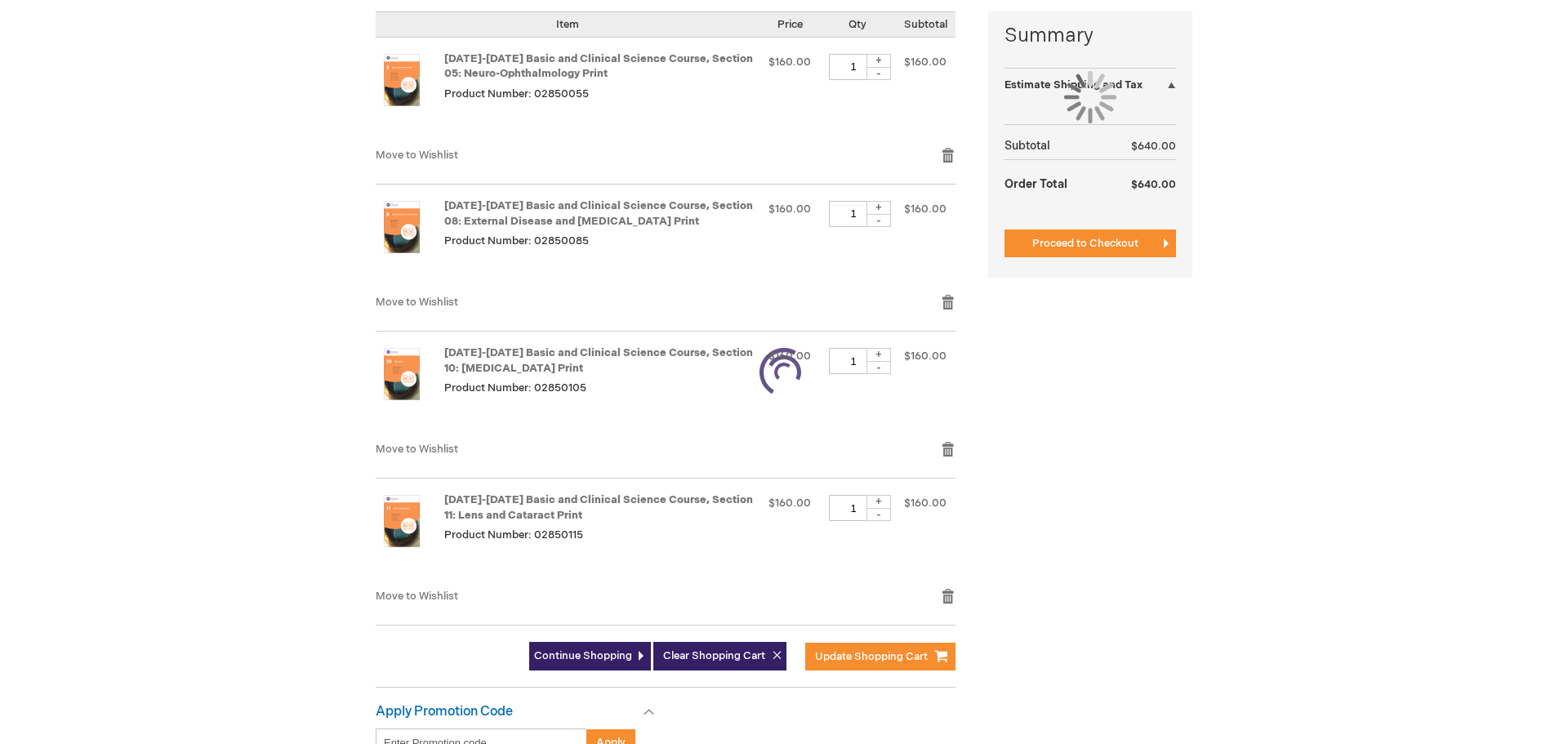
select select "US"
select select "56"
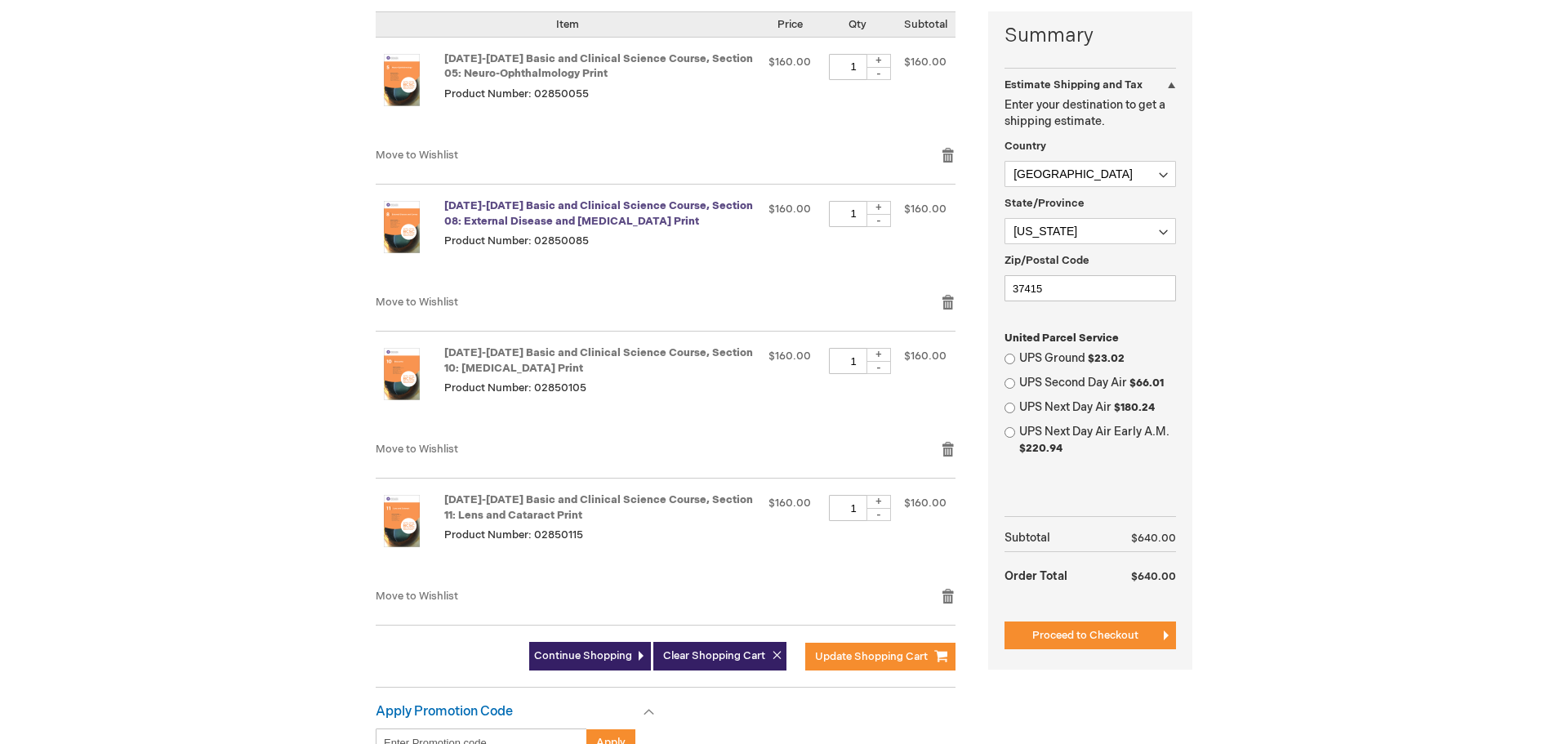
click at [515, 206] on link "[DATE]-[DATE] Basic and Clinical Science Course, Section 08: External Disease a…" at bounding box center [598, 213] width 308 height 29
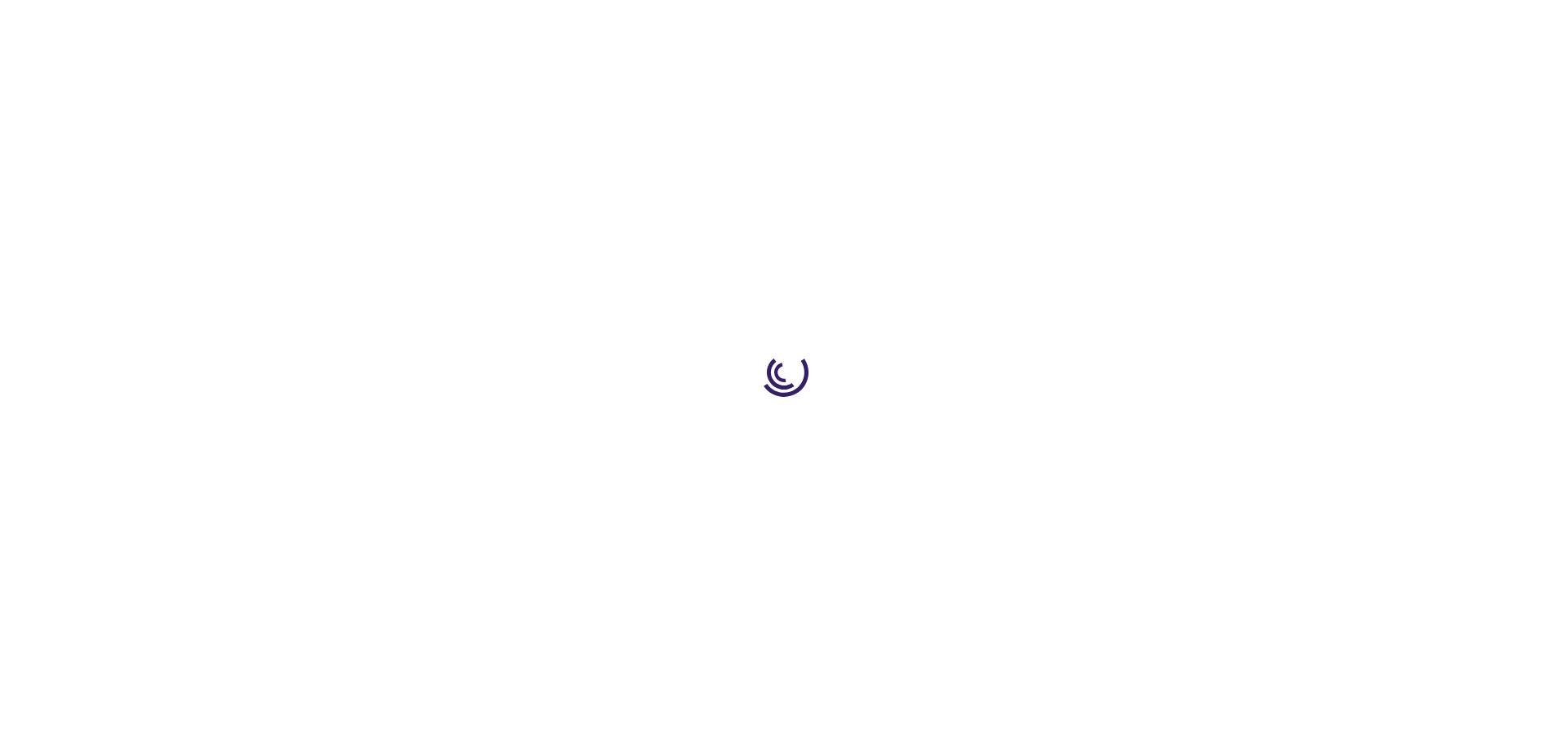
type input "0"
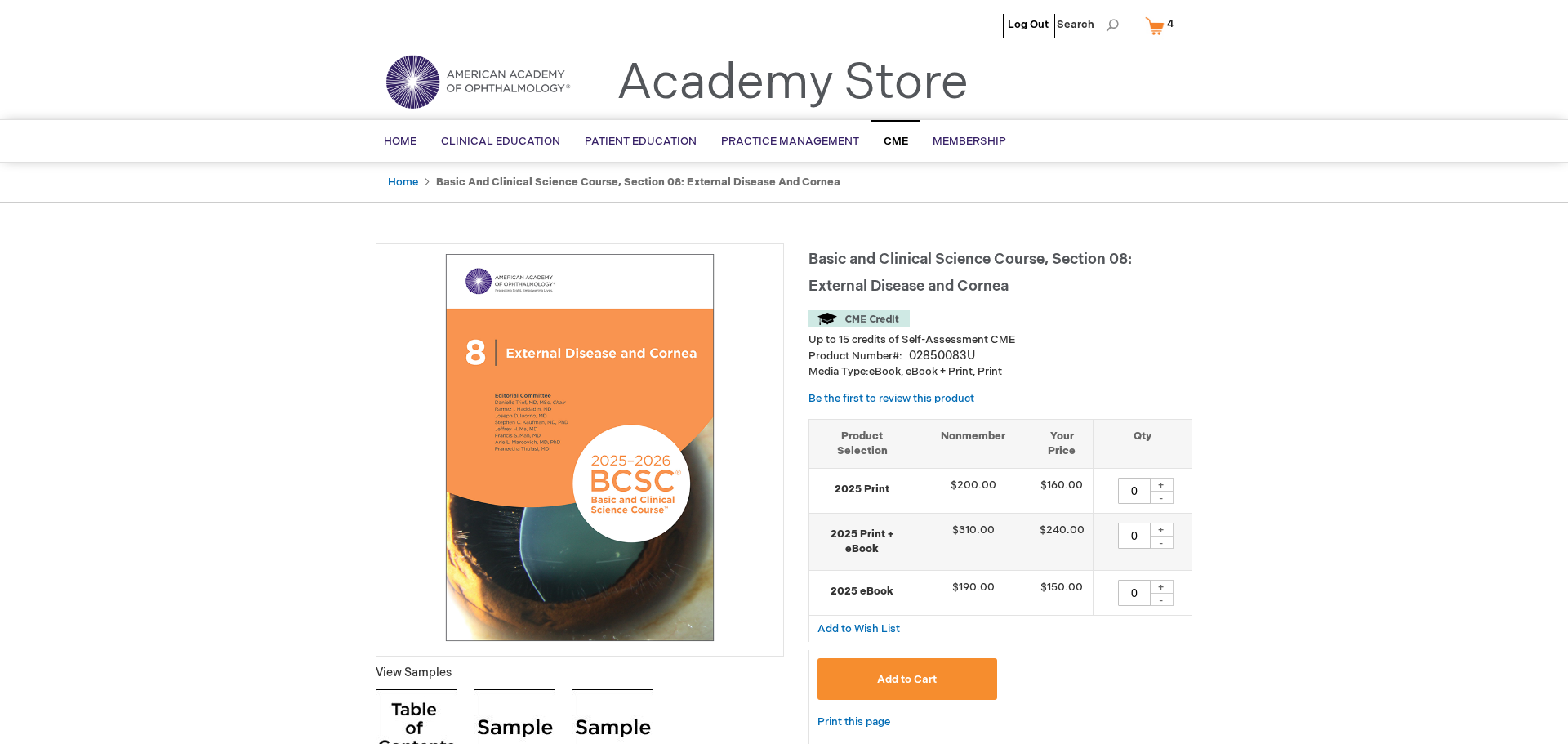
click at [1159, 25] on link "My Cart 4 4 items" at bounding box center [1163, 25] width 42 height 29
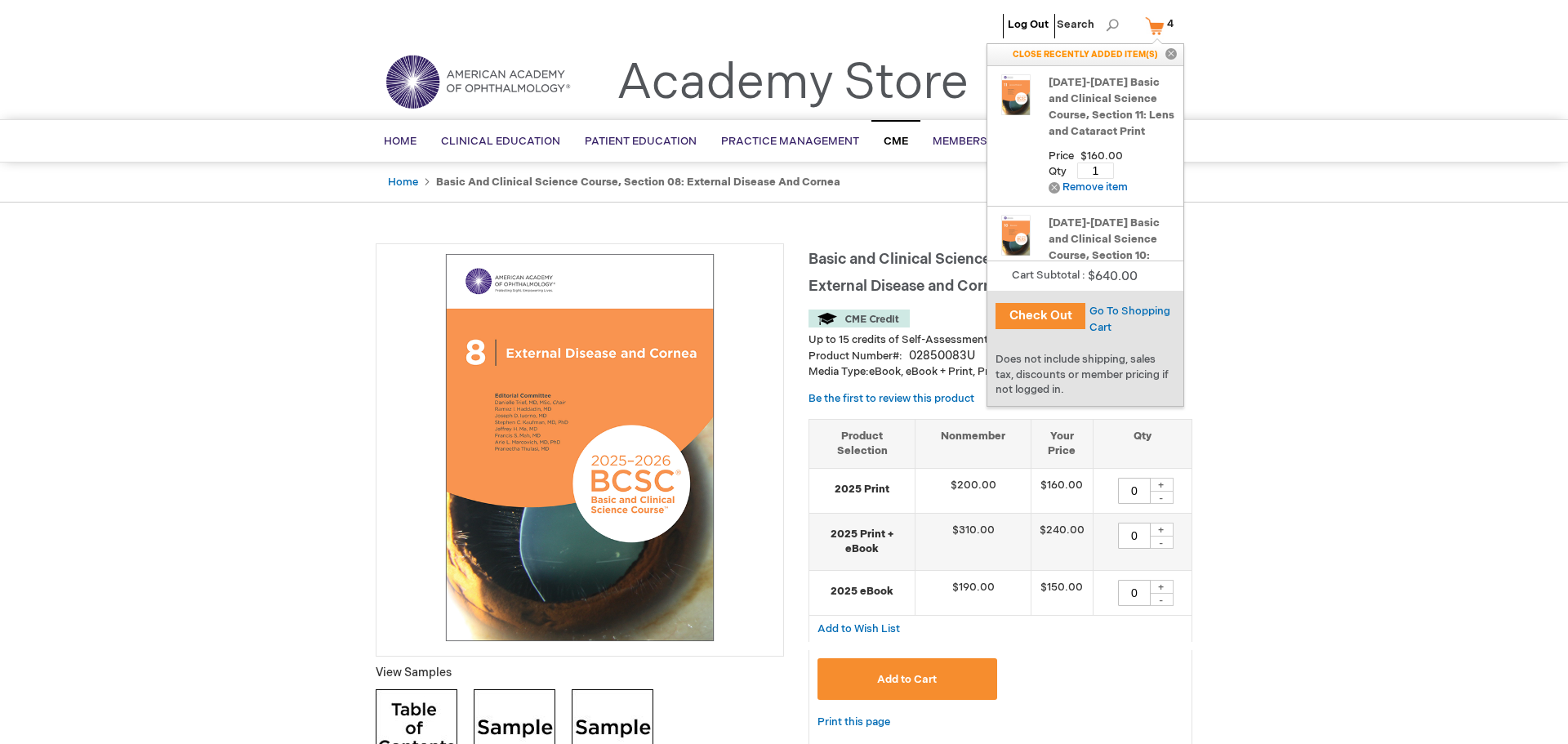
click at [1032, 315] on button "Check Out" at bounding box center [1040, 316] width 90 height 26
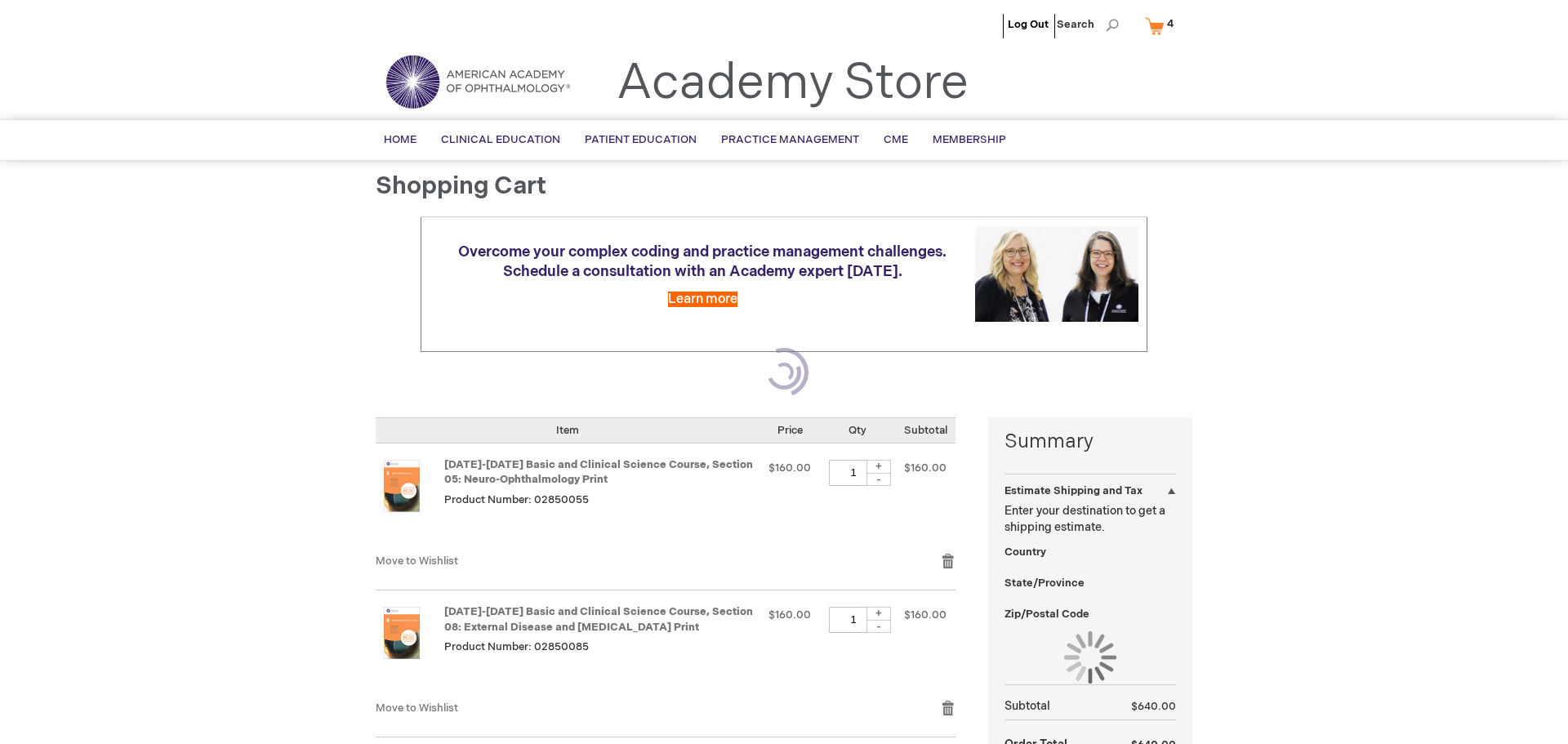
select select "US"
select select "56"
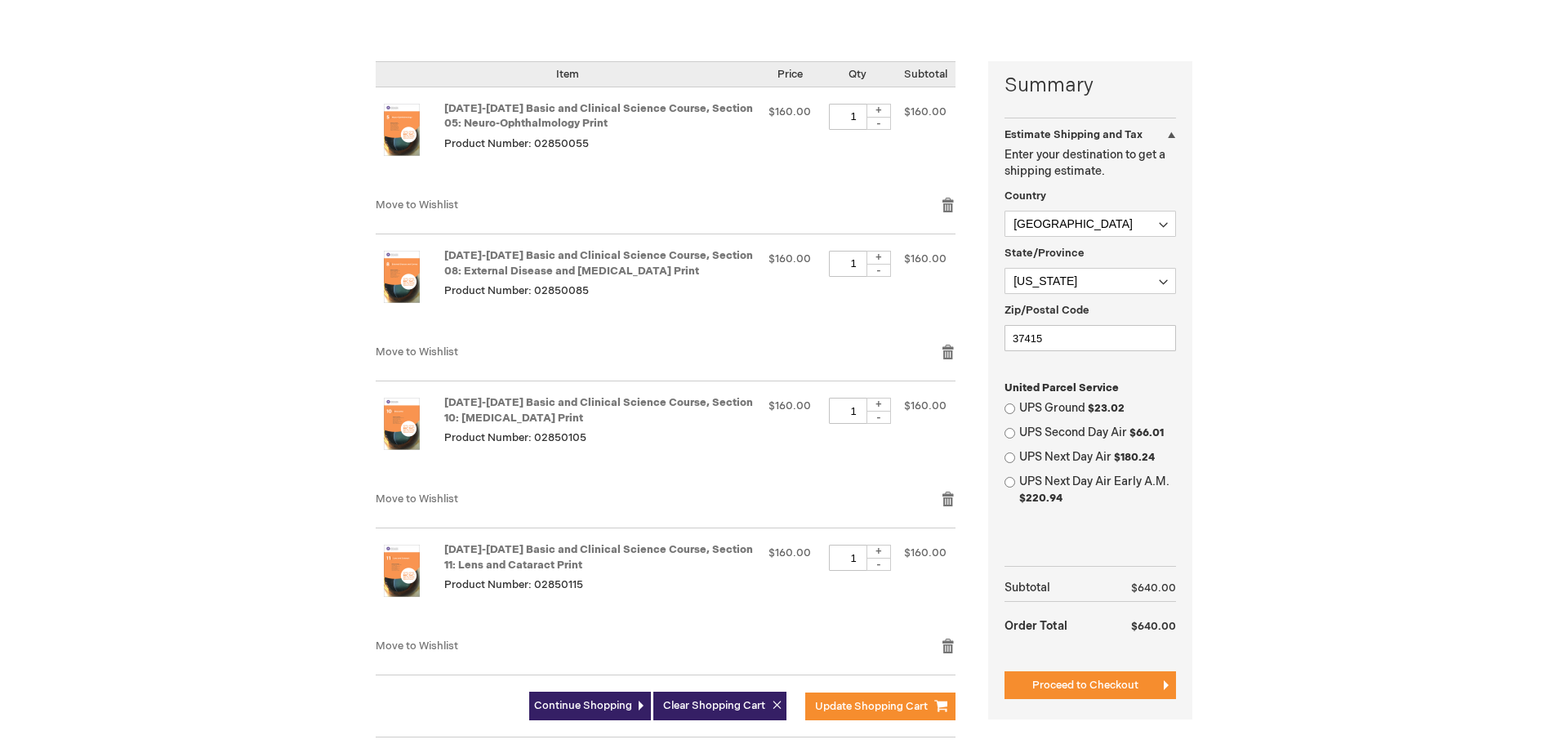
scroll to position [442, 0]
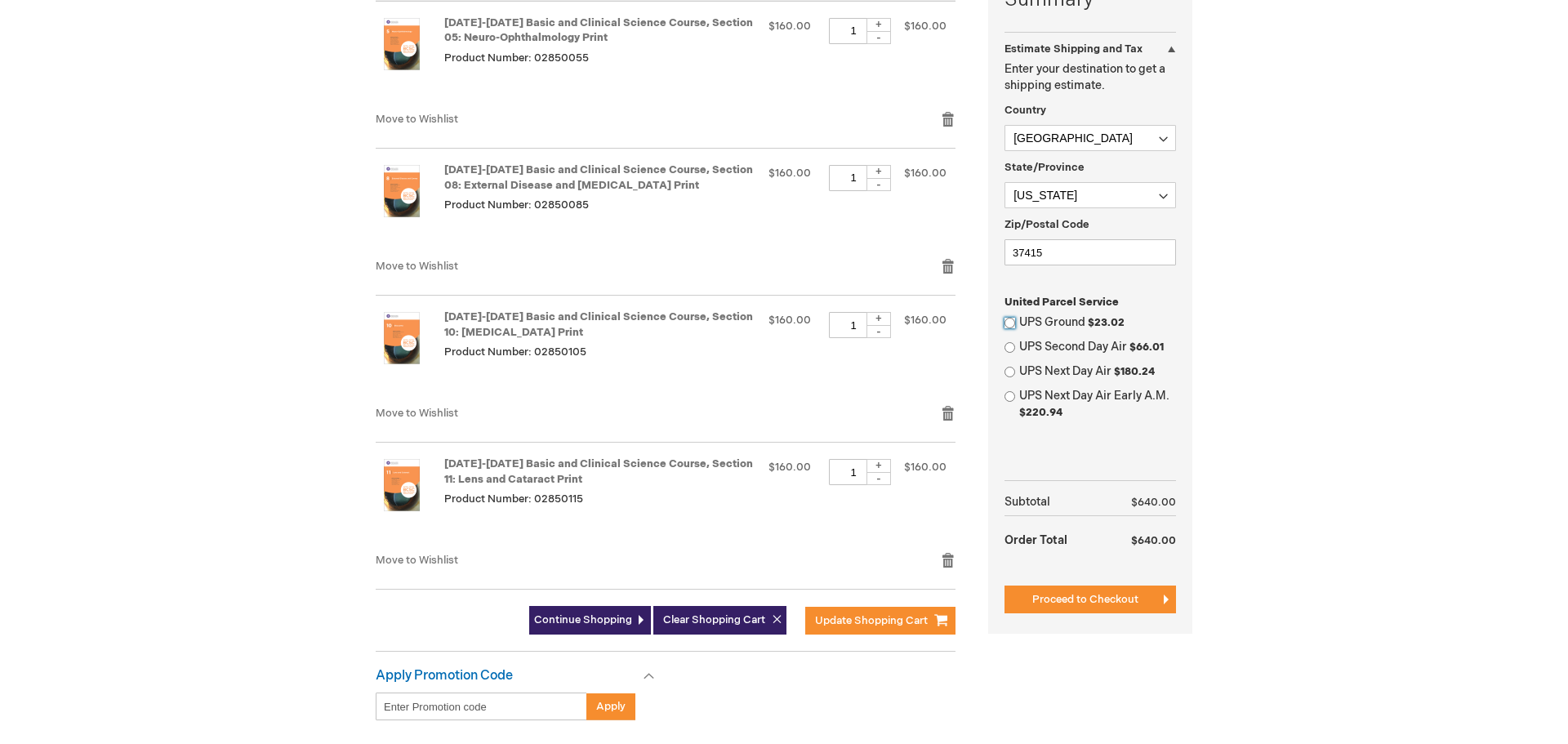
click at [1013, 319] on input "UPS Ground $23.02" at bounding box center [1010, 323] width 11 height 11
radio input "true"
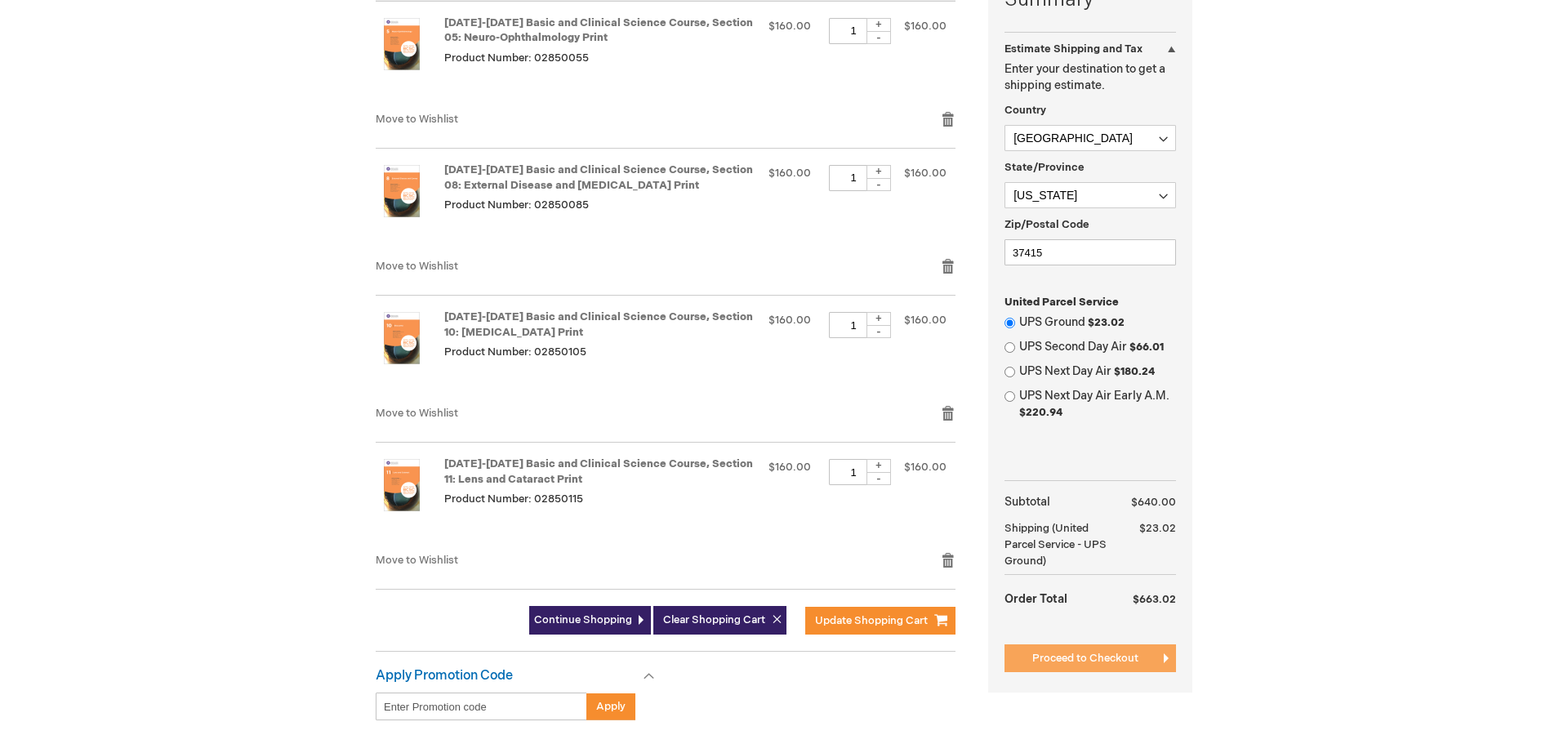
click at [1067, 662] on span "Proceed to Checkout" at bounding box center [1084, 658] width 106 height 13
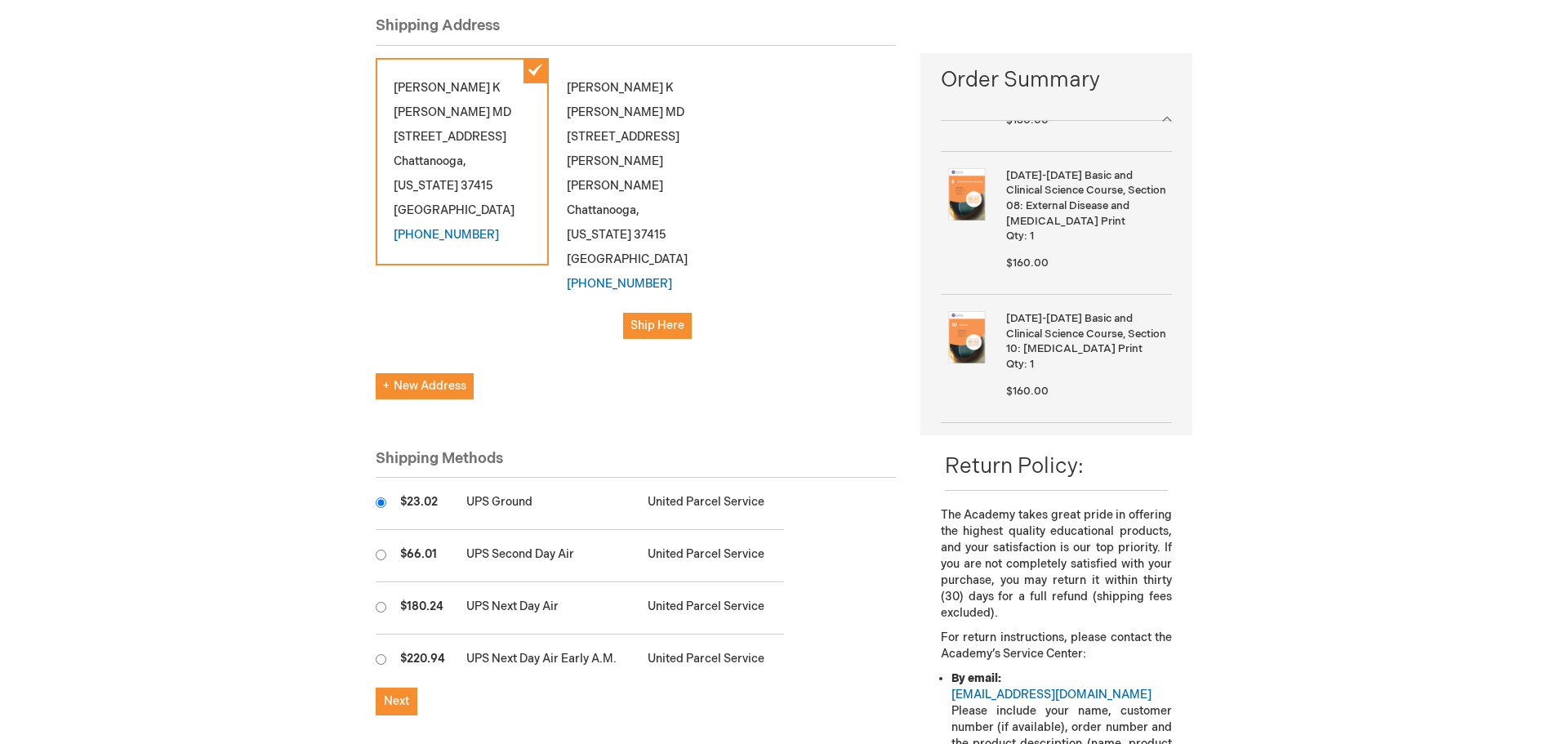
scroll to position [417, 0]
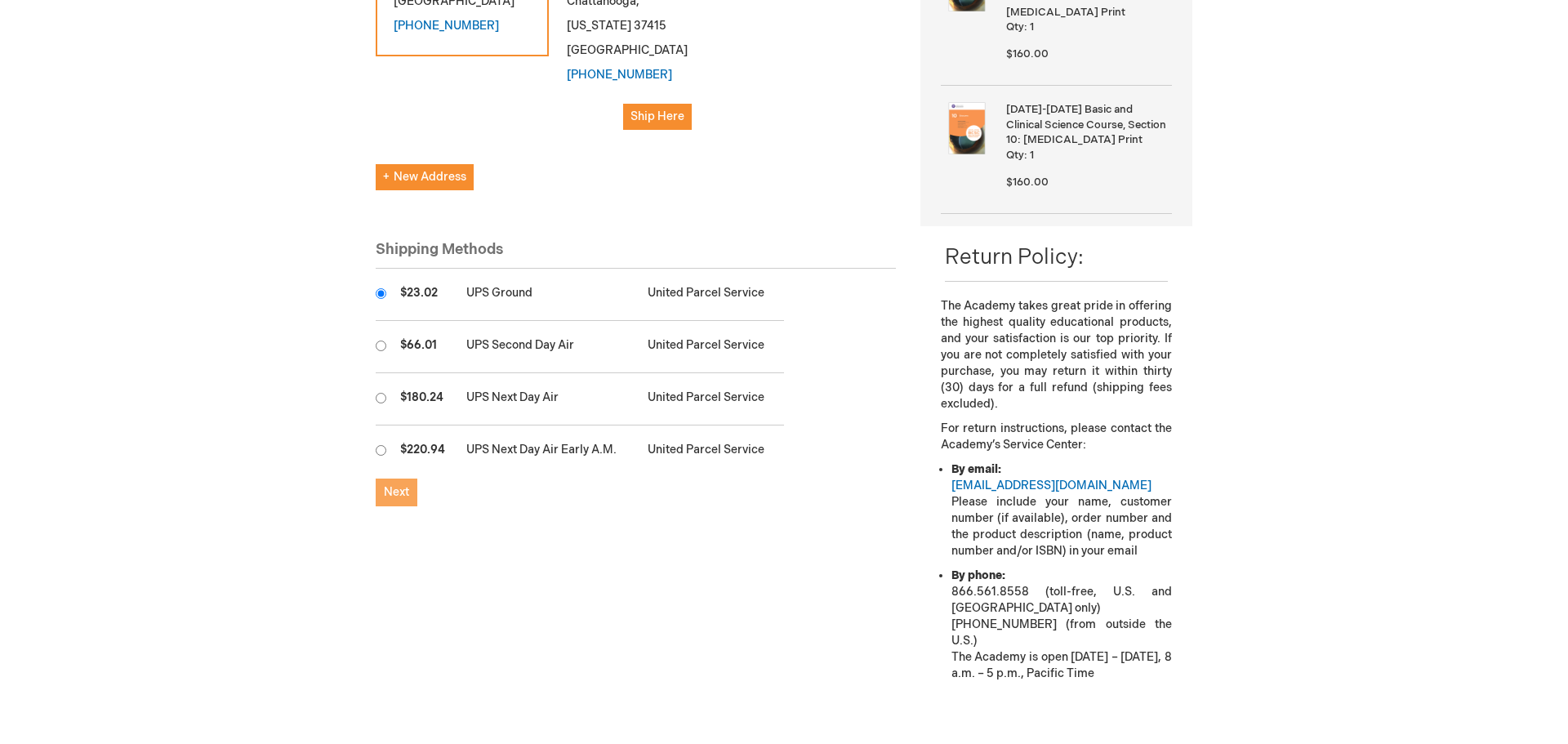
click at [401, 486] on span "Next" at bounding box center [396, 492] width 25 height 14
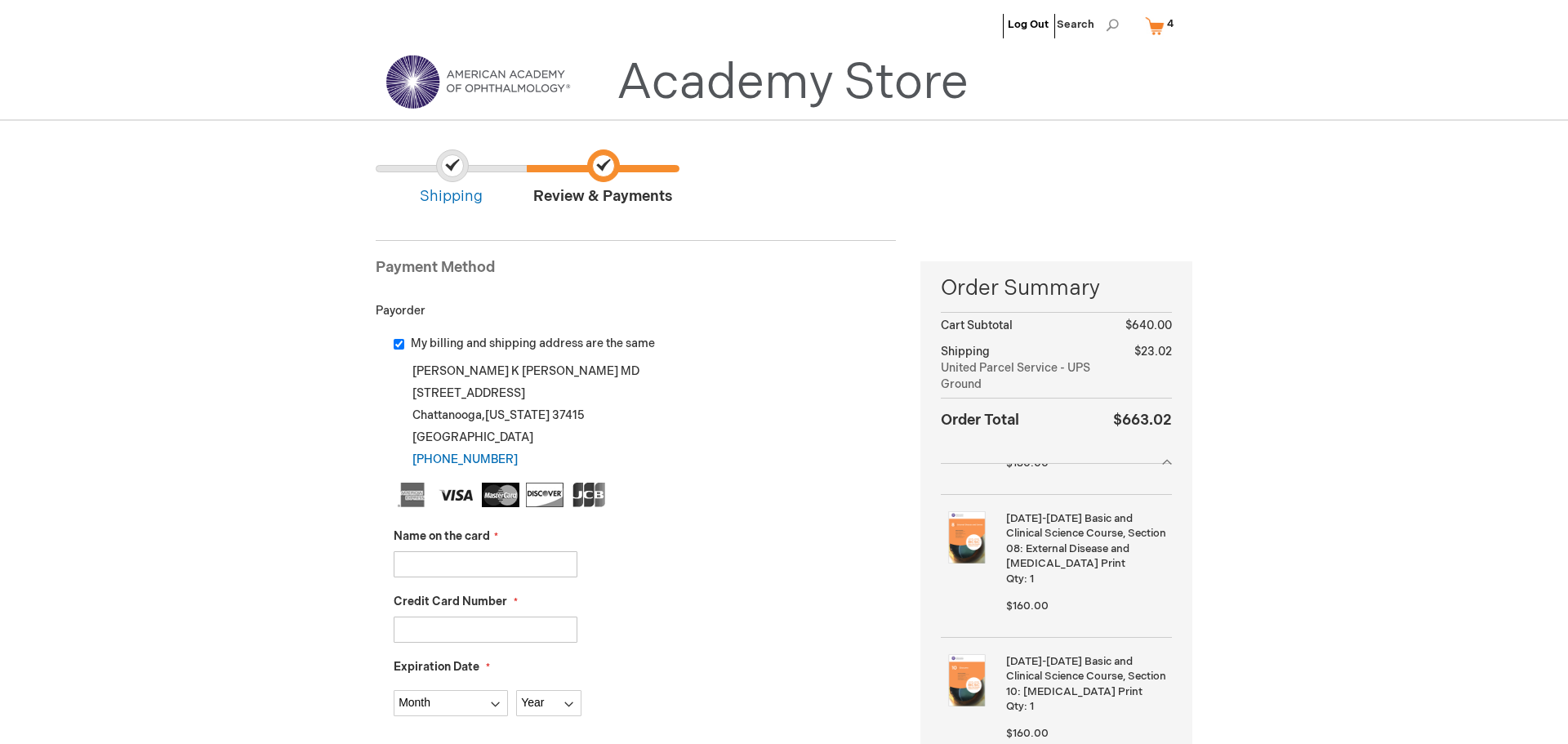
click at [491, 564] on input "Name on the card" at bounding box center [485, 564] width 184 height 26
type input "[PERSON_NAME]"
type input "[CREDIT_CARD_NUMBER]"
select select "9"
select select "2029"
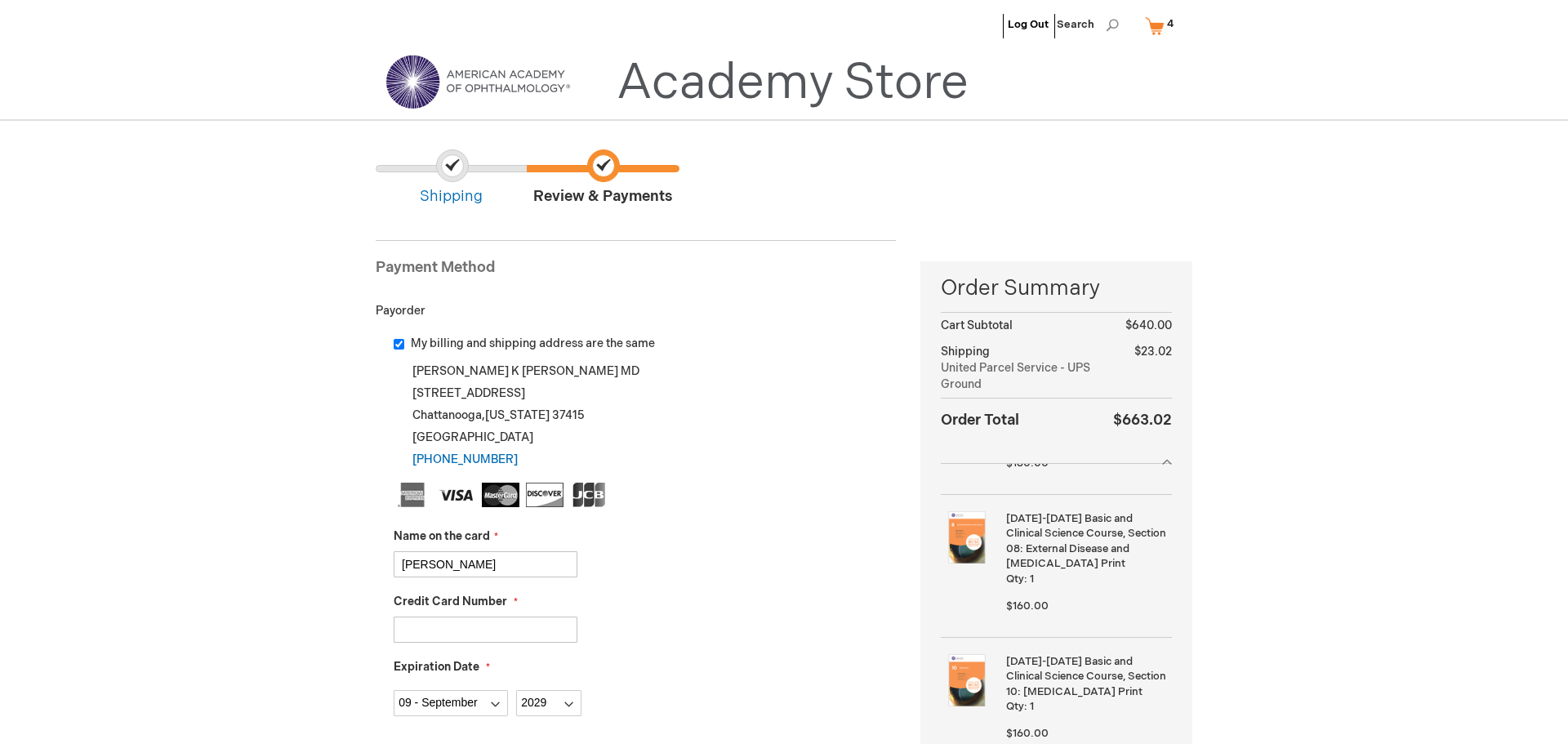
type input "730"
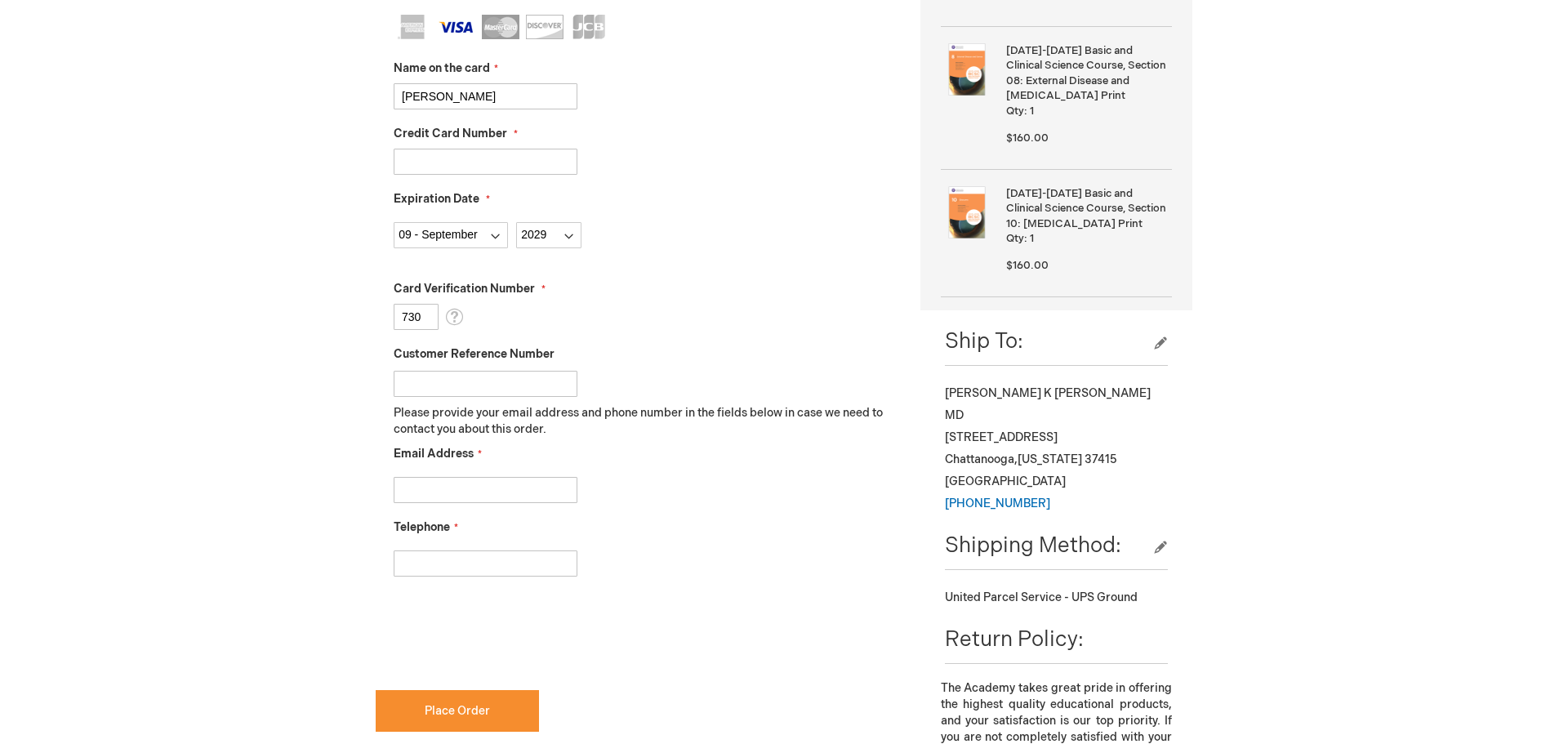
scroll to position [486, 0]
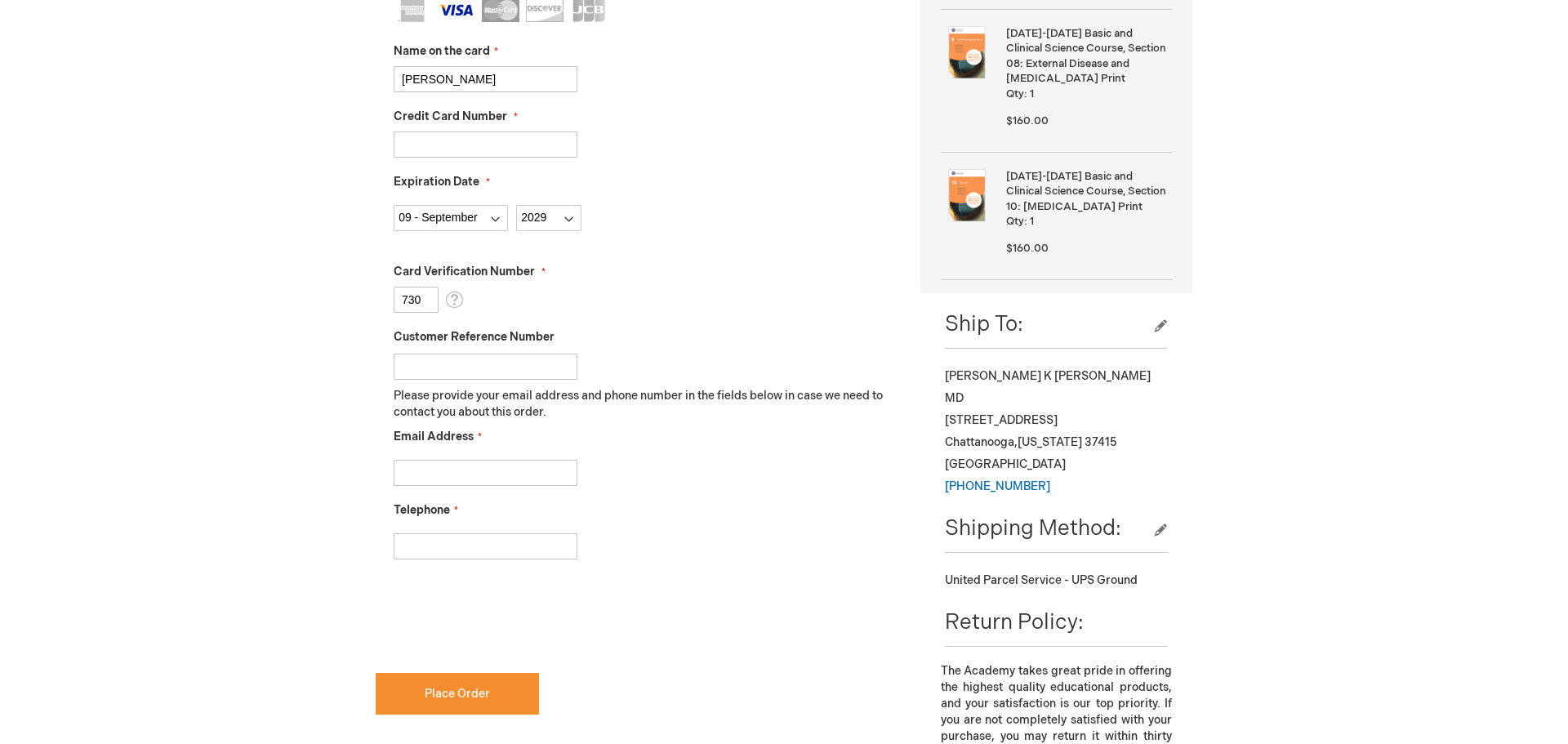
click at [447, 479] on input "Email Address" at bounding box center [485, 473] width 184 height 26
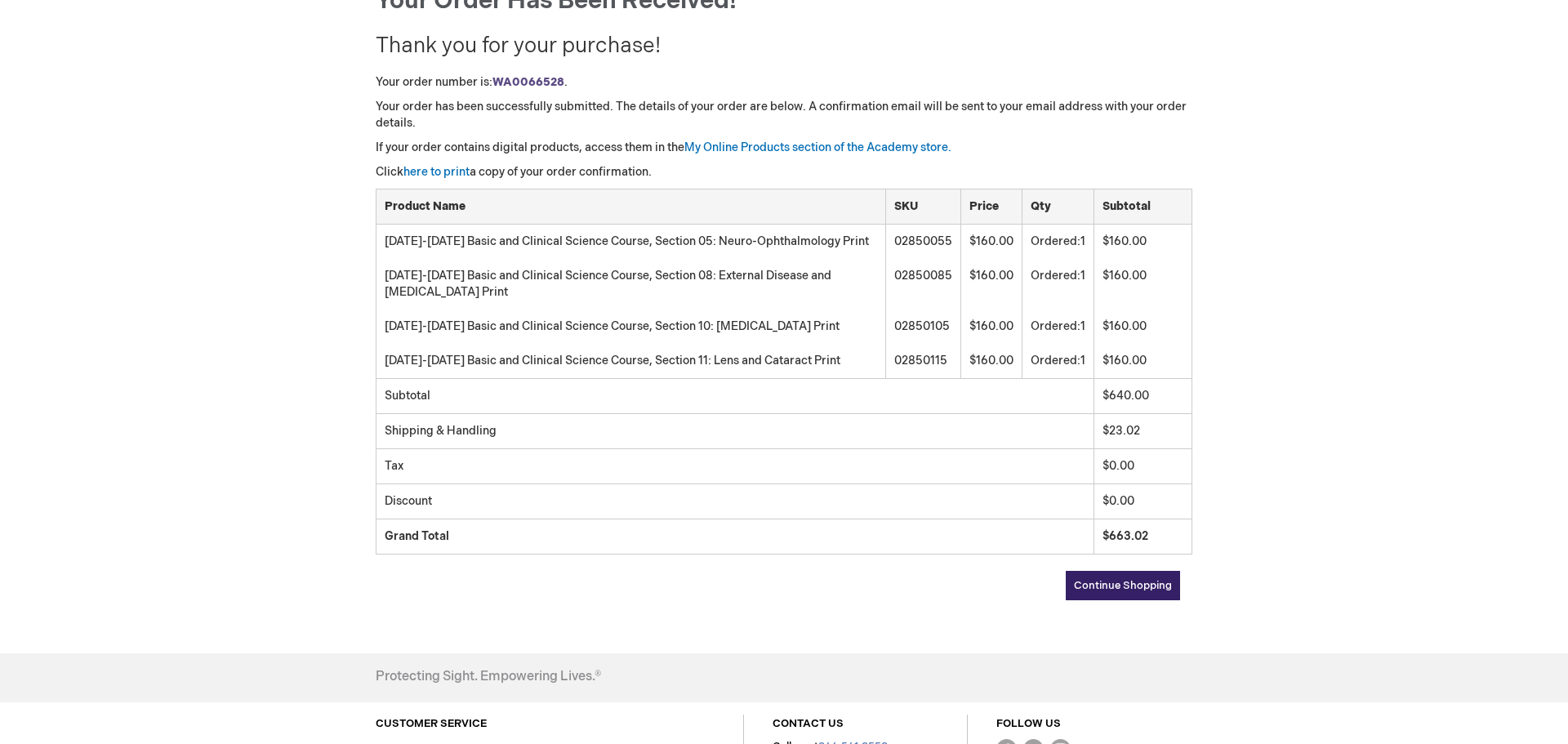
scroll to position [207, 0]
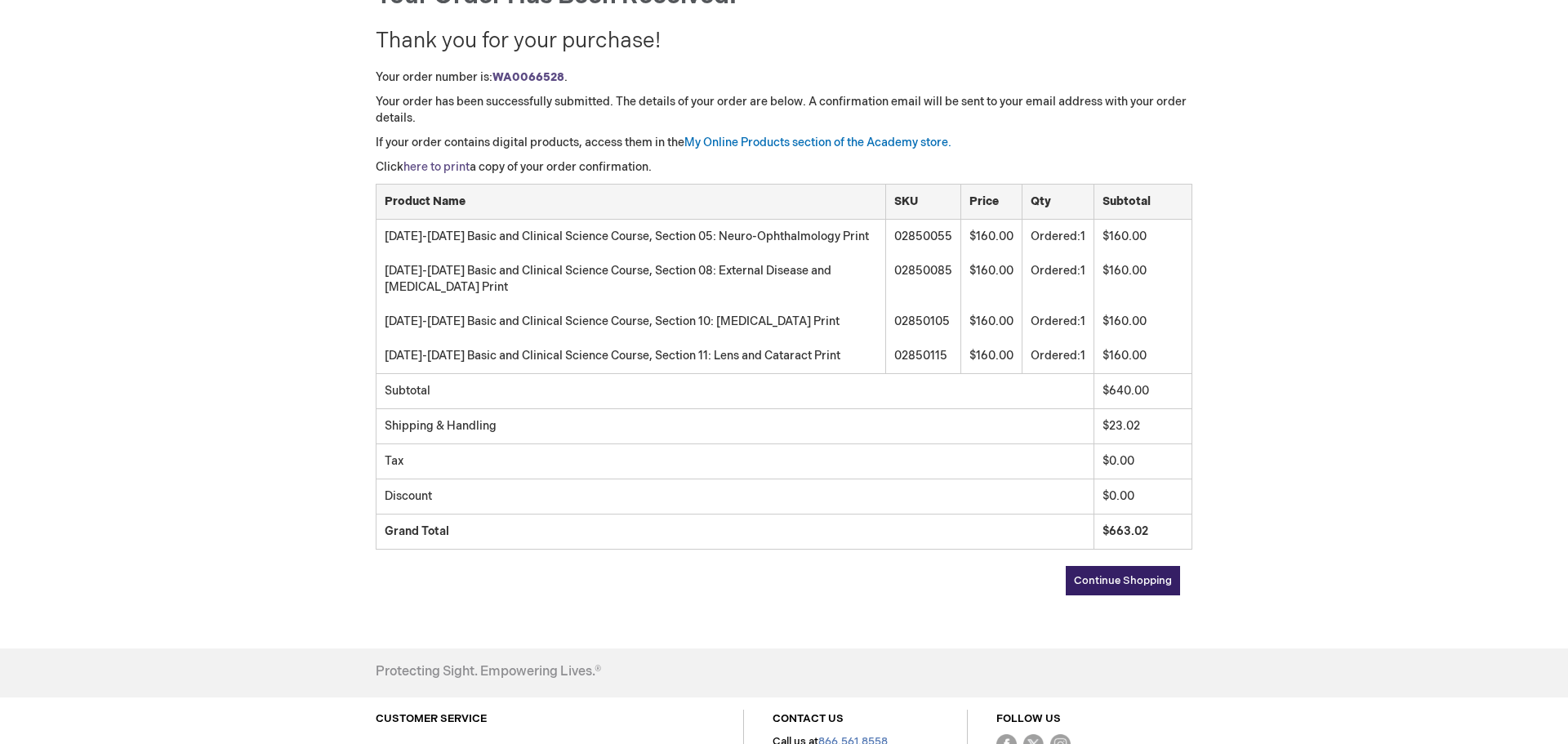
click at [434, 165] on link "here to print" at bounding box center [437, 166] width 66 height 14
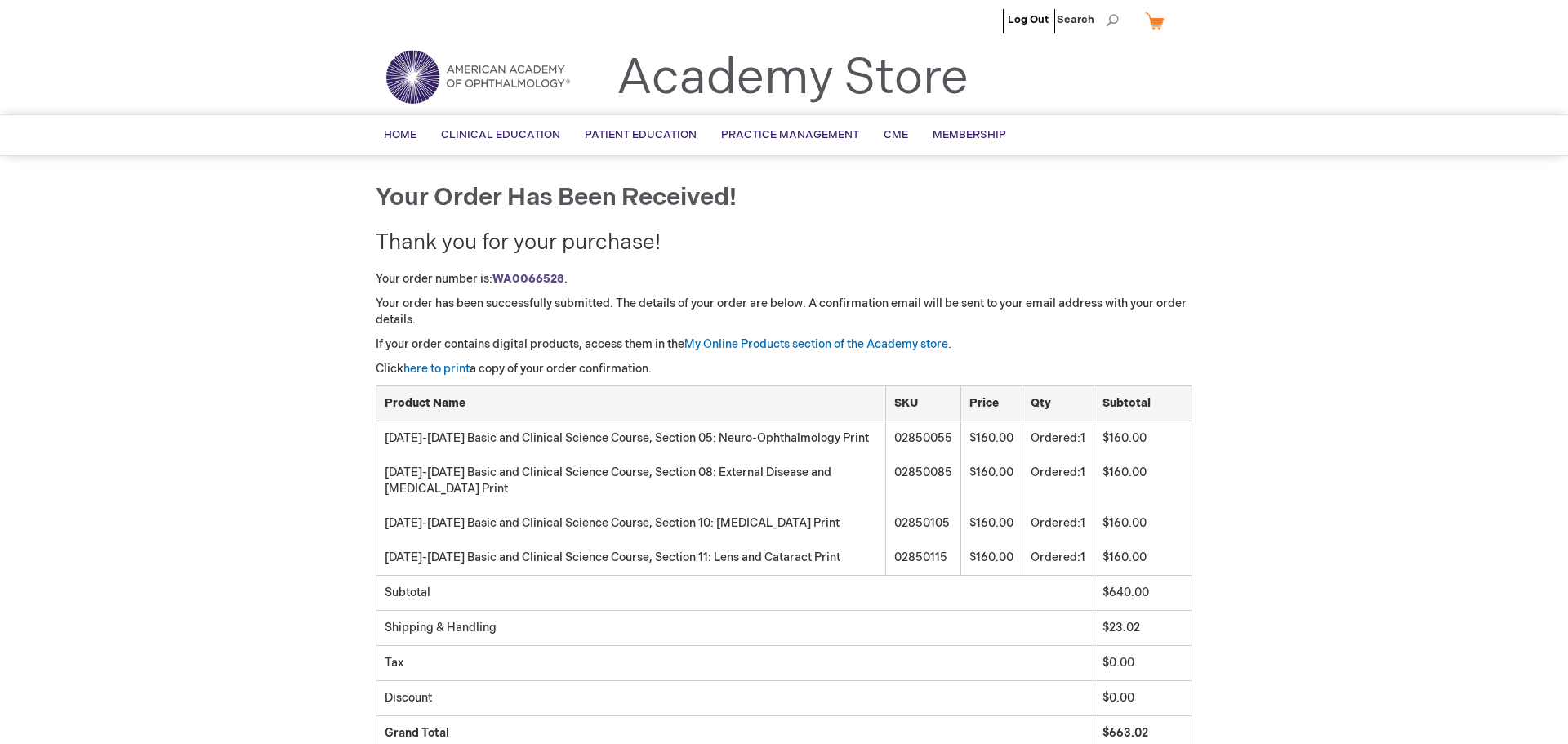
scroll to position [0, 0]
